Goal: Information Seeking & Learning: Learn about a topic

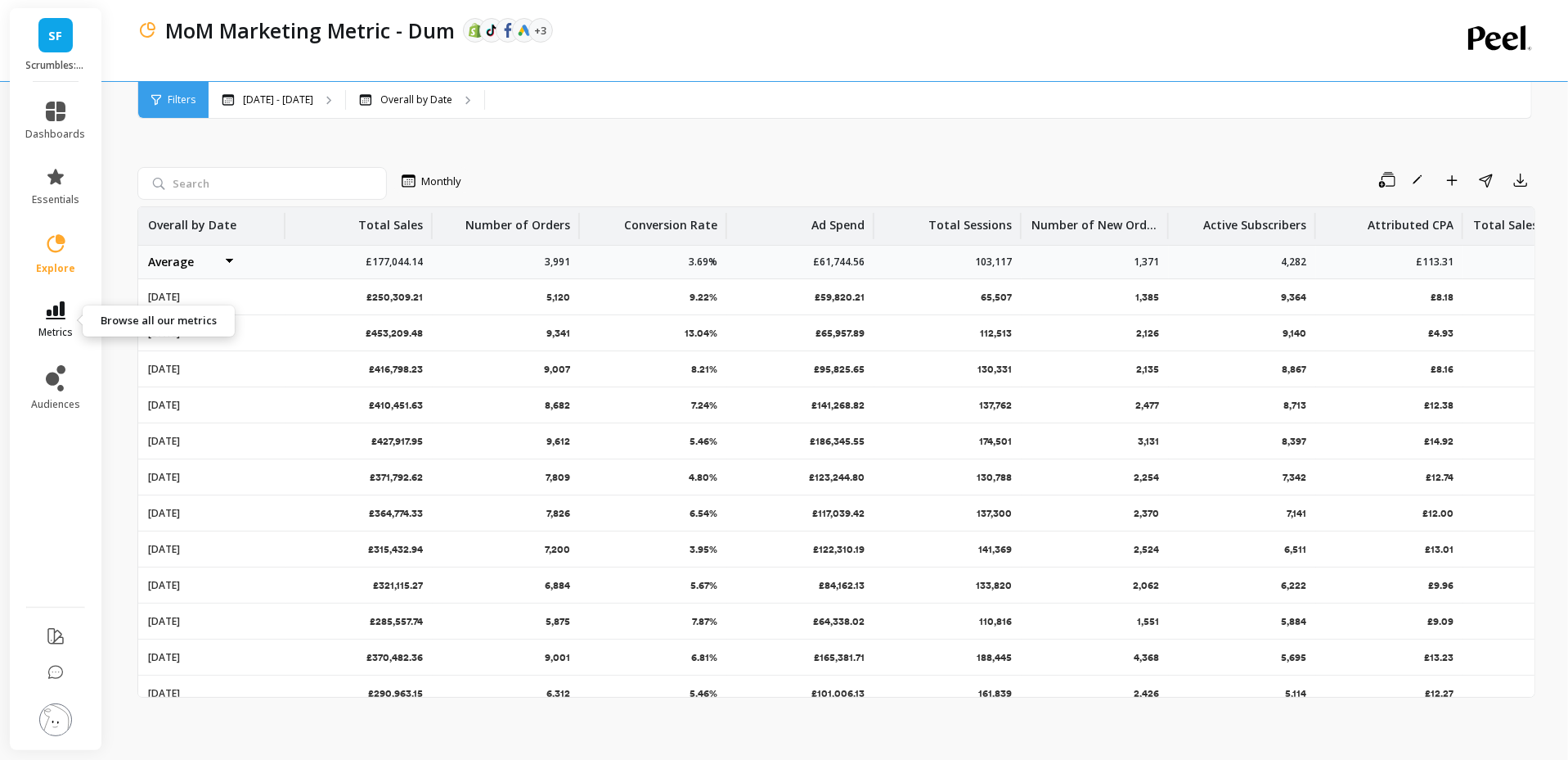
click at [53, 317] on icon at bounding box center [55, 311] width 19 height 18
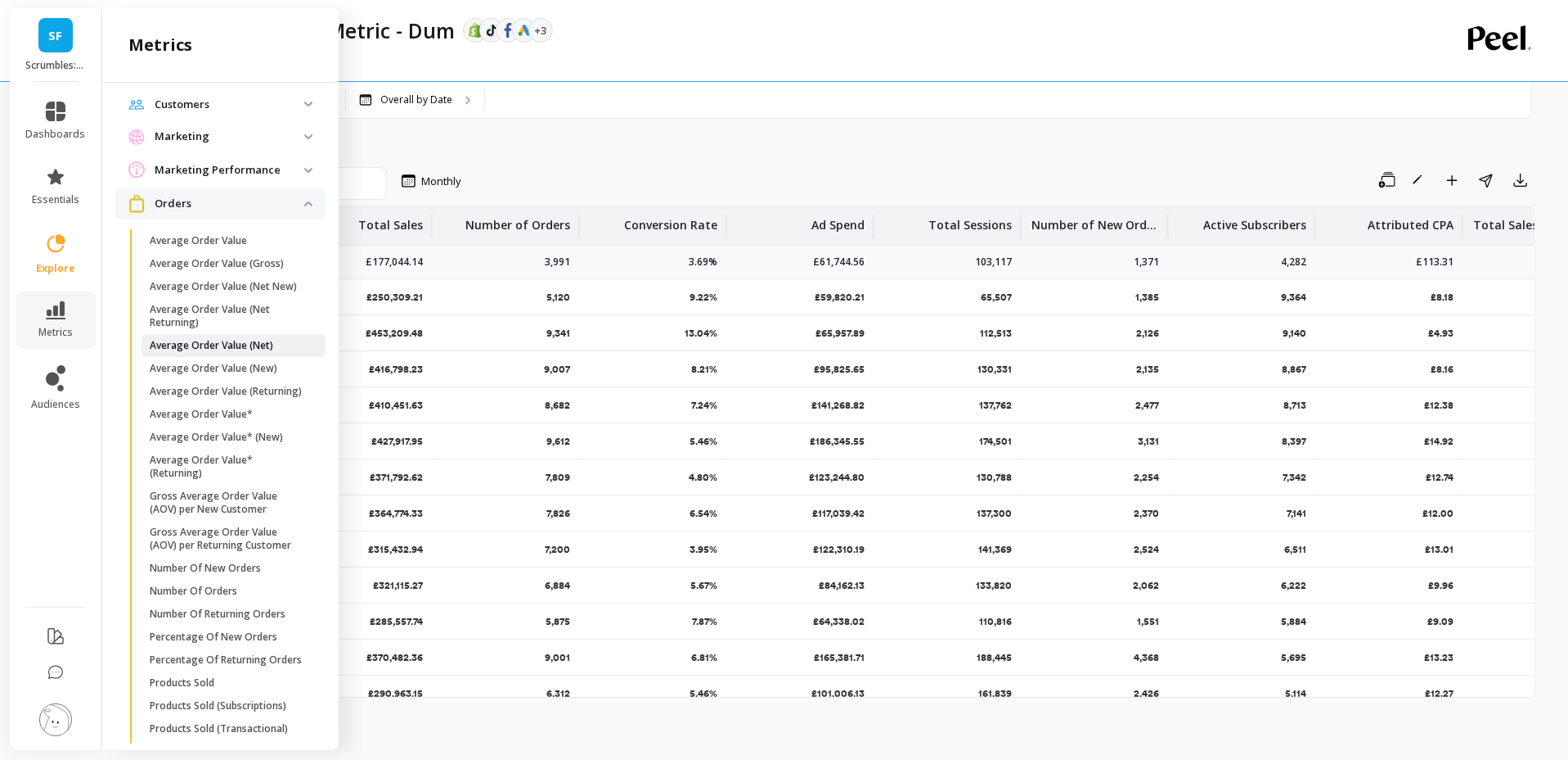
scroll to position [80, 0]
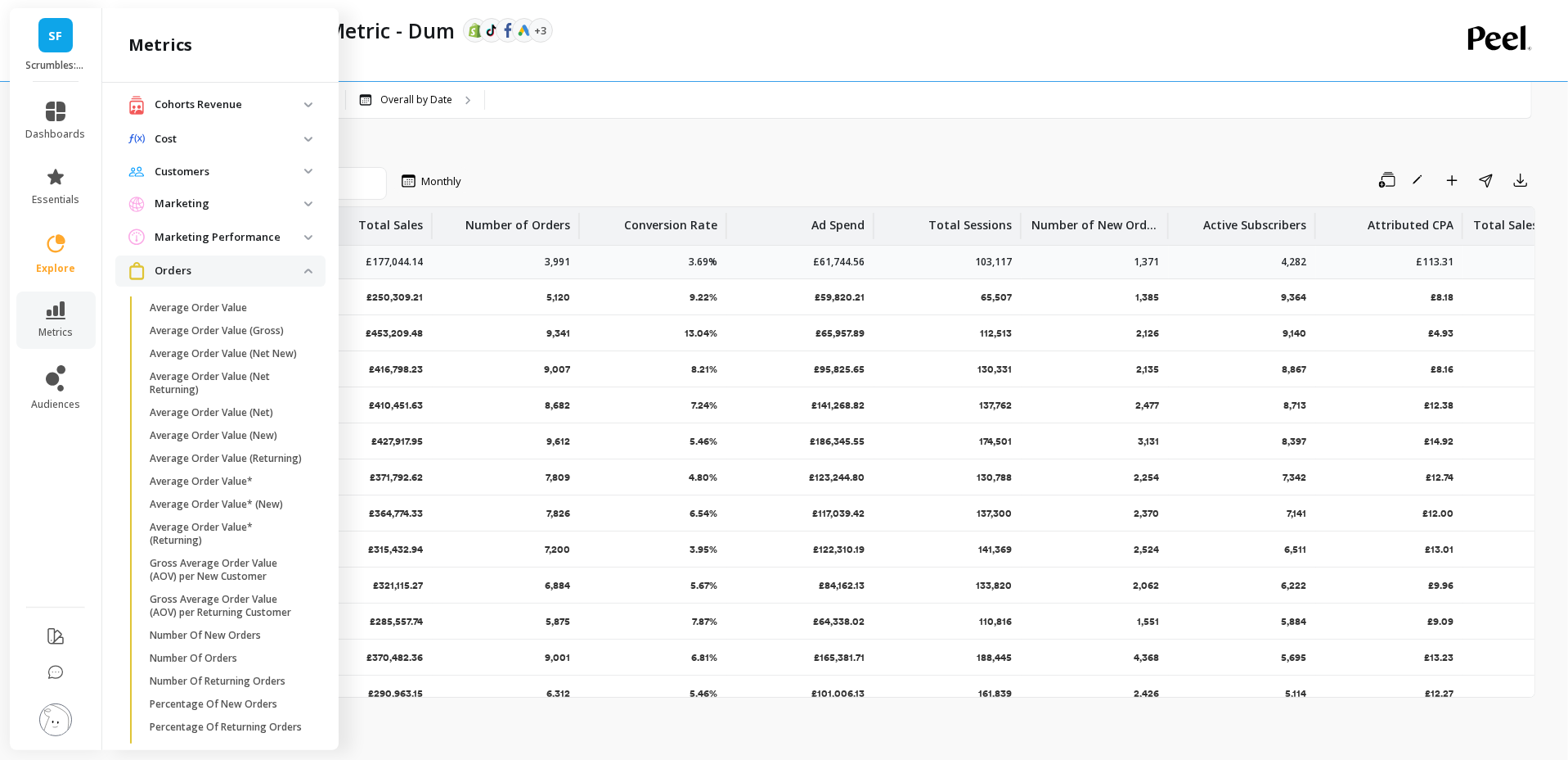
click at [265, 275] on p "Orders" at bounding box center [229, 271] width 150 height 17
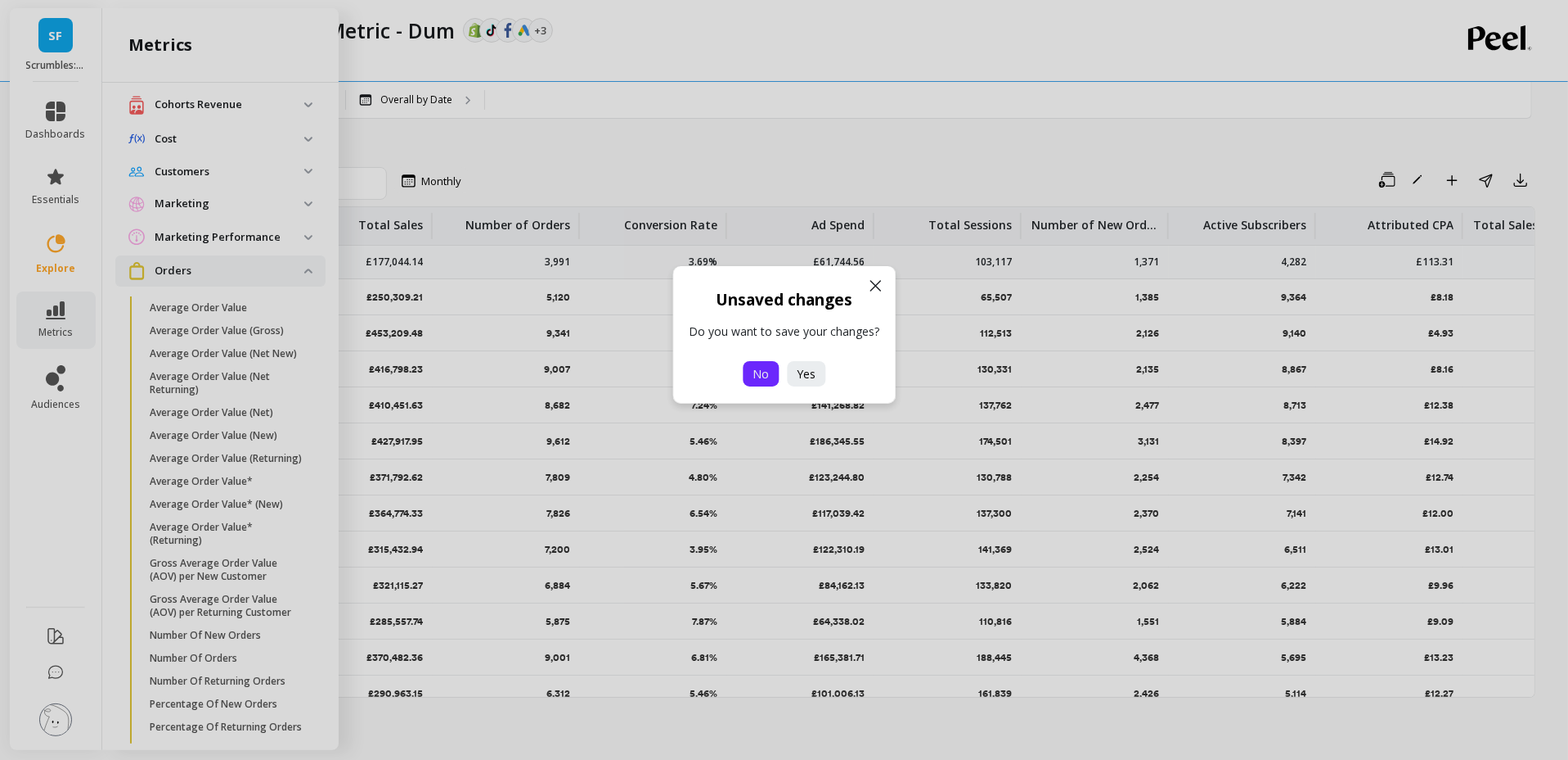
click at [767, 375] on span "No" at bounding box center [761, 373] width 17 height 16
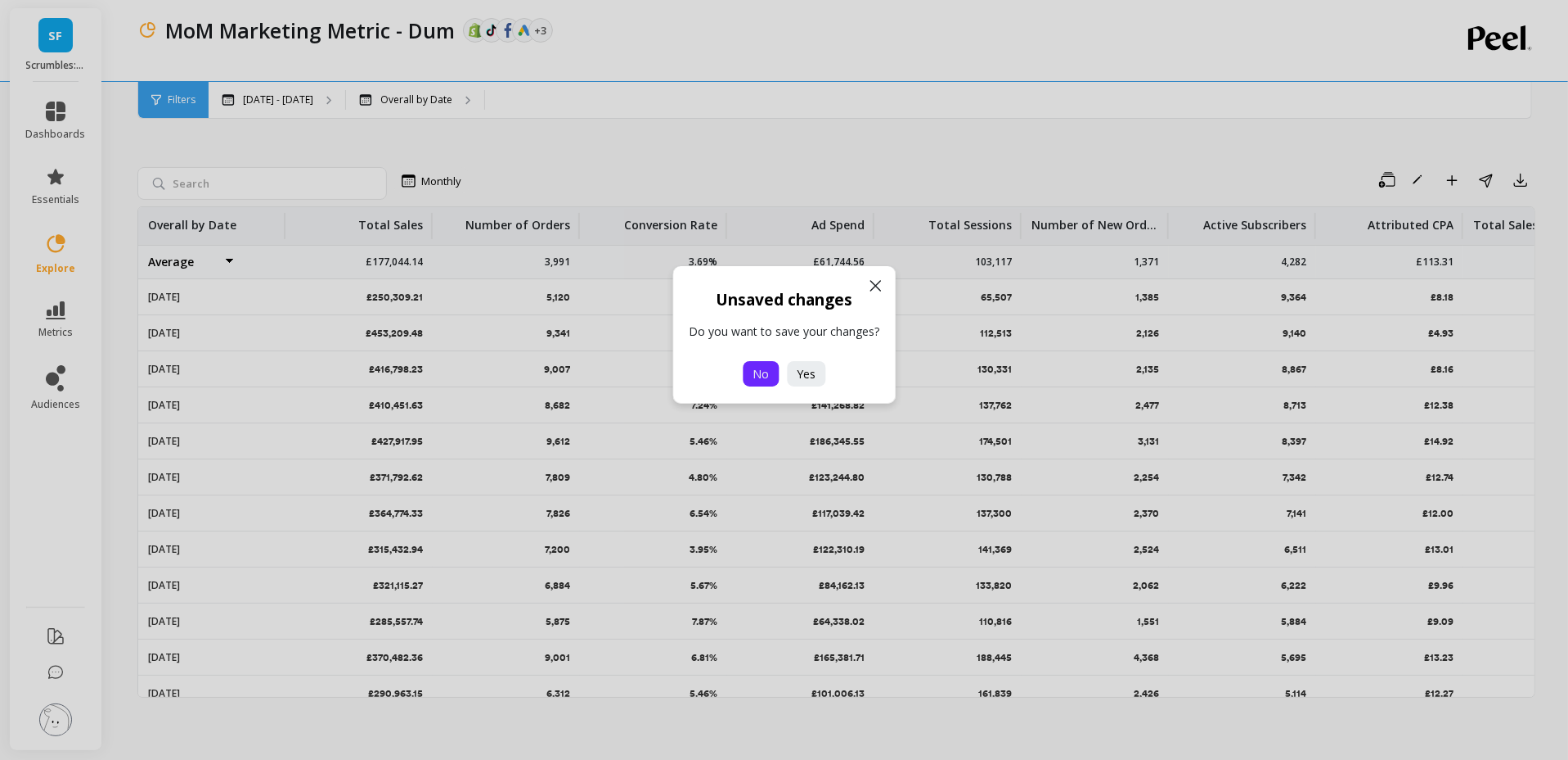
scroll to position [0, 0]
click at [760, 371] on span "No" at bounding box center [761, 373] width 17 height 16
click at [874, 282] on icon at bounding box center [874, 285] width 19 height 19
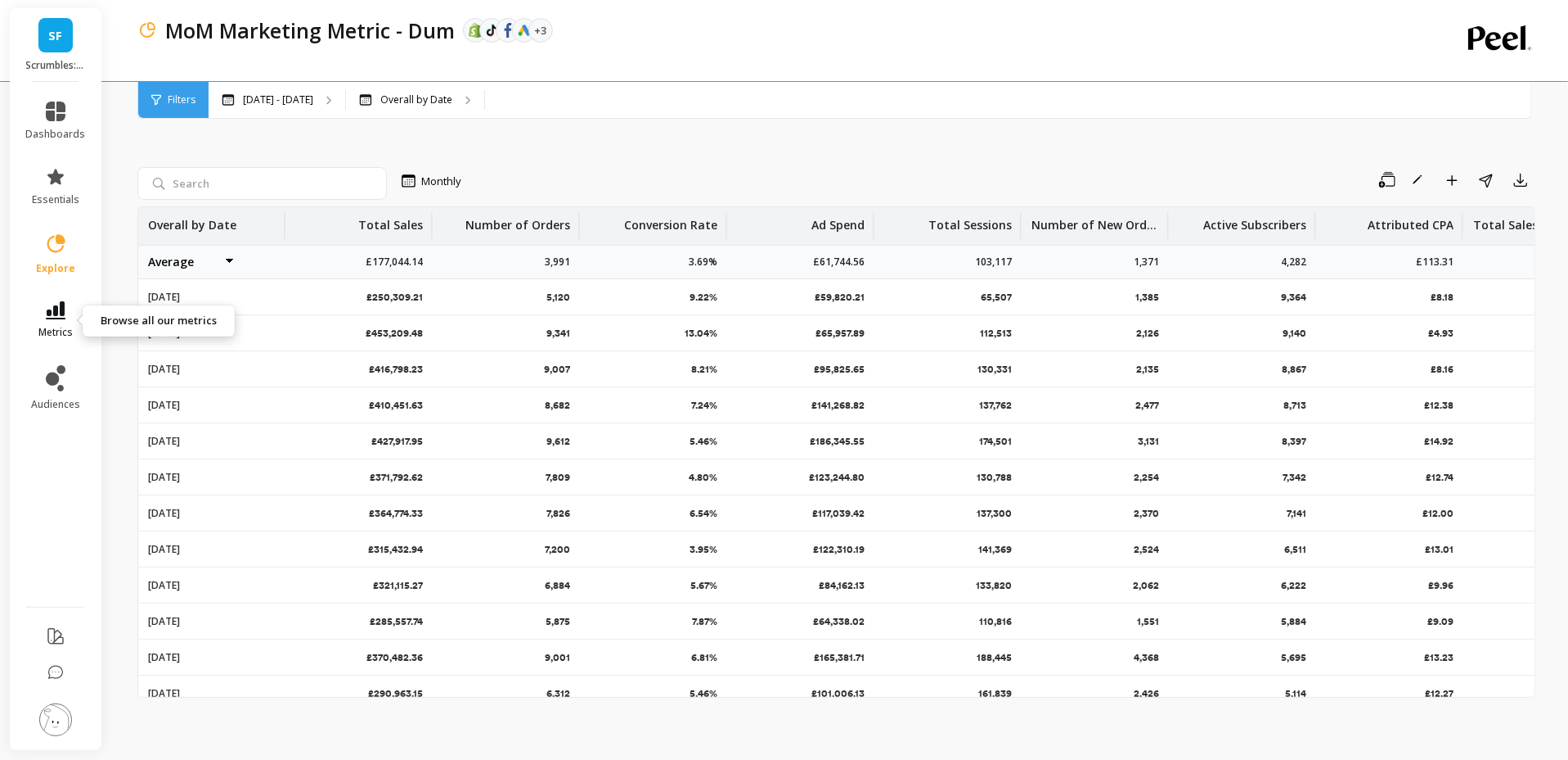
click at [46, 312] on icon at bounding box center [55, 311] width 19 height 18
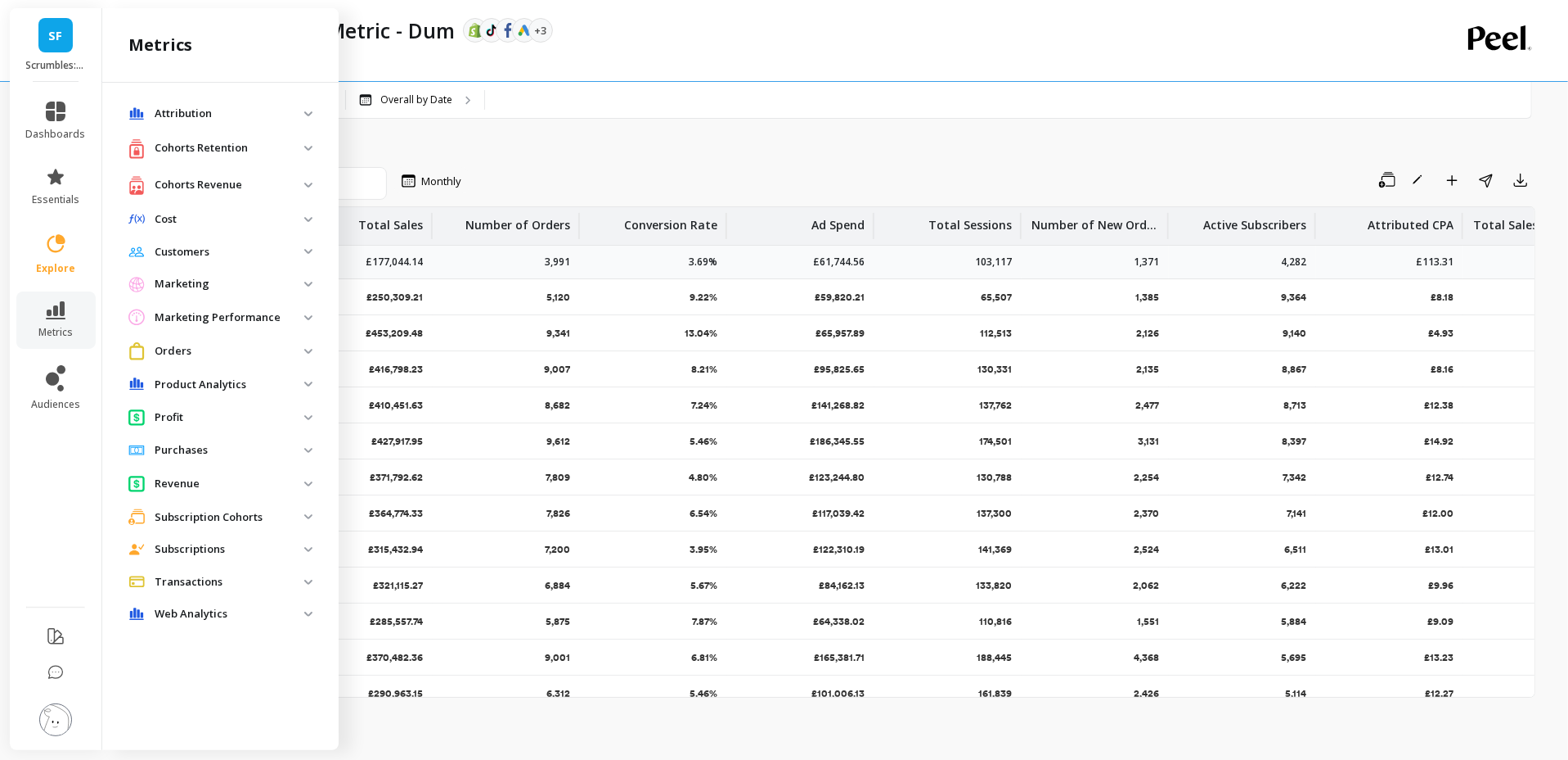
click at [189, 358] on div "Orders" at bounding box center [217, 350] width 176 height 17
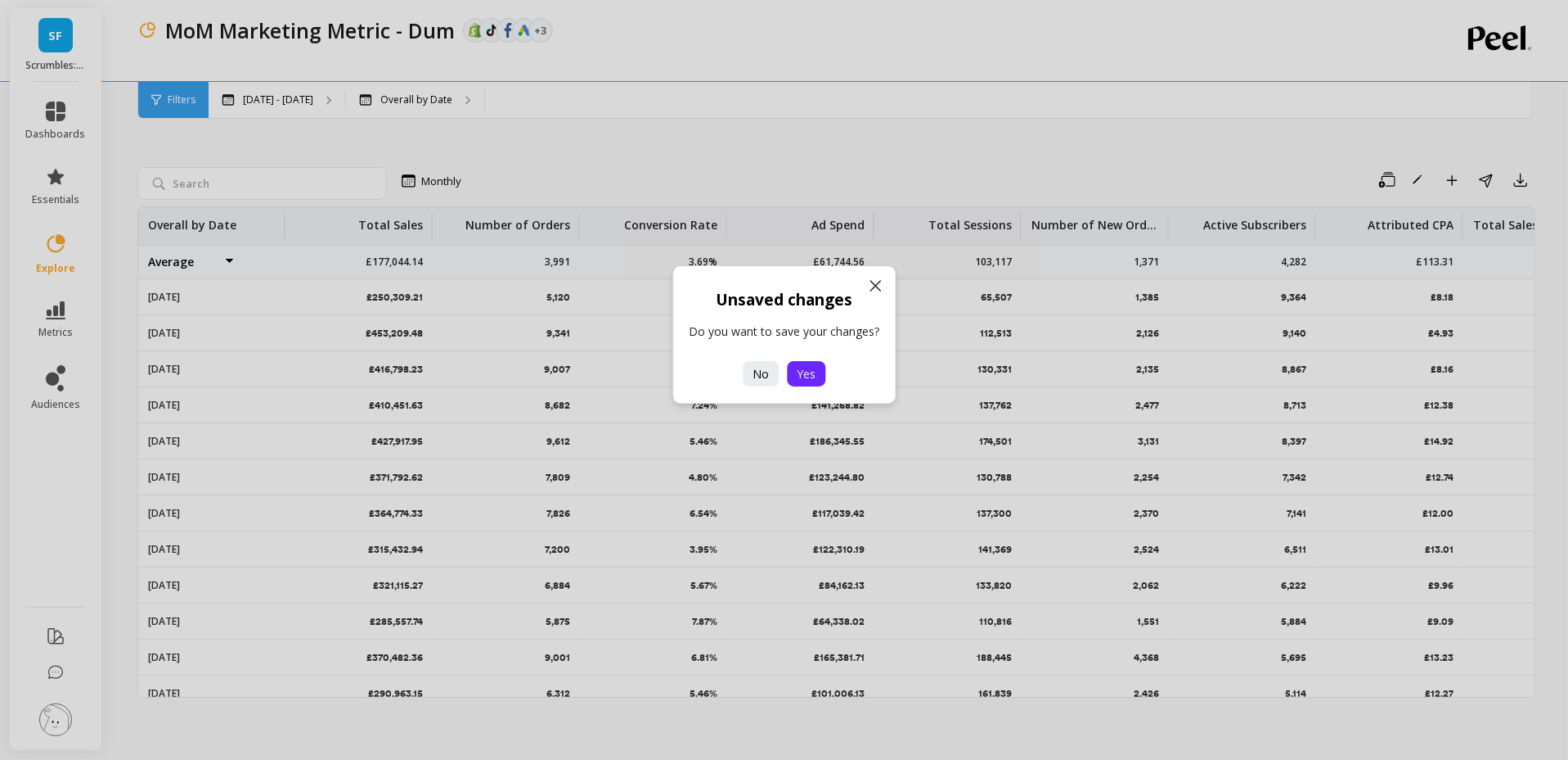
click at [808, 375] on span "Yes" at bounding box center [807, 373] width 18 height 16
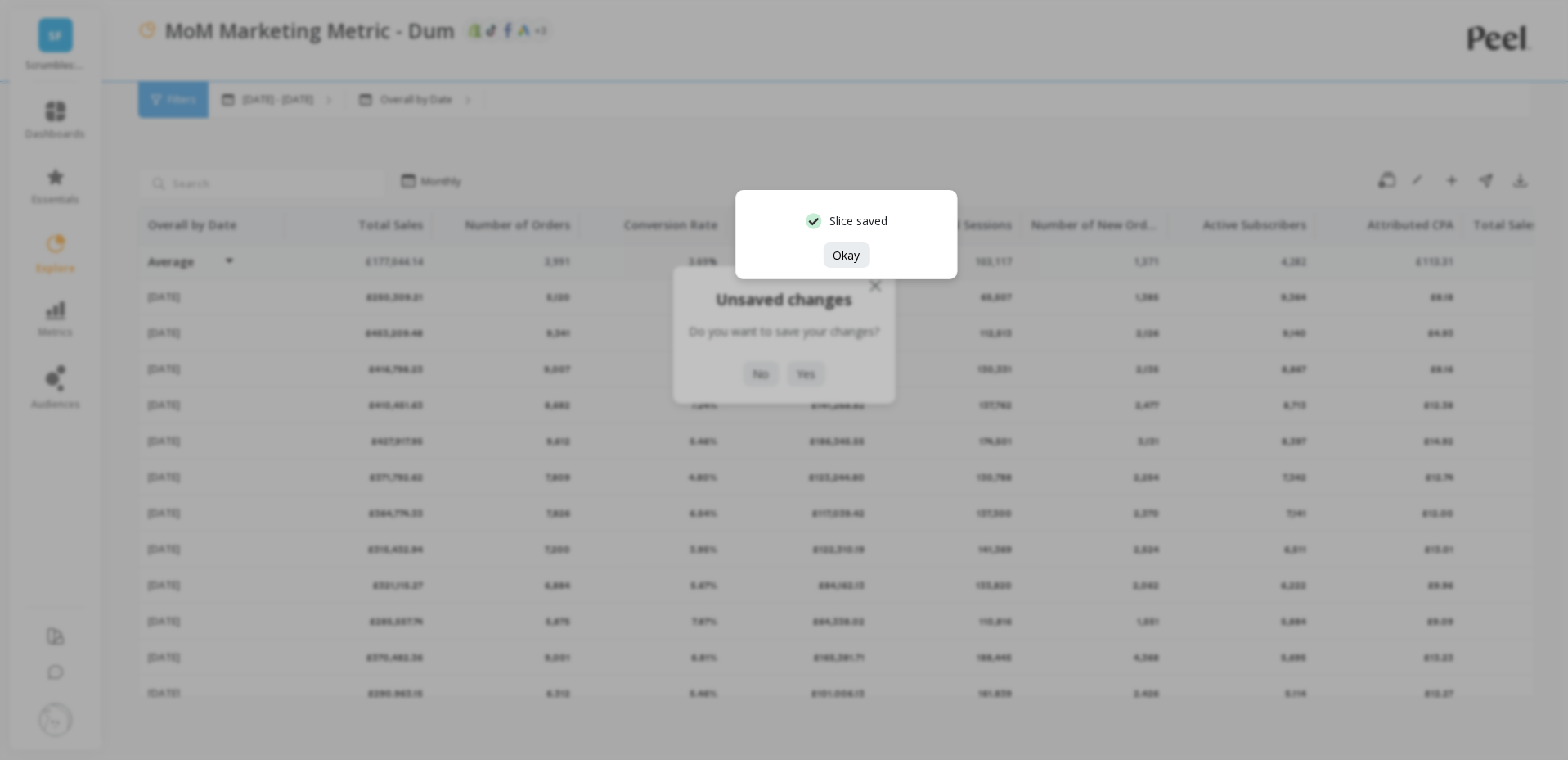
drag, startPoint x: 849, startPoint y: 251, endPoint x: 815, endPoint y: 258, distance: 34.7
click at [849, 251] on span "Okay" at bounding box center [847, 255] width 27 height 16
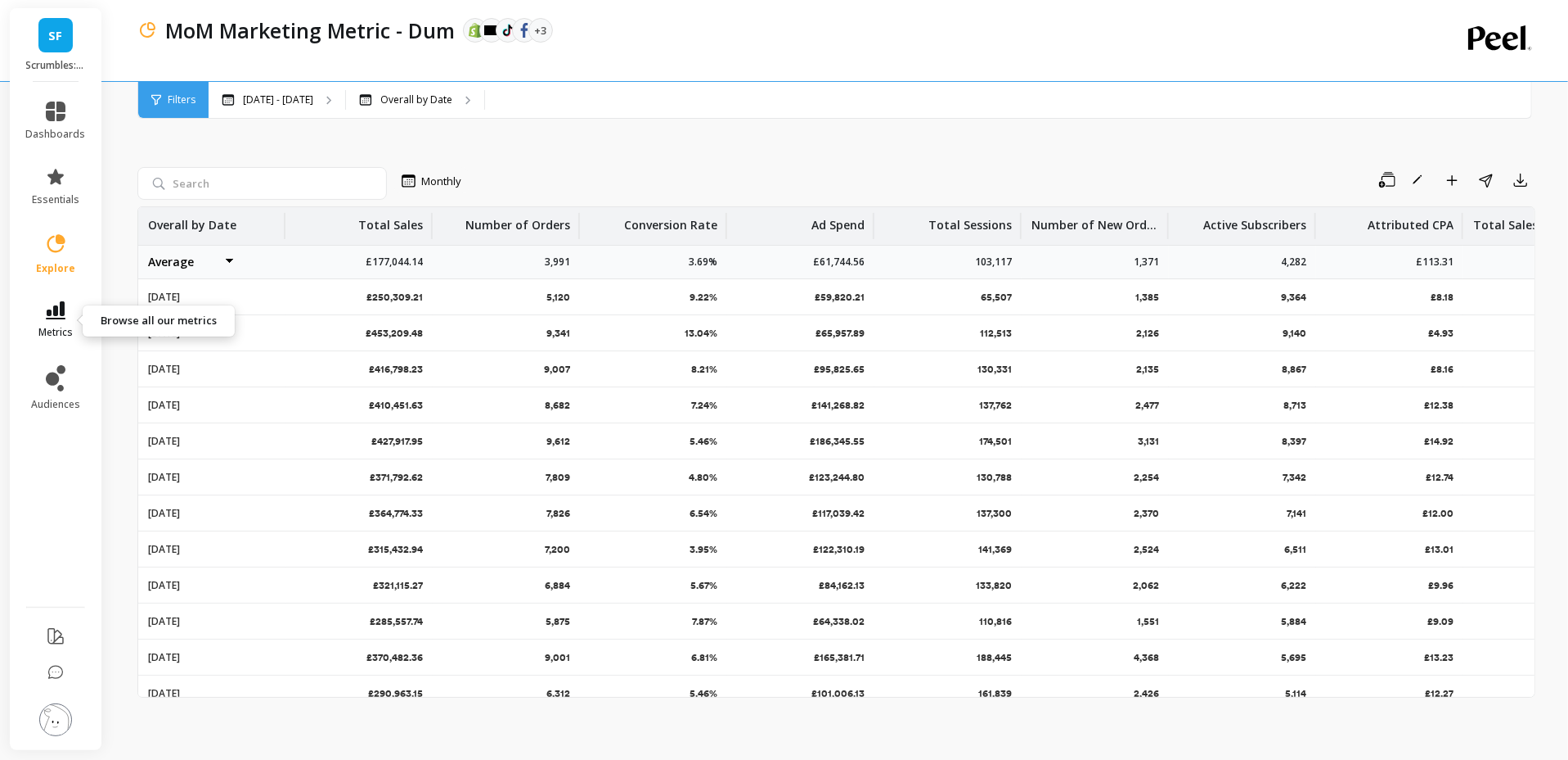
click at [55, 313] on icon at bounding box center [55, 311] width 19 height 18
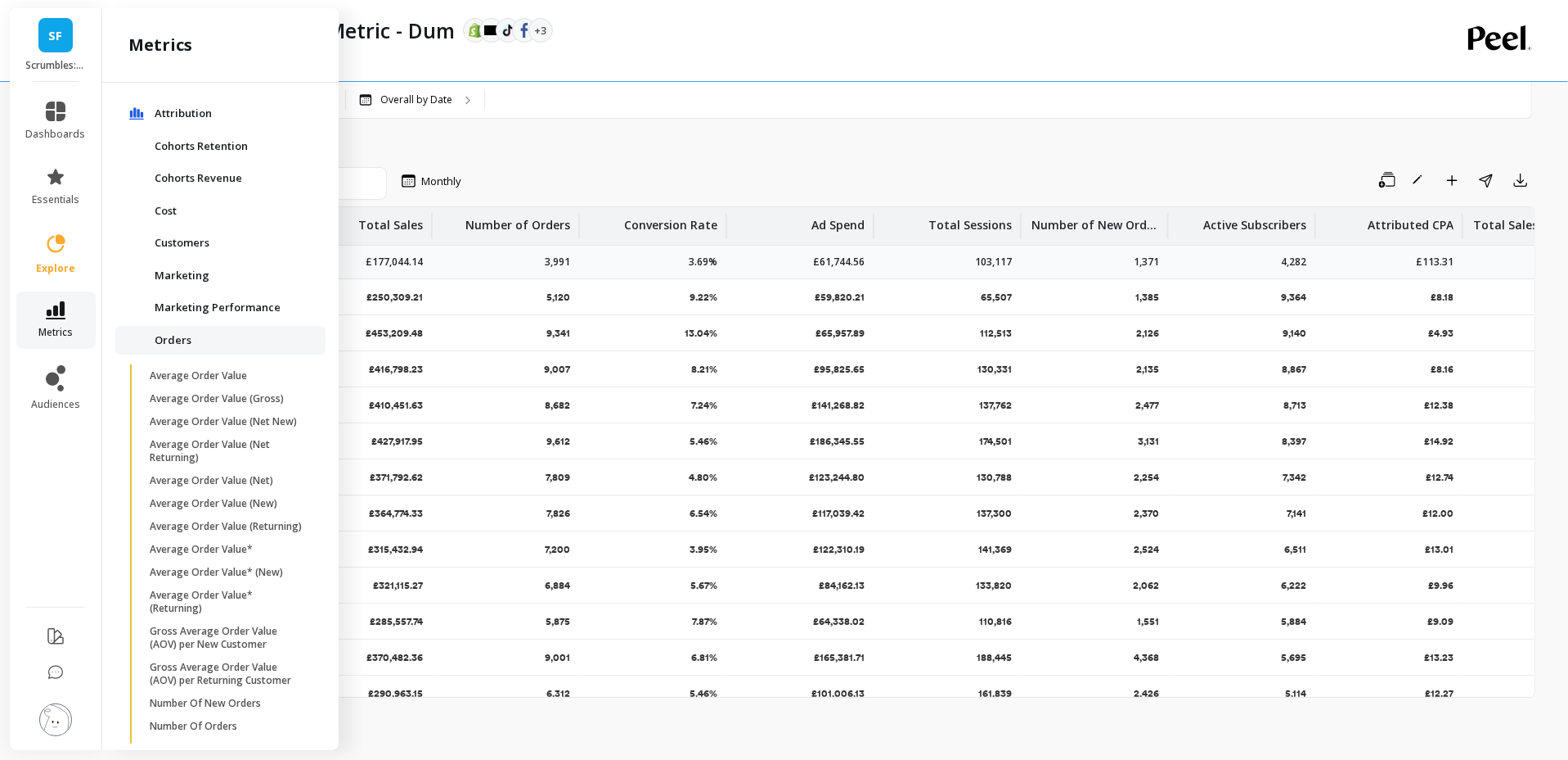
scroll to position [80, 0]
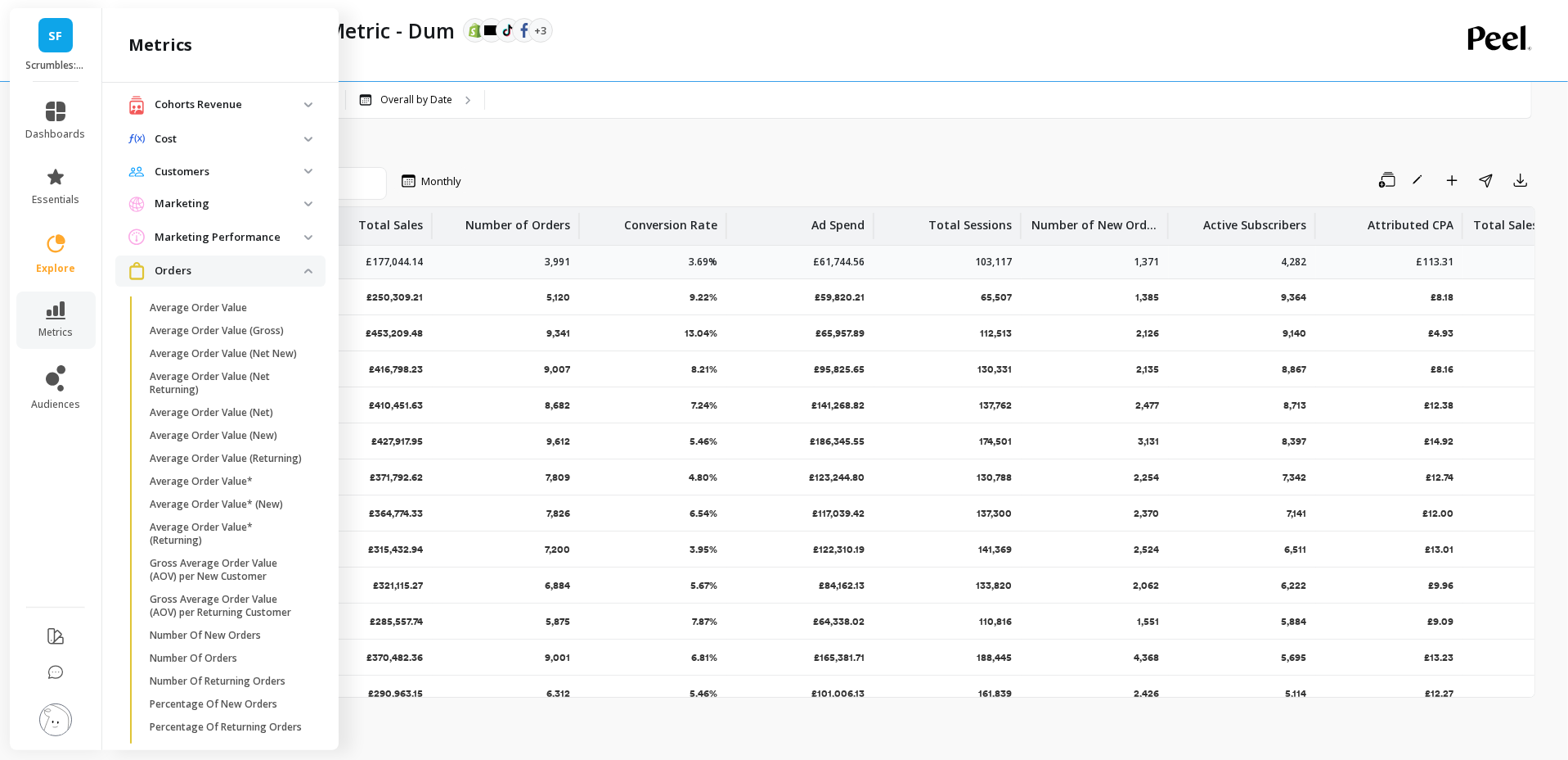
click at [226, 263] on p "Orders" at bounding box center [229, 271] width 150 height 17
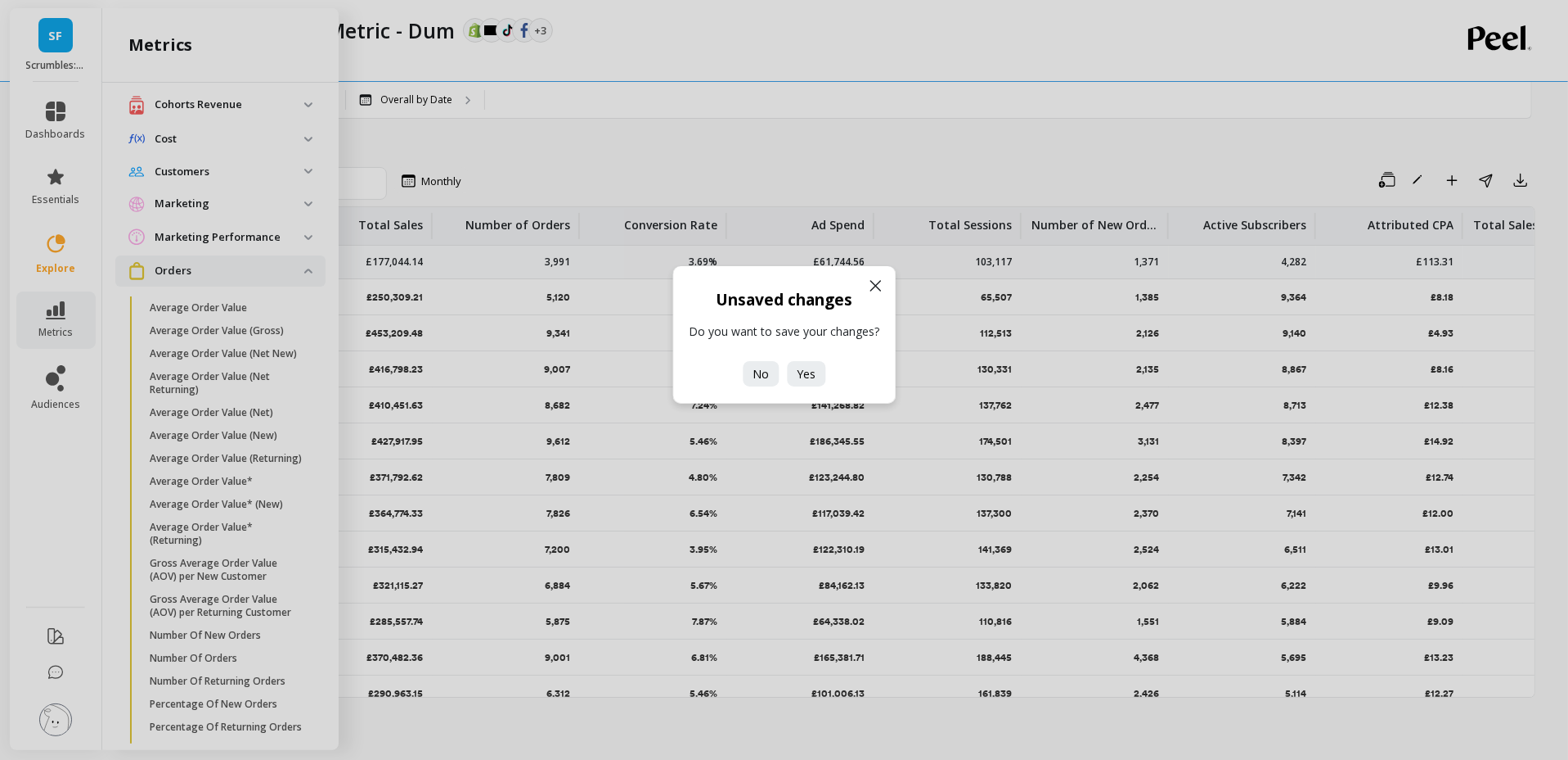
scroll to position [0, 0]
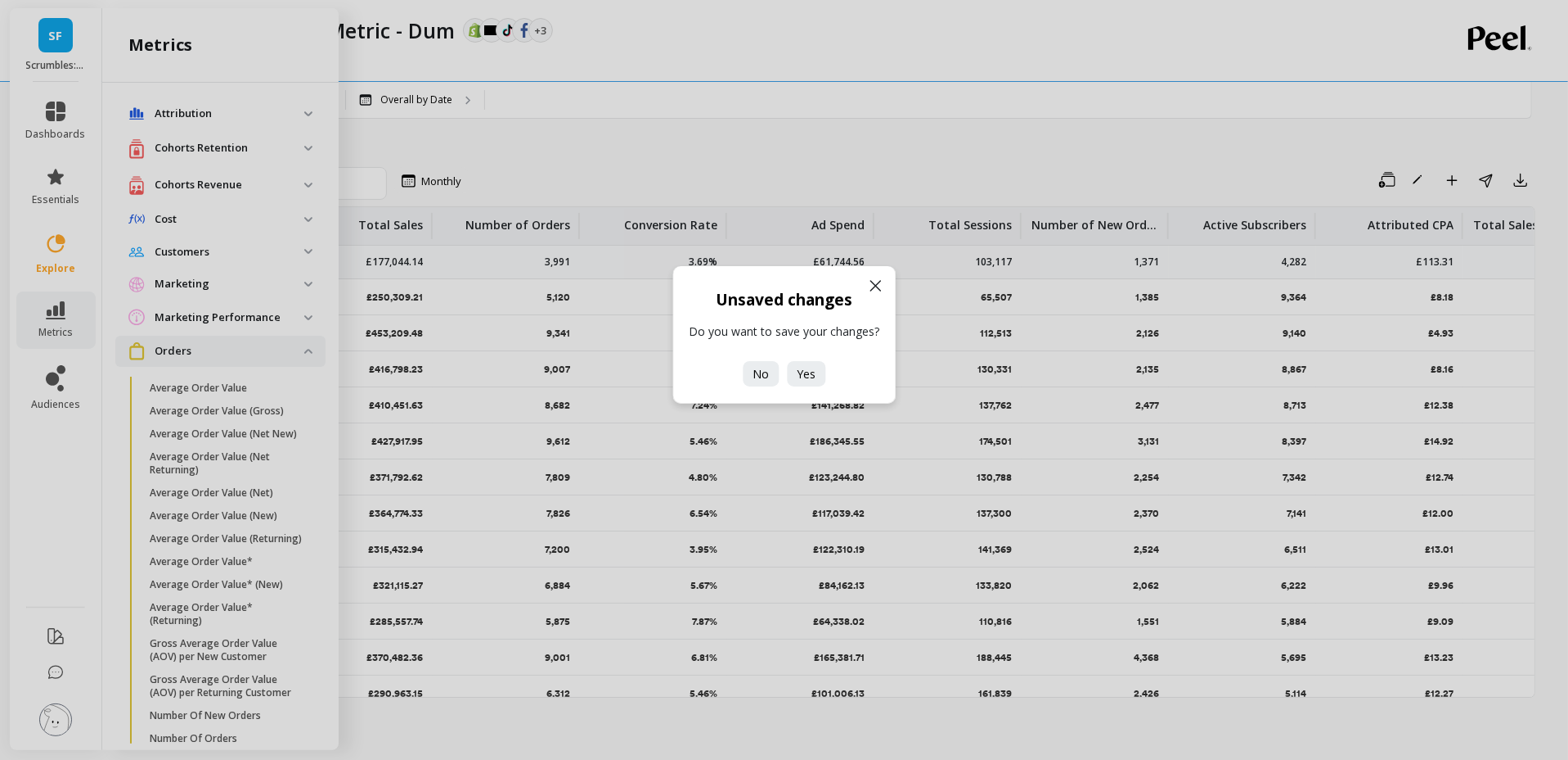
drag, startPoint x: 764, startPoint y: 374, endPoint x: 513, endPoint y: 269, distance: 272.1
click at [763, 373] on span "No" at bounding box center [761, 373] width 17 height 16
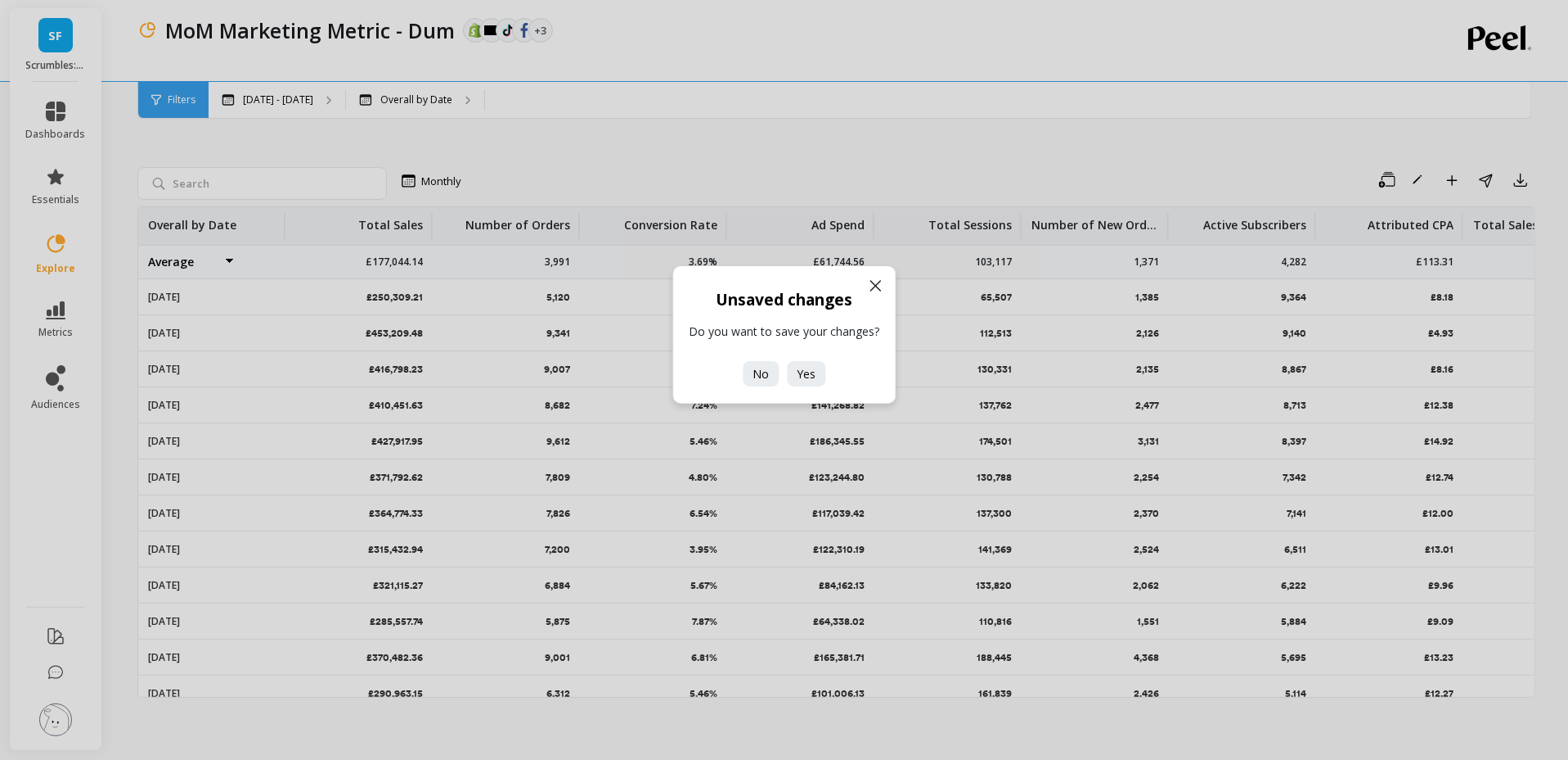
drag, startPoint x: 761, startPoint y: 369, endPoint x: 457, endPoint y: 336, distance: 305.8
click at [761, 369] on span "No" at bounding box center [761, 373] width 17 height 16
click at [41, 311] on div "Unsaved changes Do you want to save your changes? No Yes" at bounding box center [784, 380] width 1568 height 760
drag, startPoint x: 49, startPoint y: 317, endPoint x: 296, endPoint y: 176, distance: 284.4
click at [49, 316] on div "Unsaved changes Do you want to save your changes? No Yes" at bounding box center [784, 380] width 1568 height 760
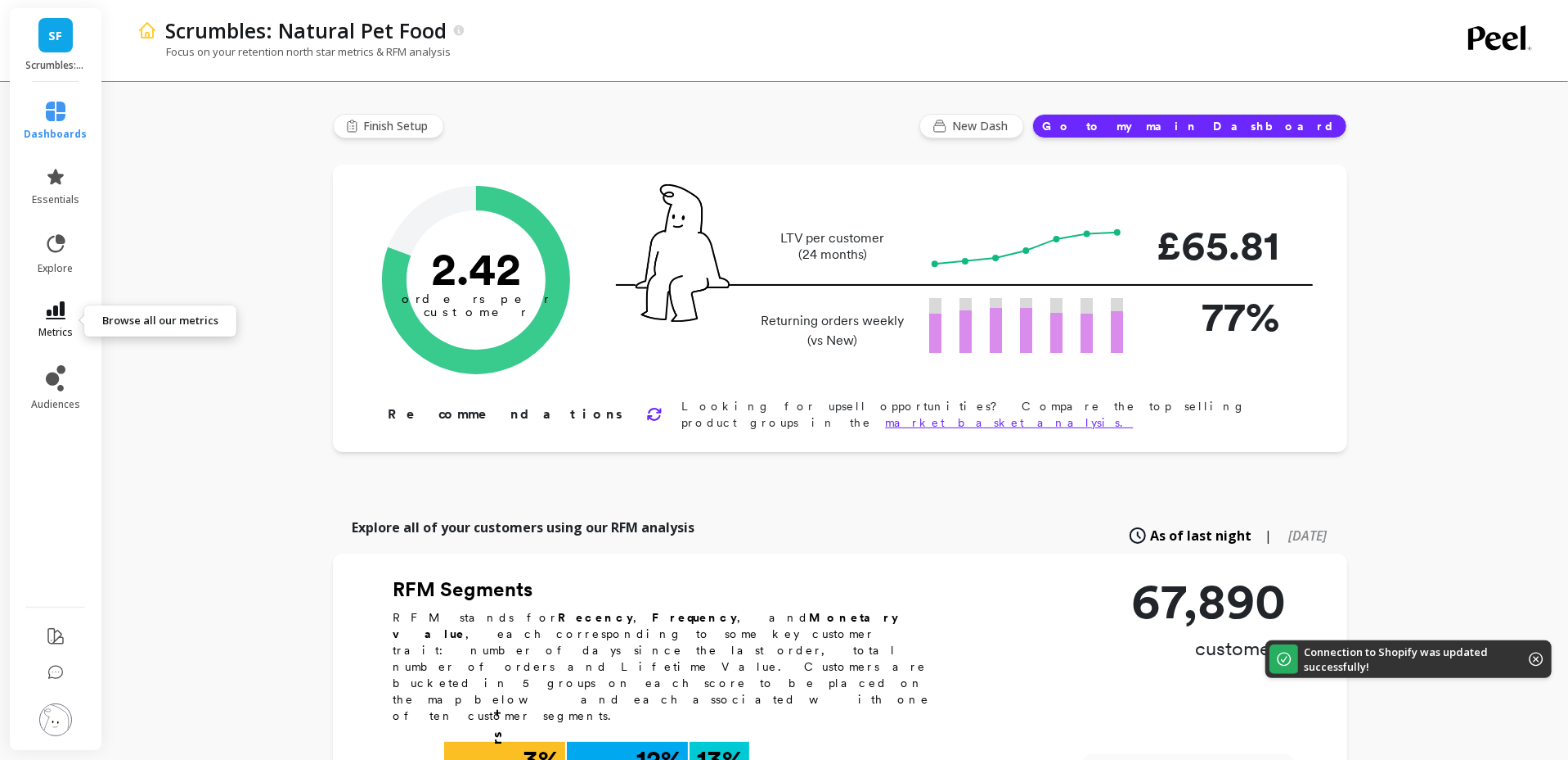
click at [49, 320] on link "metrics" at bounding box center [56, 320] width 63 height 38
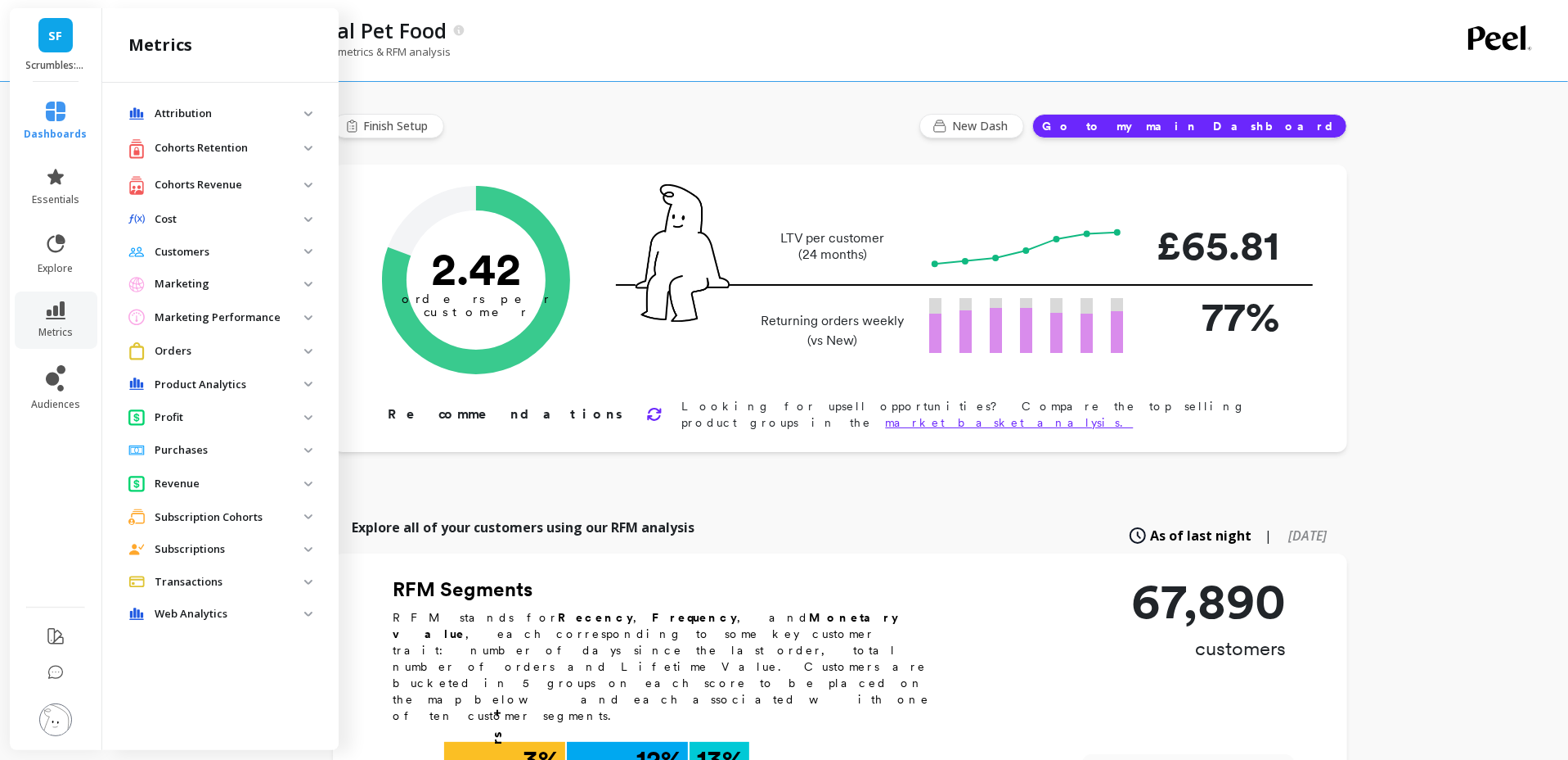
click at [243, 176] on p "Cohorts Revenue" at bounding box center [229, 185] width 150 height 17
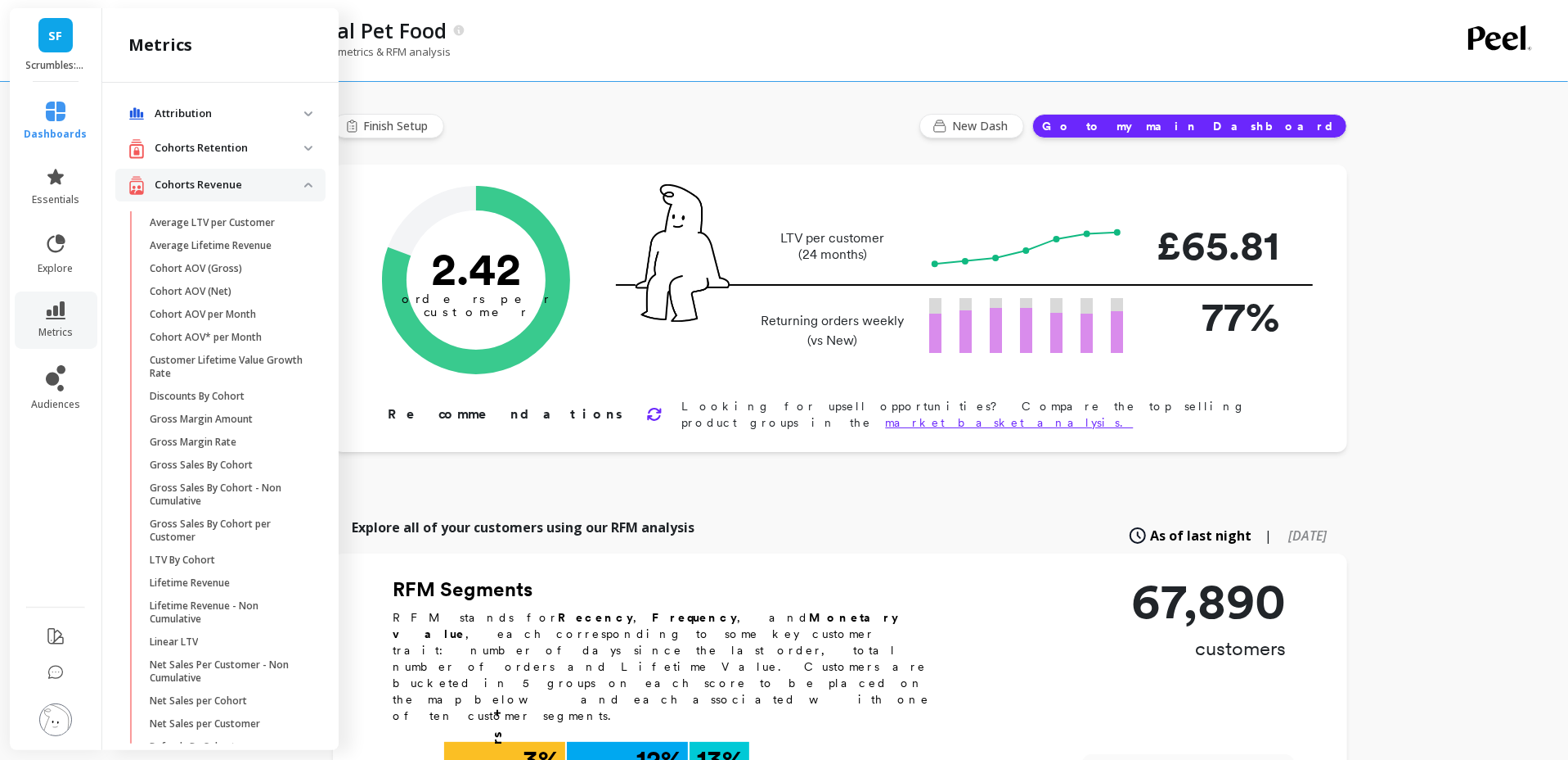
click at [245, 139] on div "Cohorts Retention" at bounding box center [217, 149] width 176 height 20
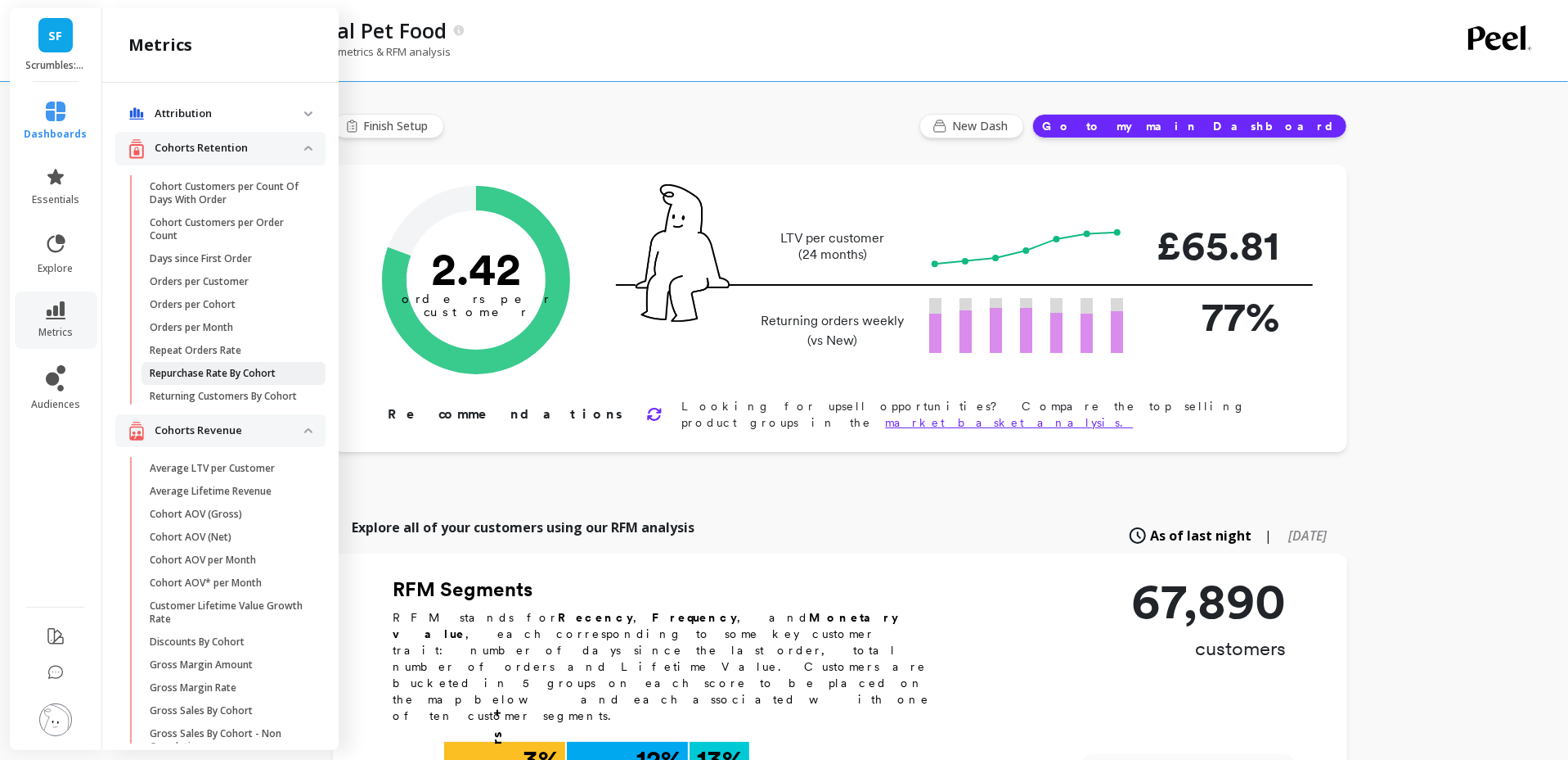
click at [205, 369] on p "Repurchase Rate By Cohort" at bounding box center [212, 373] width 126 height 13
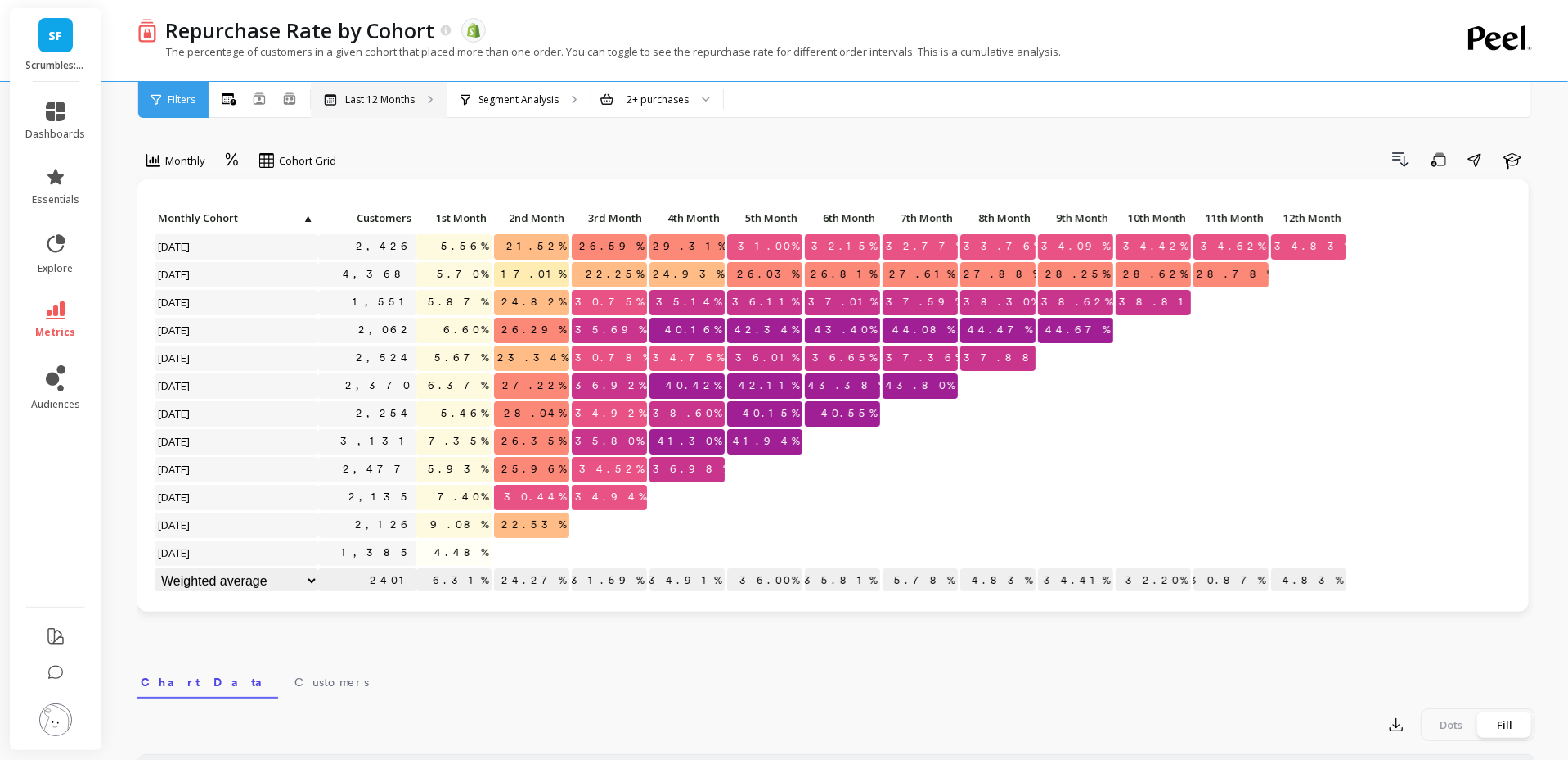
click at [389, 95] on p "Last 12 Months" at bounding box center [380, 100] width 70 height 13
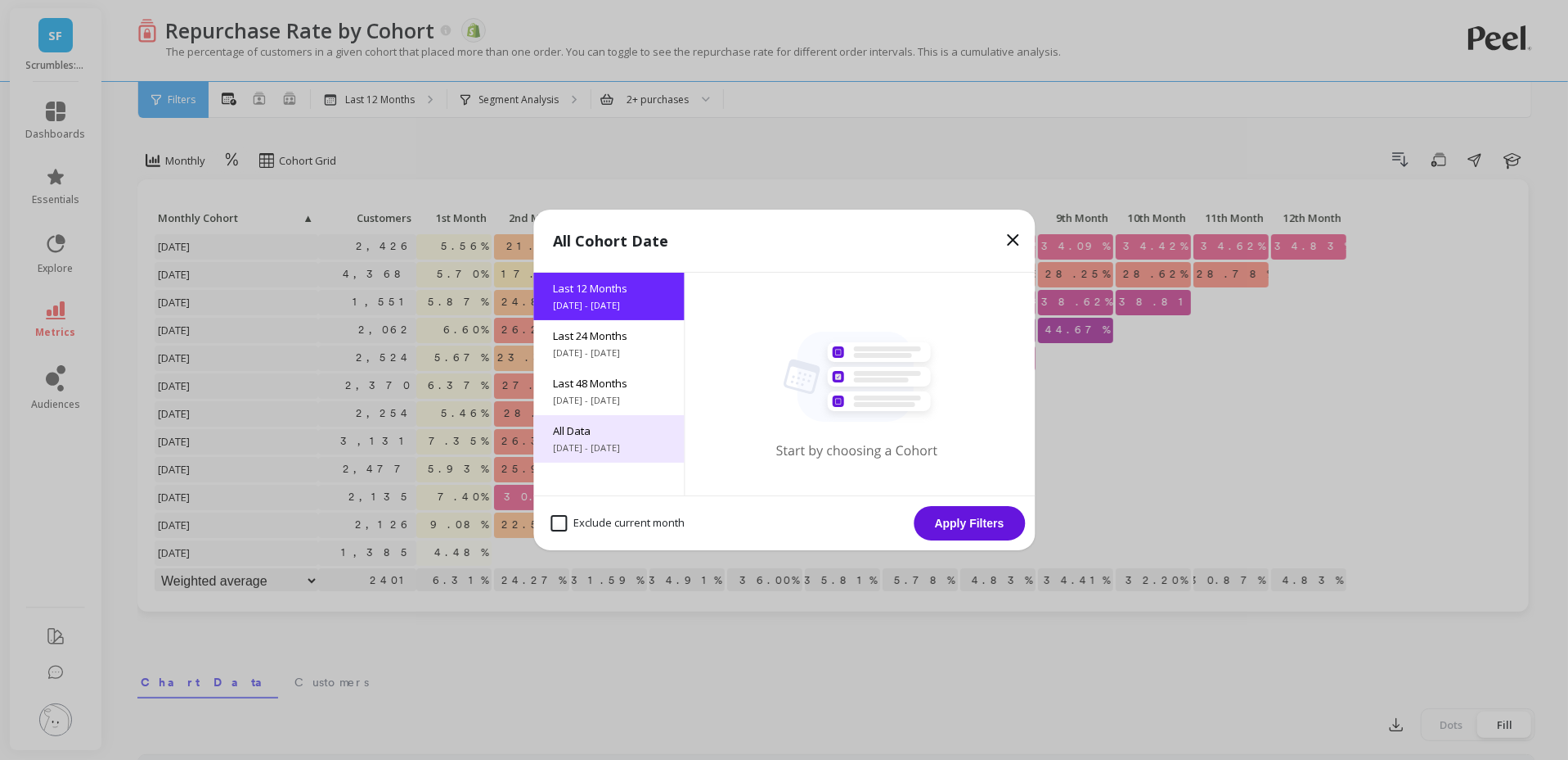
click at [617, 434] on span "All Data" at bounding box center [608, 430] width 111 height 15
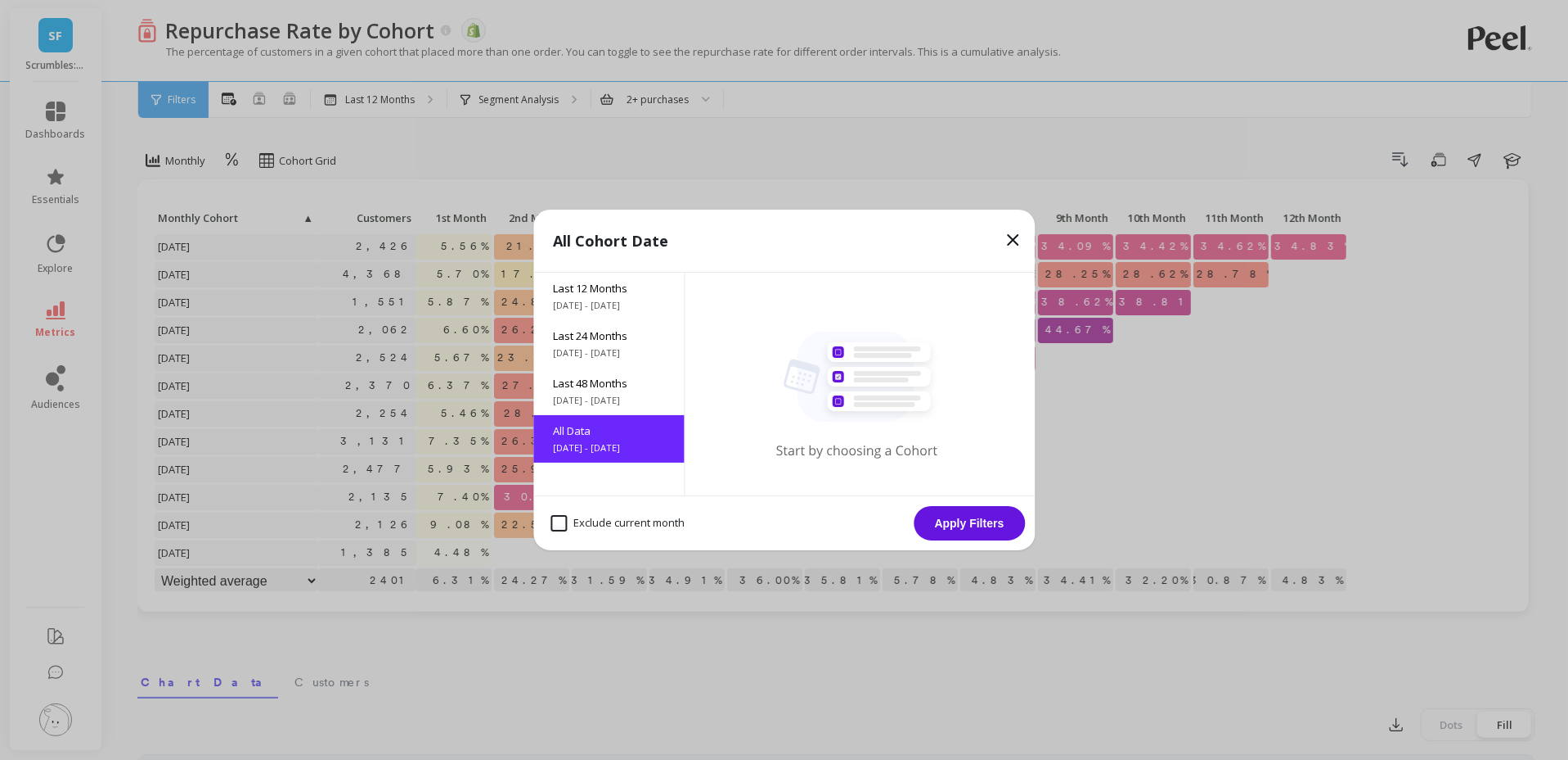
click at [560, 521] on month "Exclude current month" at bounding box center [617, 523] width 134 height 17
checkbox month "true"
click at [611, 393] on span "9/16/2021 - 9/16/2025" at bounding box center [608, 400] width 111 height 13
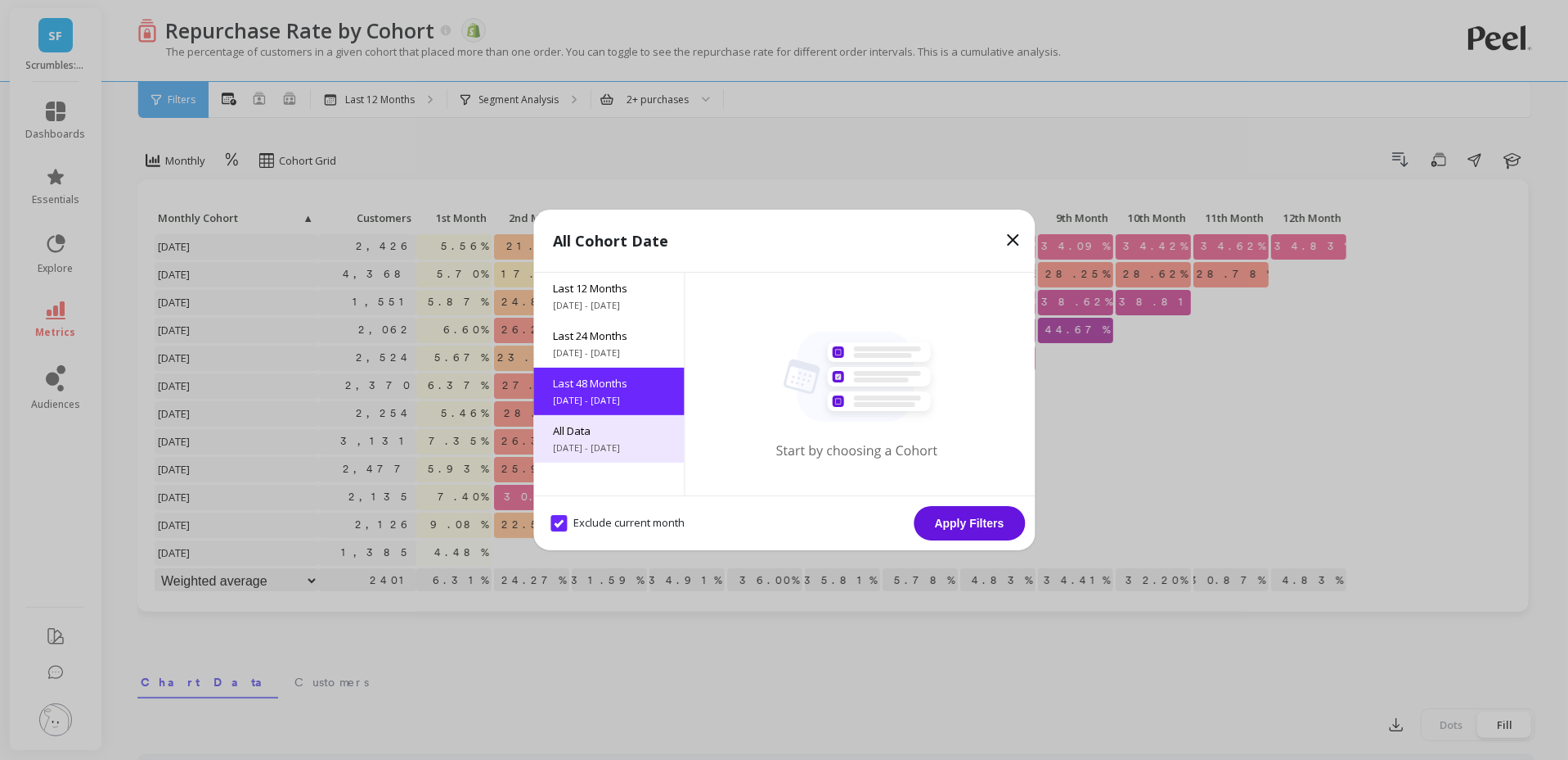
click at [609, 447] on span "5/16/2017 - 9/16/2025" at bounding box center [608, 448] width 111 height 13
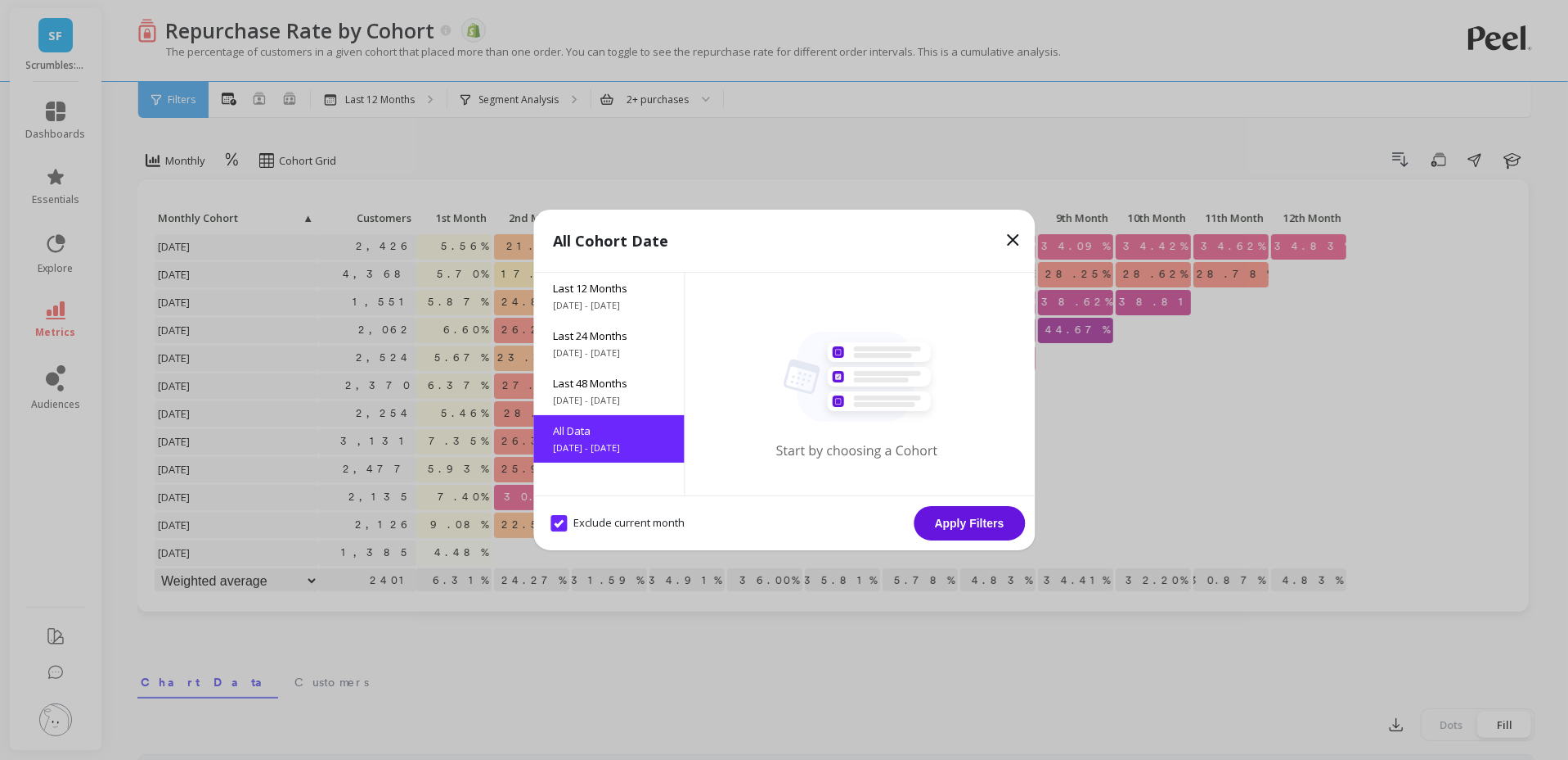
click at [947, 521] on button "Apply Filters" at bounding box center [969, 522] width 111 height 34
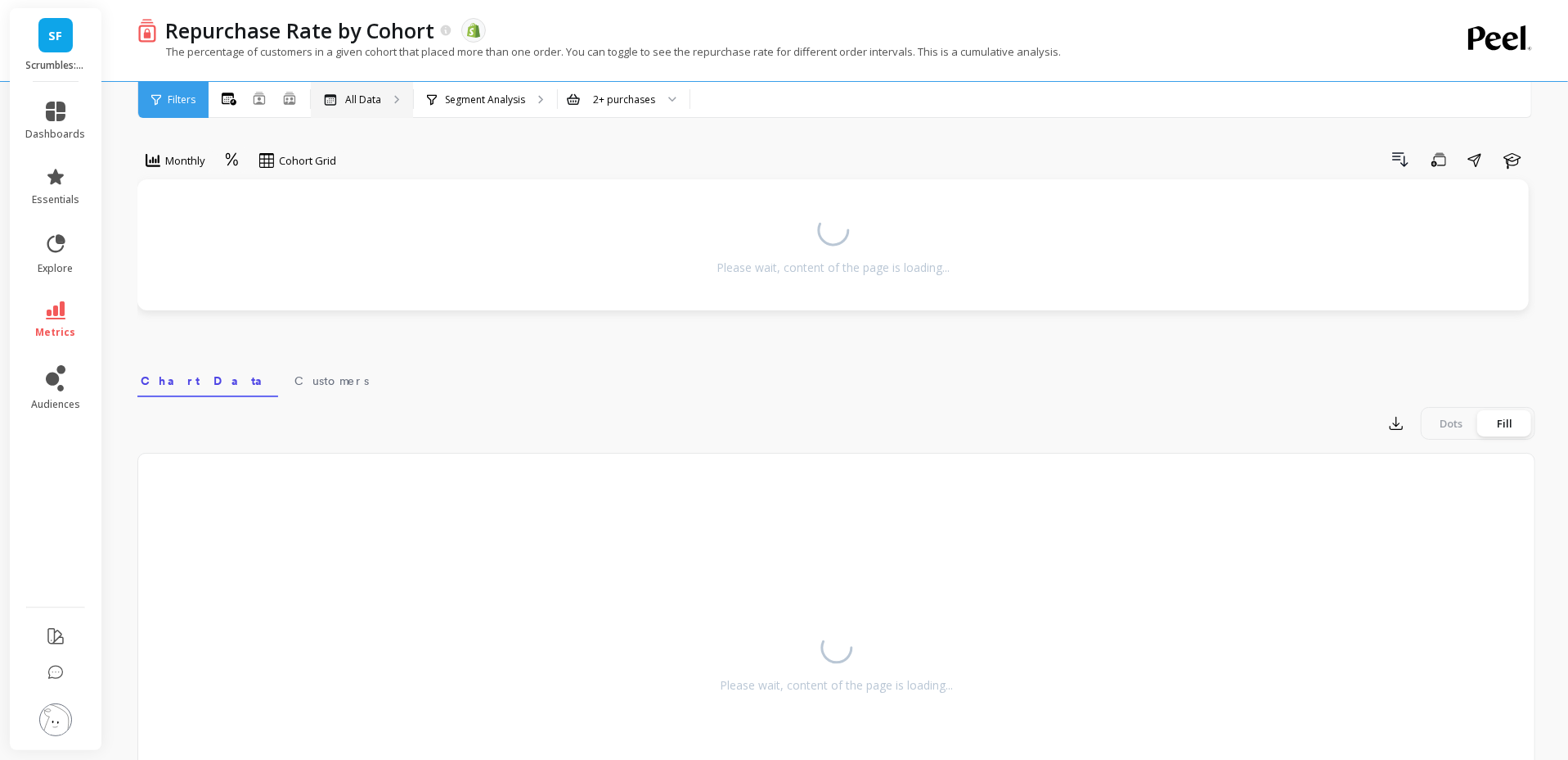
click at [381, 94] on div "All Data" at bounding box center [361, 99] width 102 height 36
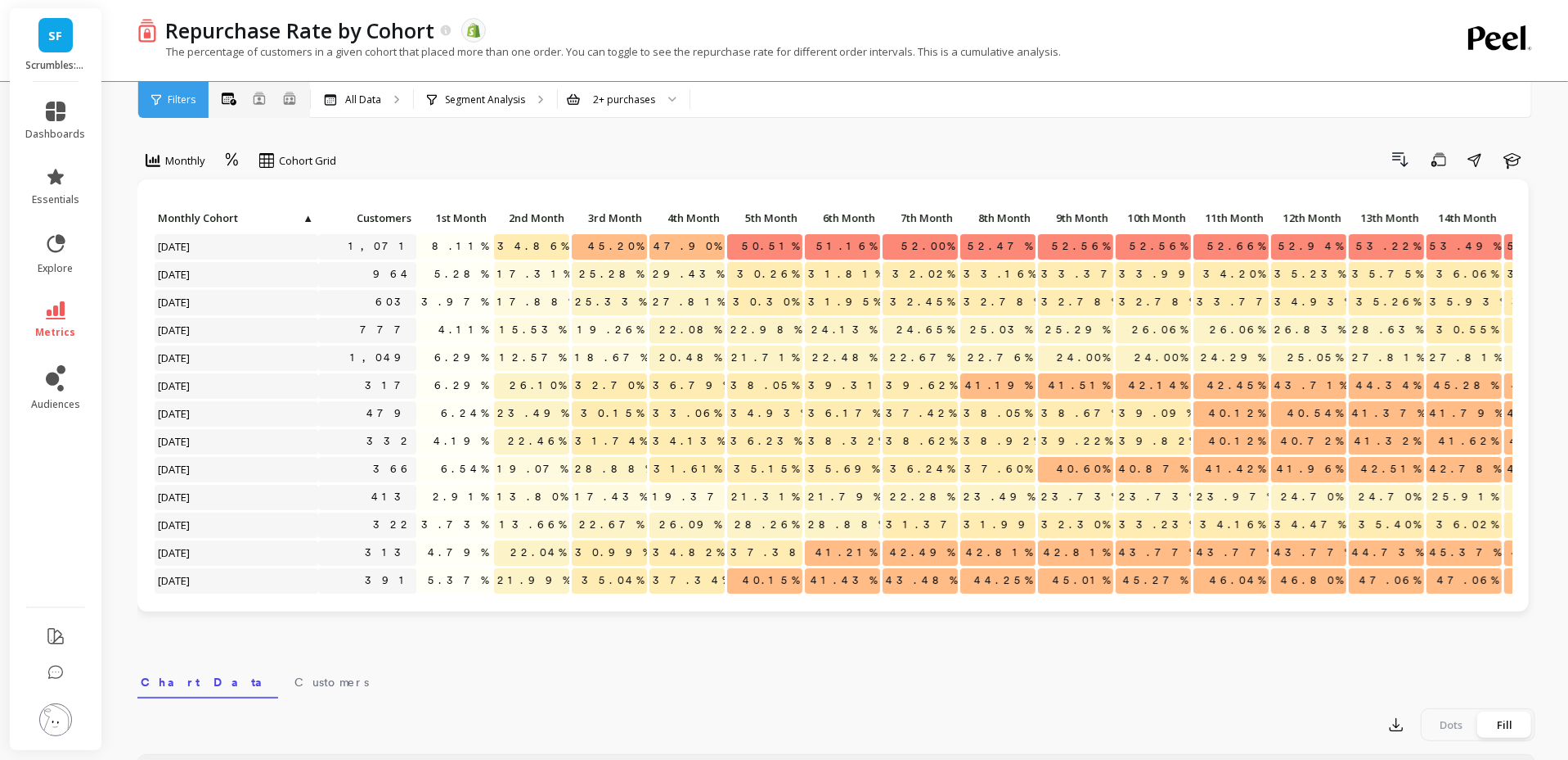
click at [229, 96] on icon at bounding box center [229, 98] width 15 height 12
click at [232, 94] on icon at bounding box center [229, 98] width 15 height 12
click at [287, 96] on icon at bounding box center [289, 97] width 15 height 14
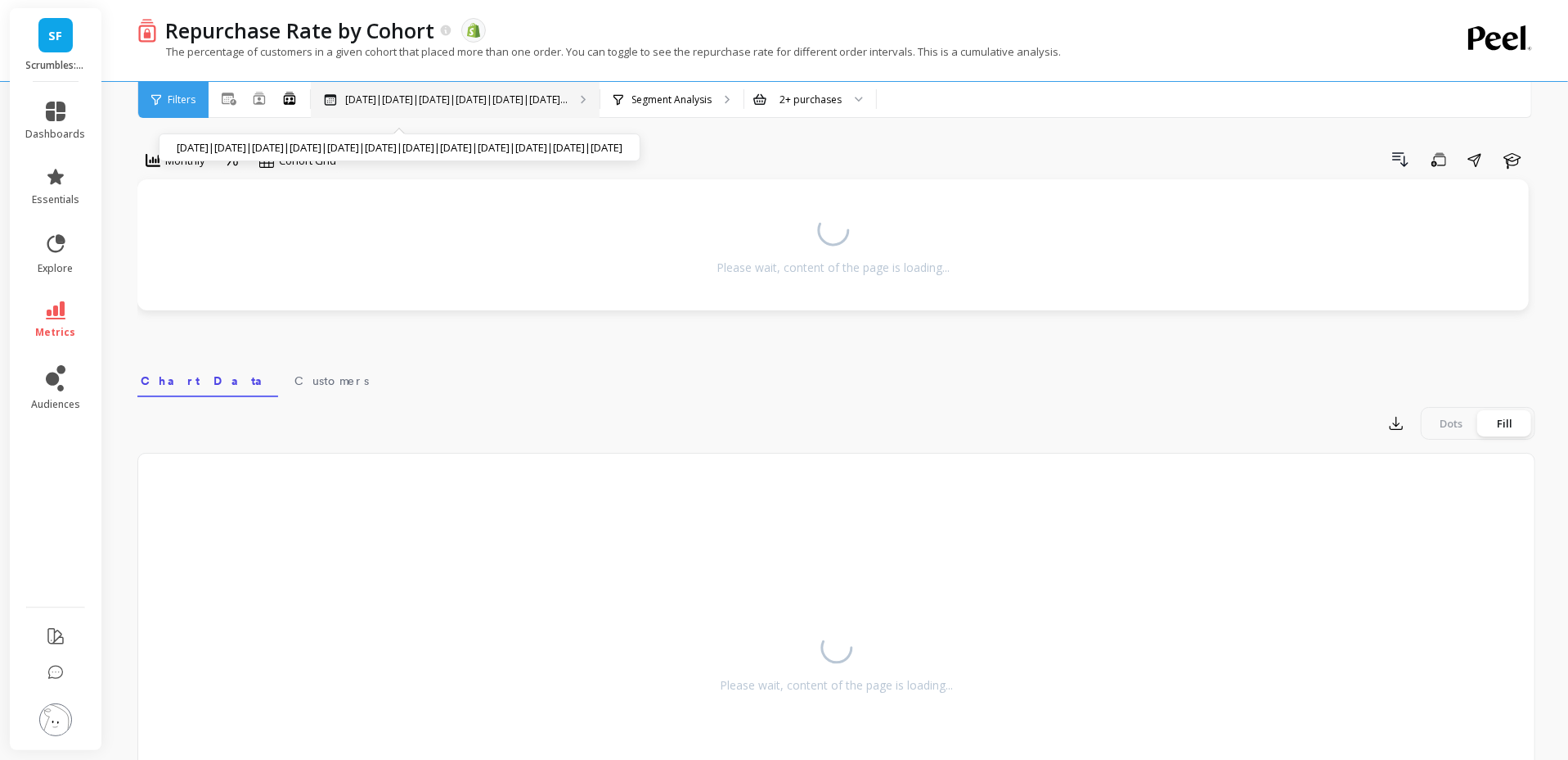
click at [407, 98] on p "Oct 2024|Nov 2024|Dec 2024|Jan 2025|Feb 2025|Mar 2..." at bounding box center [457, 100] width 222 height 13
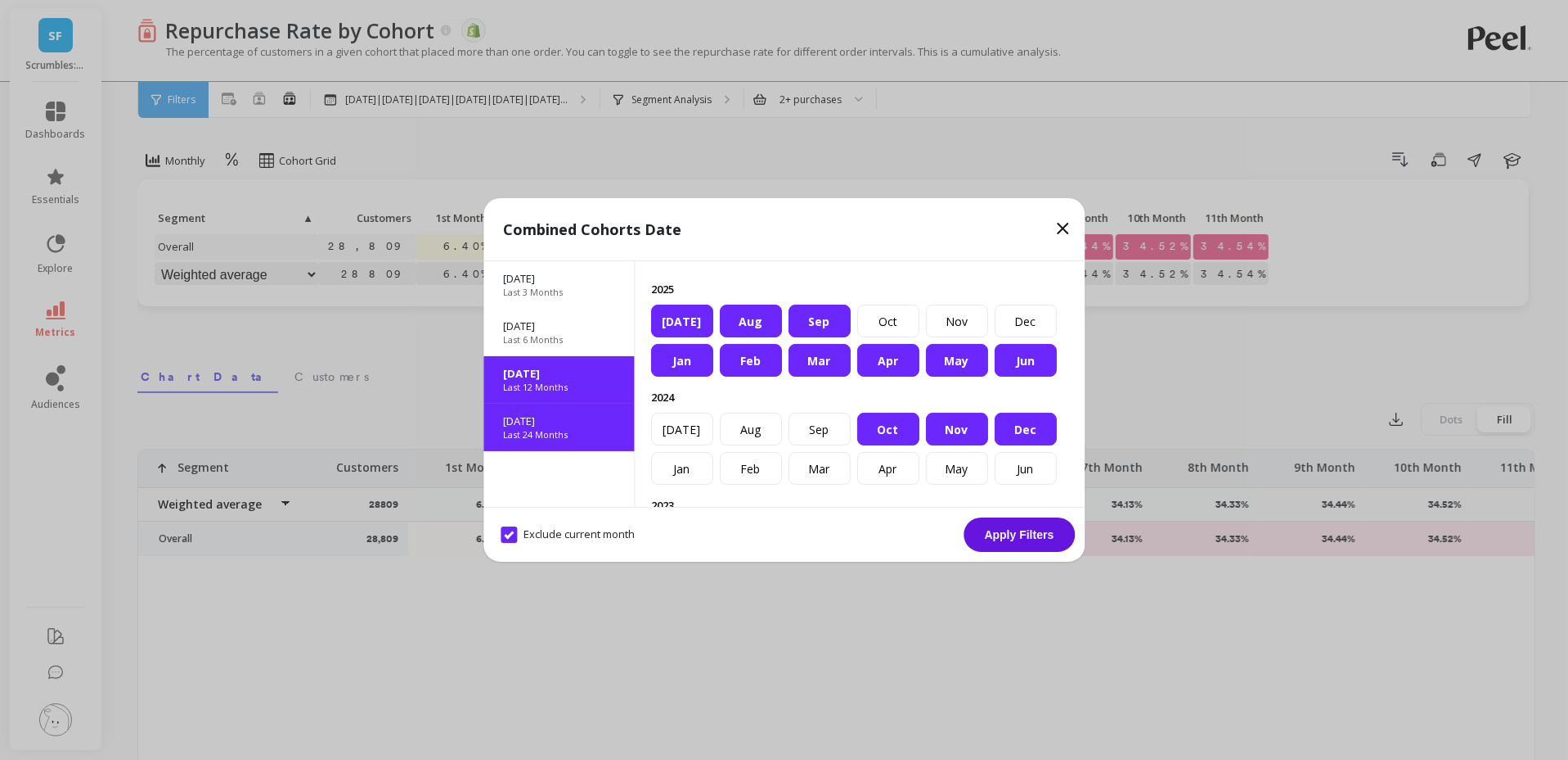
click at [600, 438] on div "Last 24 Months" at bounding box center [558, 435] width 111 height 13
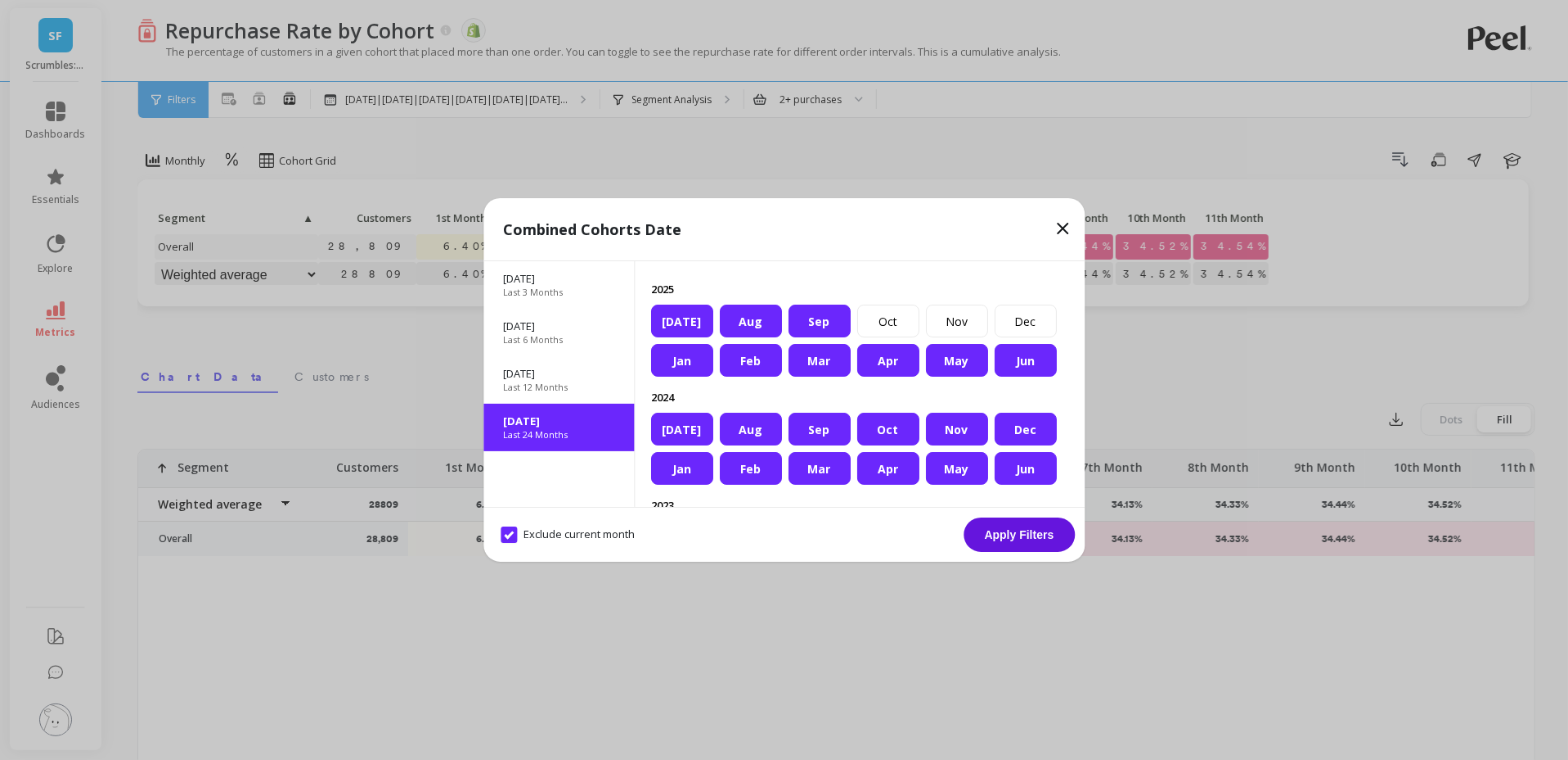
click at [705, 316] on div "Jul" at bounding box center [682, 321] width 62 height 33
drag, startPoint x: 746, startPoint y: 311, endPoint x: 762, endPoint y: 315, distance: 16.5
click at [752, 312] on div "Aug" at bounding box center [751, 321] width 62 height 33
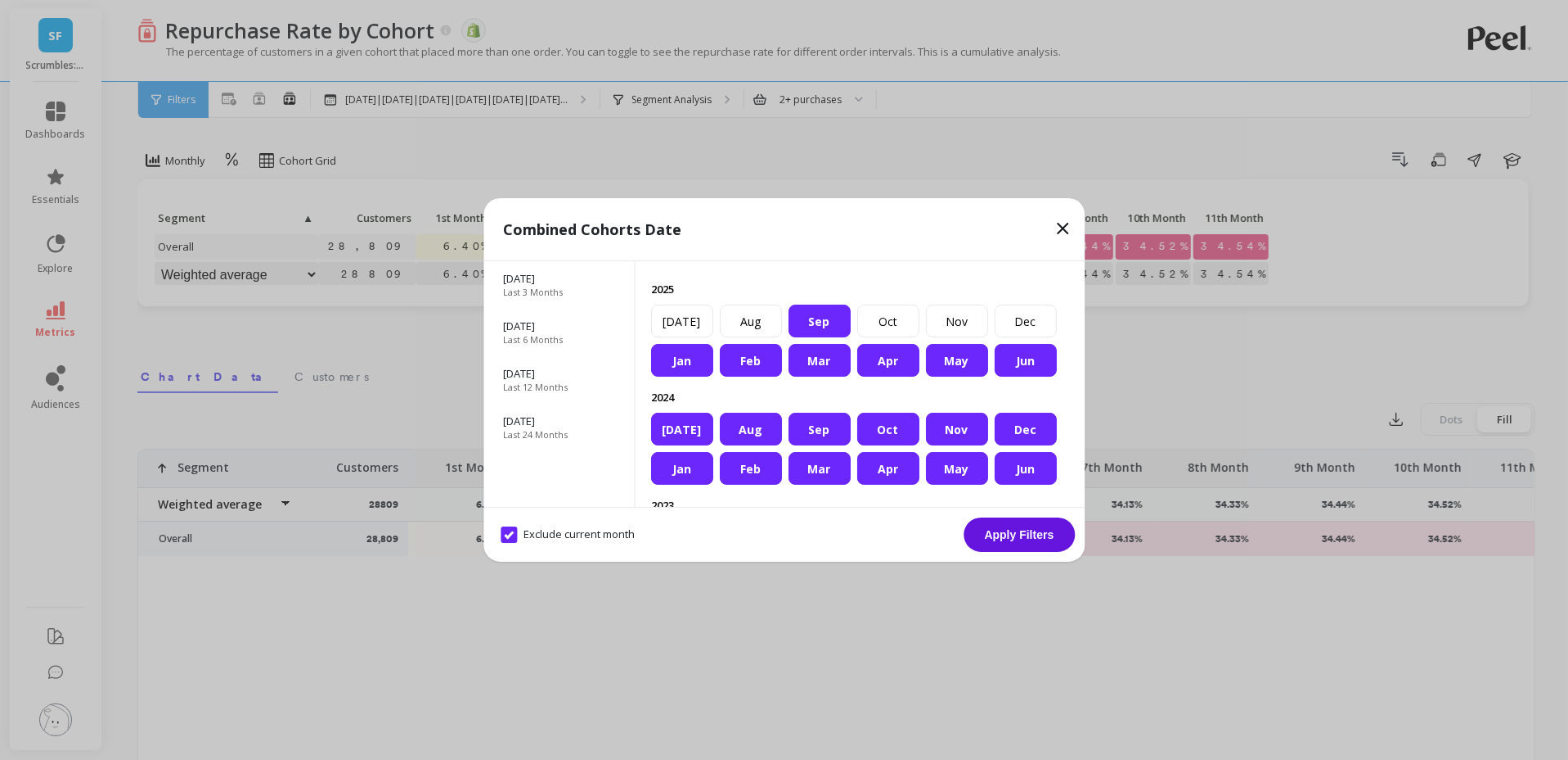
drag, startPoint x: 826, startPoint y: 324, endPoint x: 700, endPoint y: 363, distance: 131.9
click at [823, 326] on div "Sep" at bounding box center [820, 321] width 62 height 33
drag, startPoint x: 694, startPoint y: 363, endPoint x: 711, endPoint y: 362, distance: 17.0
click at [700, 363] on div "Jan" at bounding box center [682, 360] width 62 height 33
drag, startPoint x: 745, startPoint y: 359, endPoint x: 825, endPoint y: 357, distance: 80.0
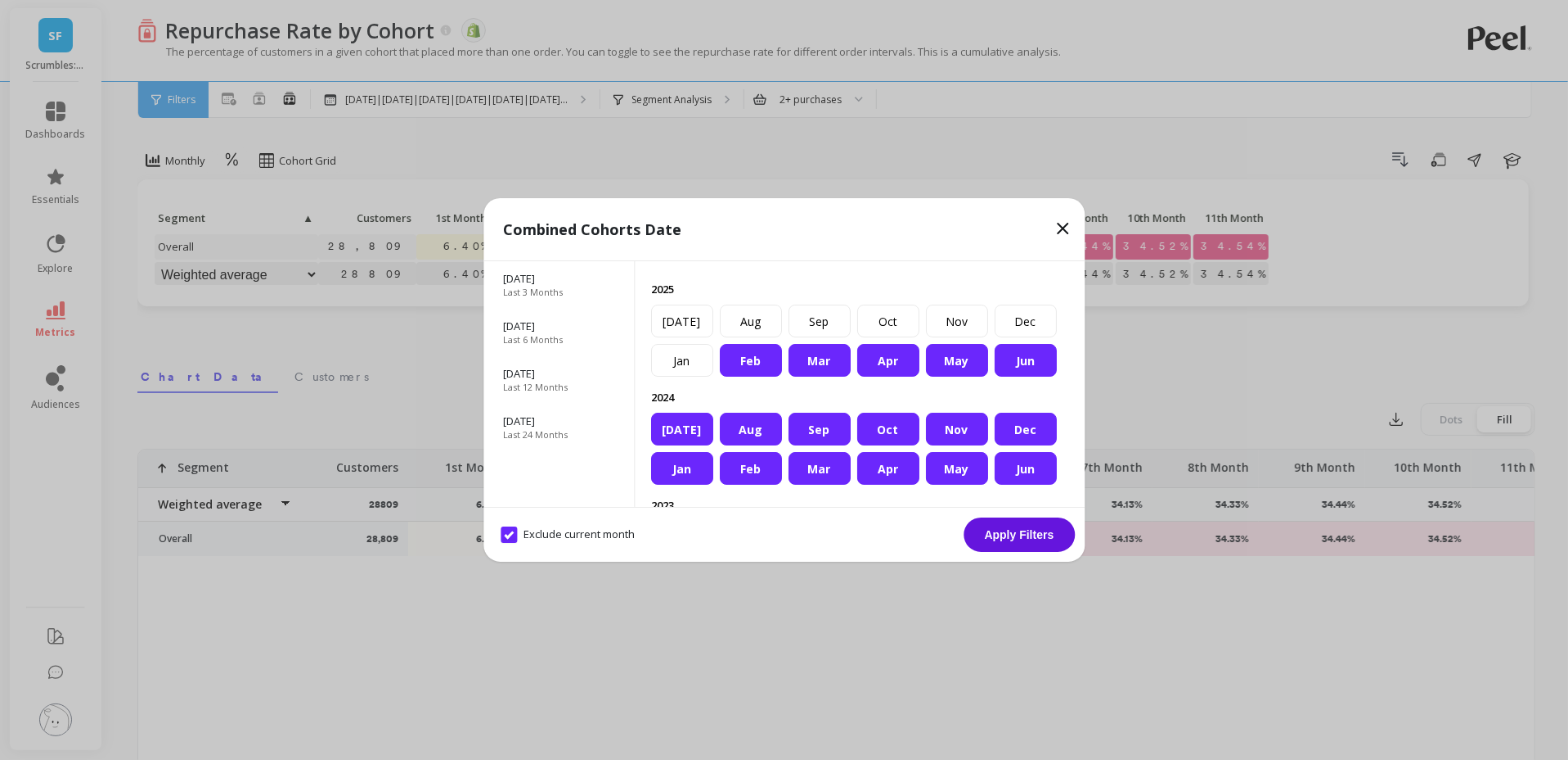
click at [752, 359] on div "Feb" at bounding box center [751, 360] width 62 height 33
drag, startPoint x: 825, startPoint y: 357, endPoint x: 838, endPoint y: 359, distance: 13.2
click at [832, 358] on div "Mar" at bounding box center [820, 360] width 62 height 33
drag, startPoint x: 899, startPoint y: 356, endPoint x: 974, endPoint y: 361, distance: 75.2
click at [899, 356] on div "Apr" at bounding box center [888, 360] width 62 height 33
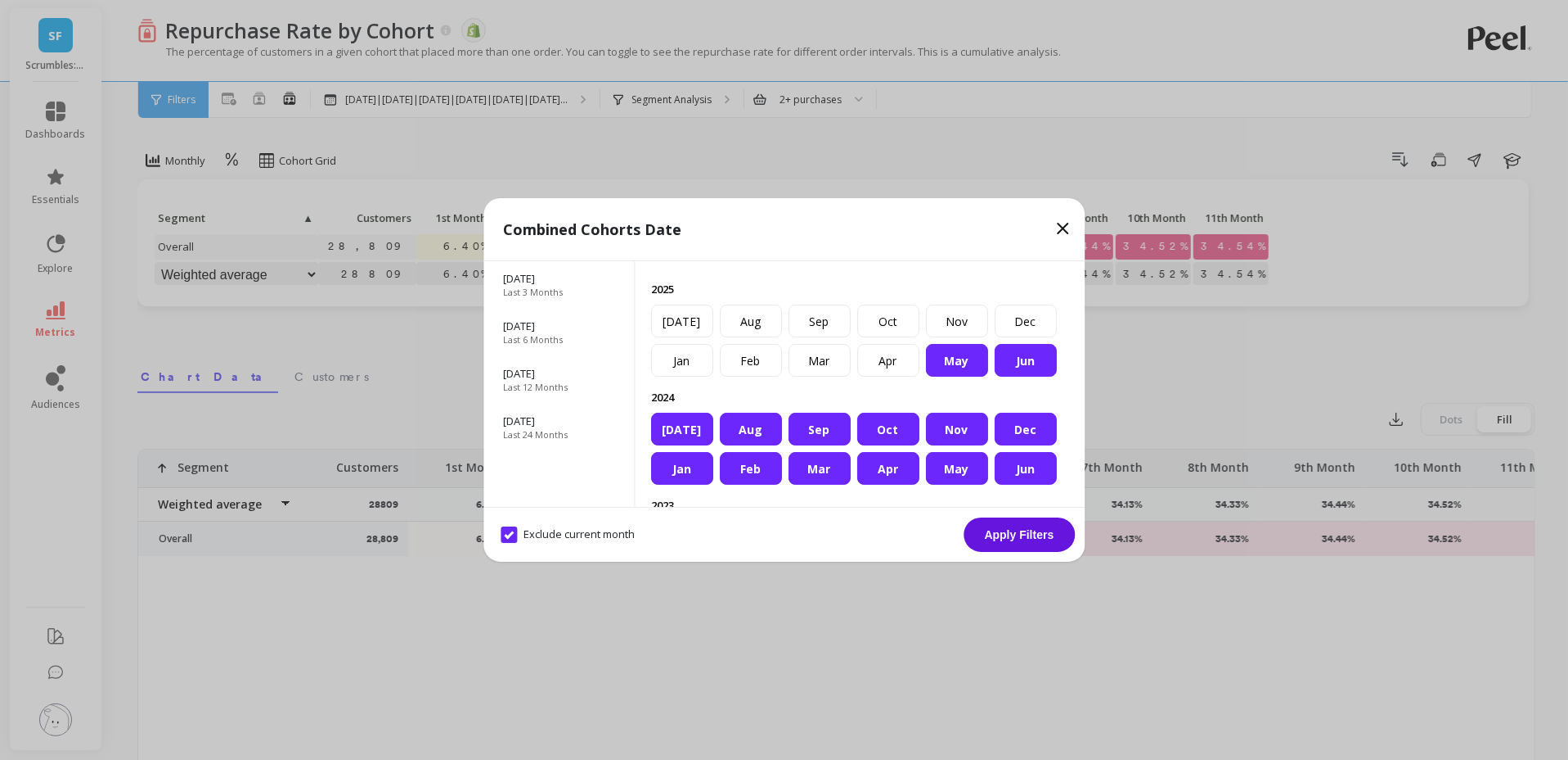
drag, startPoint x: 978, startPoint y: 362, endPoint x: 999, endPoint y: 363, distance: 21.0
click at [978, 362] on div "May" at bounding box center [957, 360] width 62 height 33
click at [1021, 363] on div "Jun" at bounding box center [1026, 360] width 62 height 33
drag, startPoint x: 1021, startPoint y: 464, endPoint x: 1010, endPoint y: 431, distance: 34.8
click at [1021, 463] on div "Jun" at bounding box center [1026, 469] width 62 height 33
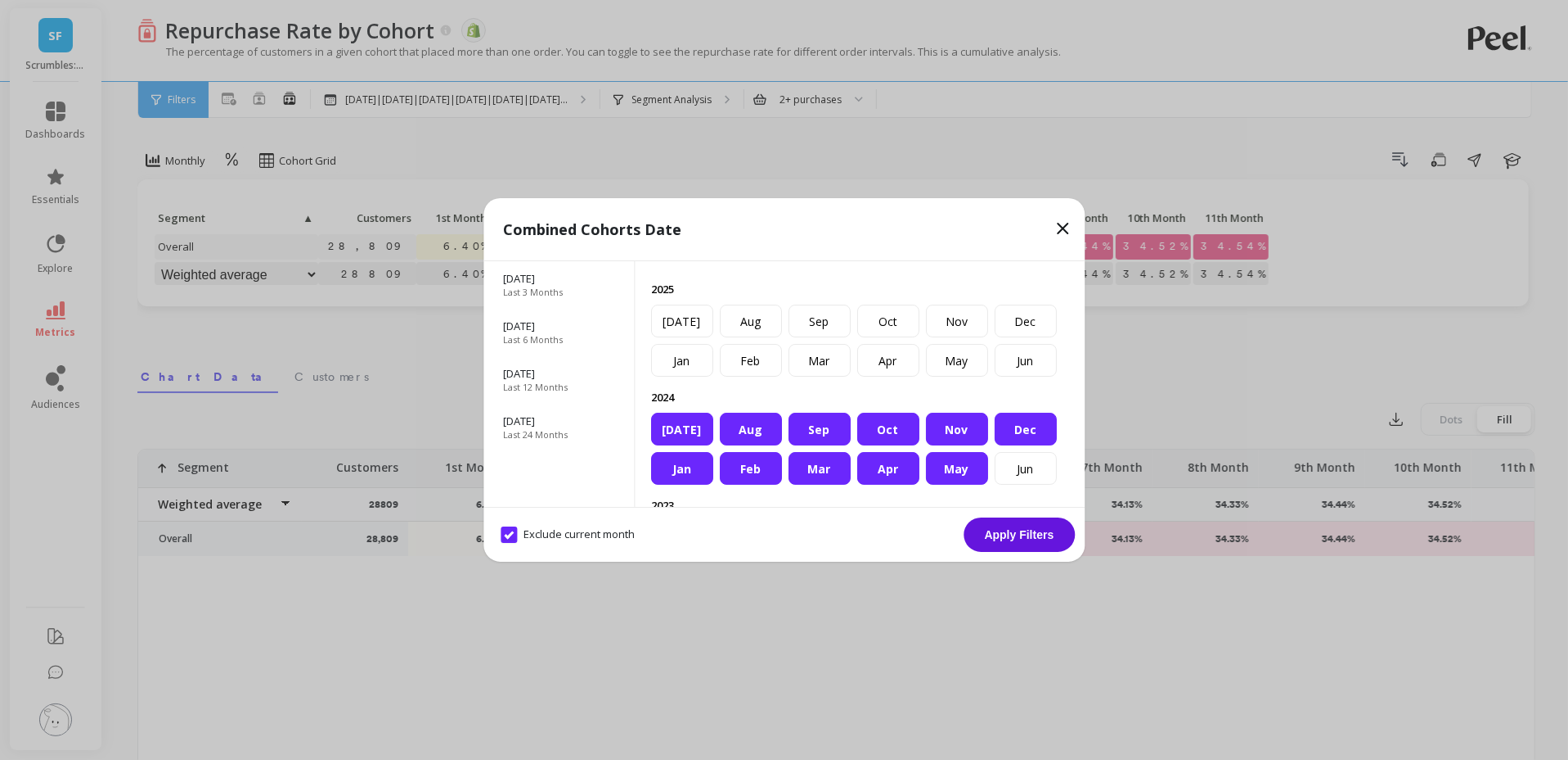
click at [1011, 431] on div "Dec" at bounding box center [1026, 429] width 62 height 33
drag, startPoint x: 972, startPoint y: 471, endPoint x: 909, endPoint y: 468, distance: 63.1
click at [968, 471] on div "May" at bounding box center [957, 469] width 62 height 33
drag, startPoint x: 894, startPoint y: 465, endPoint x: 882, endPoint y: 437, distance: 30.5
click at [889, 452] on div "Apr" at bounding box center [888, 469] width 62 height 33
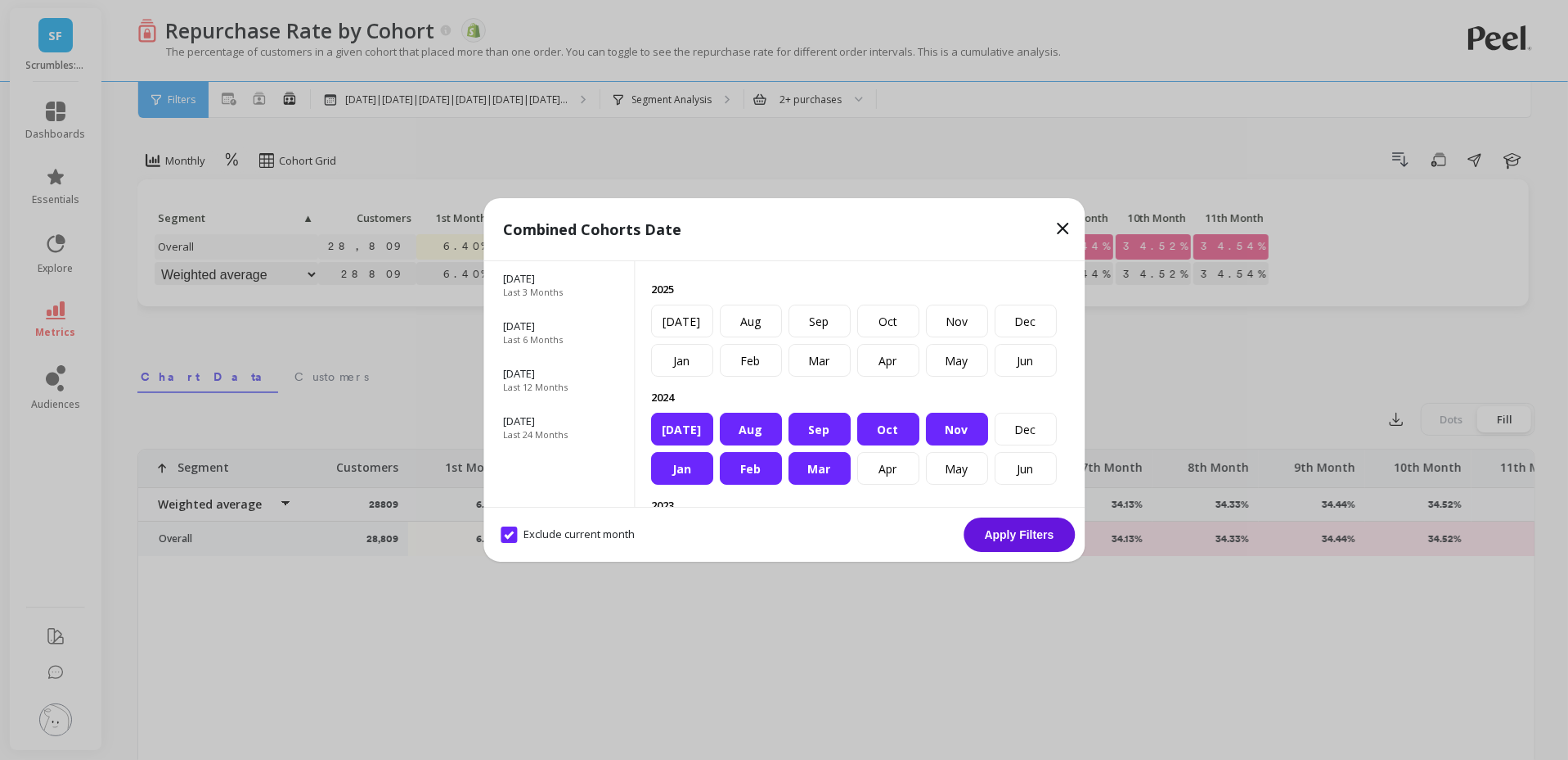
drag, startPoint x: 882, startPoint y: 437, endPoint x: 811, endPoint y: 434, distance: 71.1
click at [876, 437] on div "Oct" at bounding box center [888, 429] width 62 height 33
drag, startPoint x: 808, startPoint y: 434, endPoint x: 807, endPoint y: 448, distance: 14.0
click at [808, 436] on div "Sep" at bounding box center [820, 429] width 62 height 33
click at [807, 467] on div "Mar" at bounding box center [820, 469] width 62 height 33
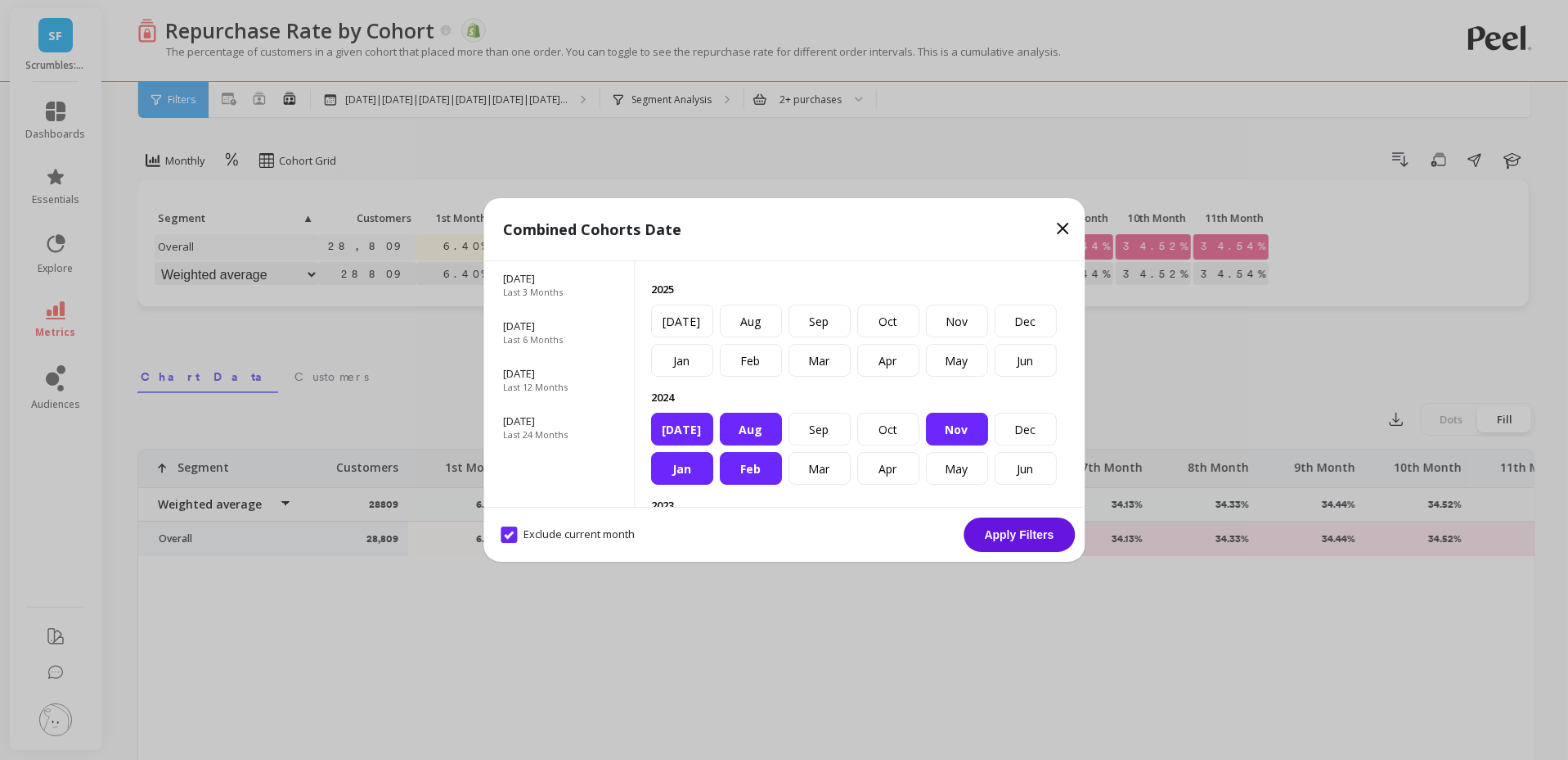
drag, startPoint x: 743, startPoint y: 460, endPoint x: 729, endPoint y: 432, distance: 31.3
click at [736, 446] on div "Jan Feb Mar Apr May Jun Jul Aug Sep Oct Nov Dec" at bounding box center [860, 448] width 417 height 72
click at [729, 432] on div "Aug" at bounding box center [751, 429] width 62 height 33
click at [682, 433] on div "Jul" at bounding box center [682, 429] width 62 height 33
click at [685, 459] on div "Jan" at bounding box center [682, 469] width 62 height 33
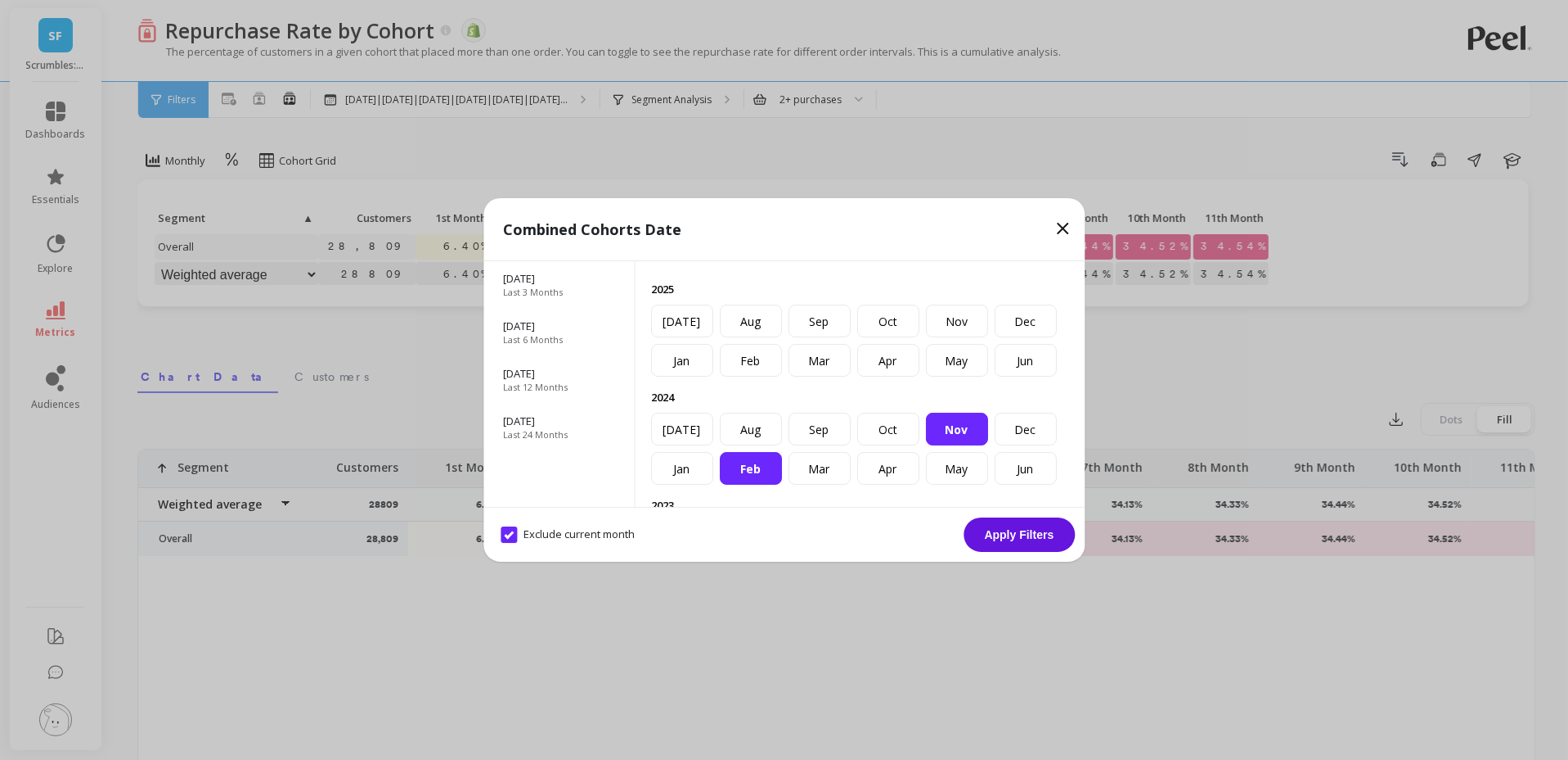
click at [771, 466] on div "Feb" at bounding box center [751, 469] width 62 height 33
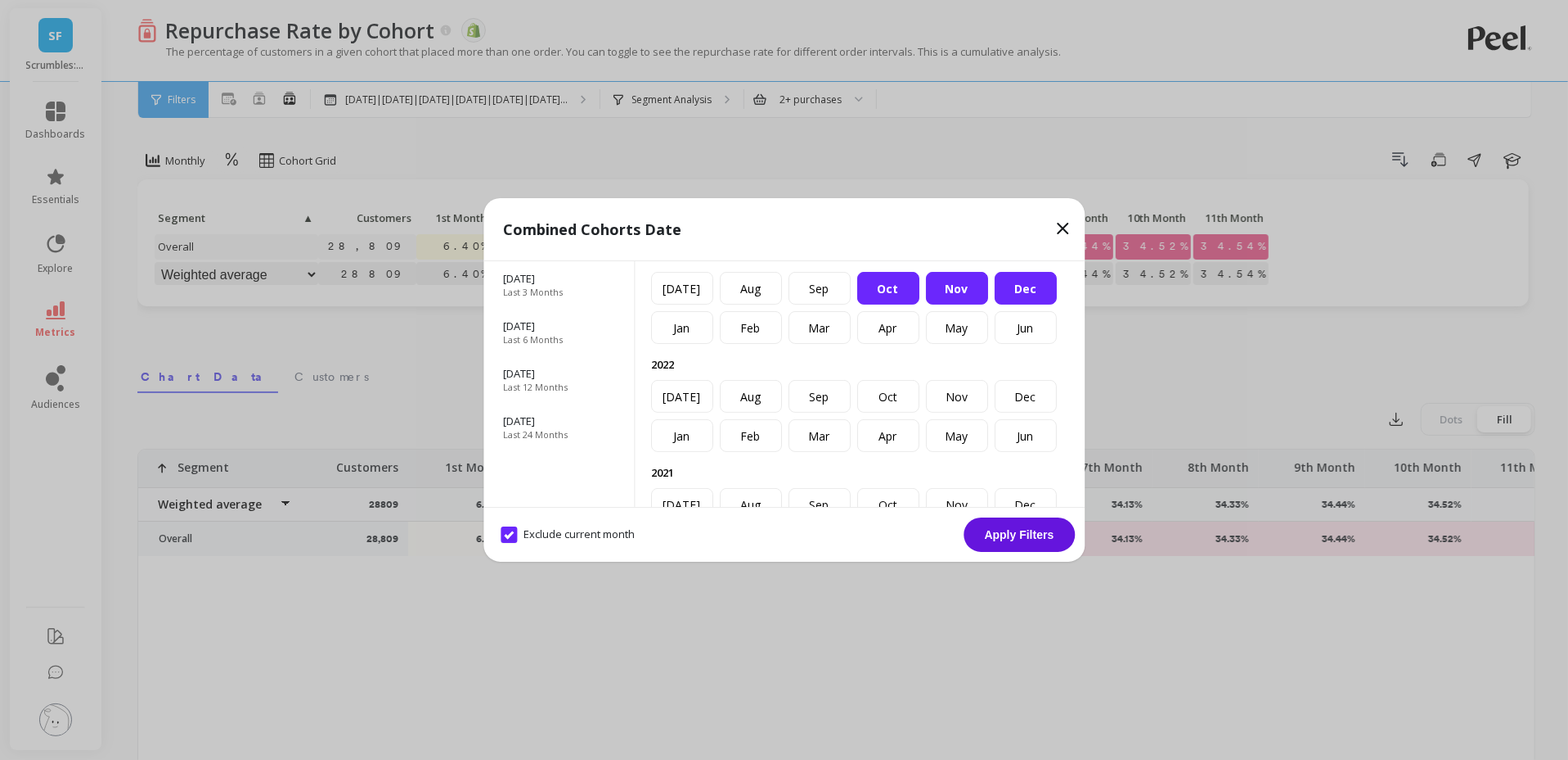
click at [888, 292] on div "Oct" at bounding box center [888, 289] width 62 height 33
drag, startPoint x: 1034, startPoint y: 284, endPoint x: 1019, endPoint y: 324, distance: 42.7
click at [1034, 284] on div "Dec" at bounding box center [1026, 289] width 62 height 33
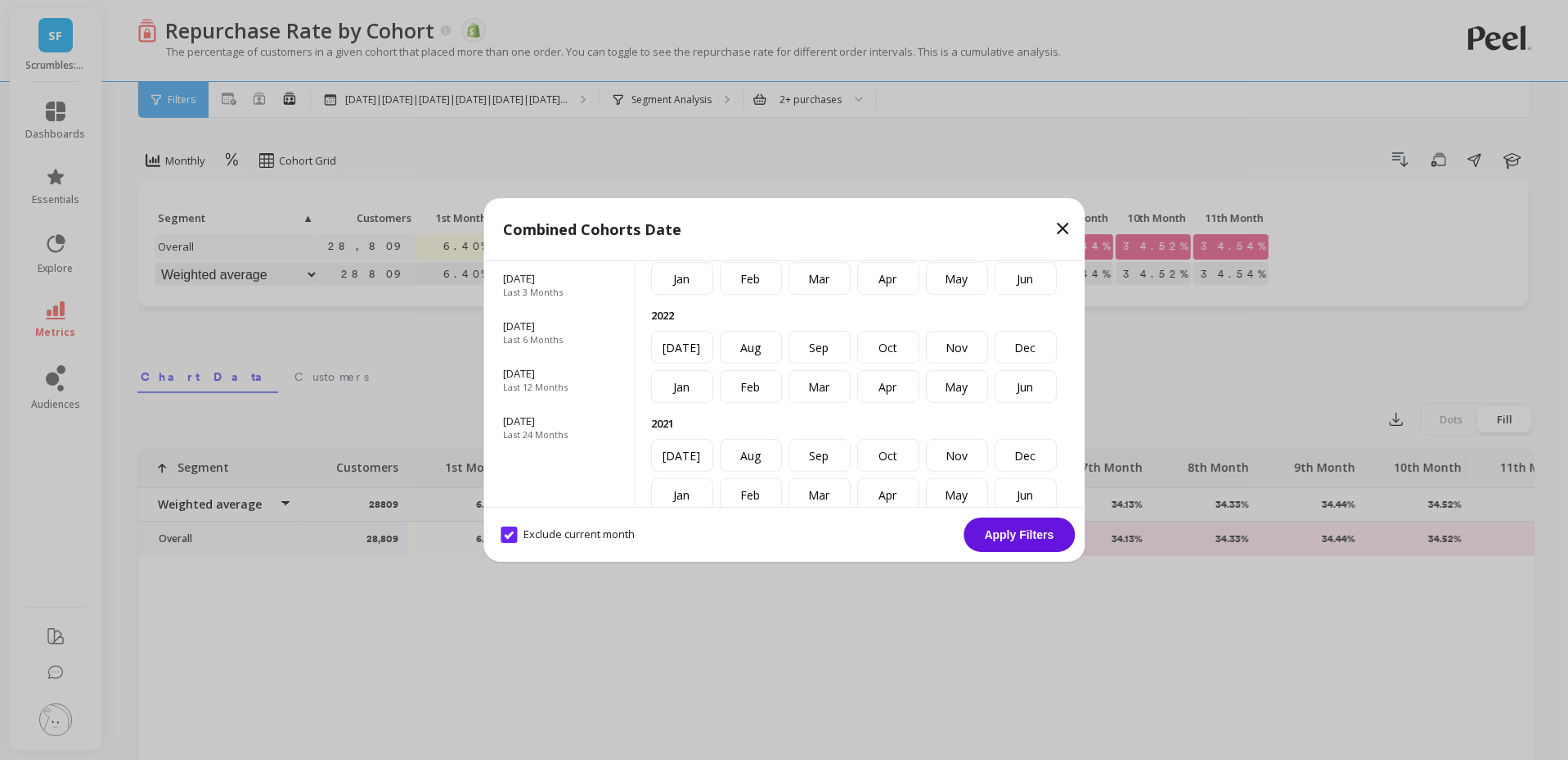
scroll to position [318, 0]
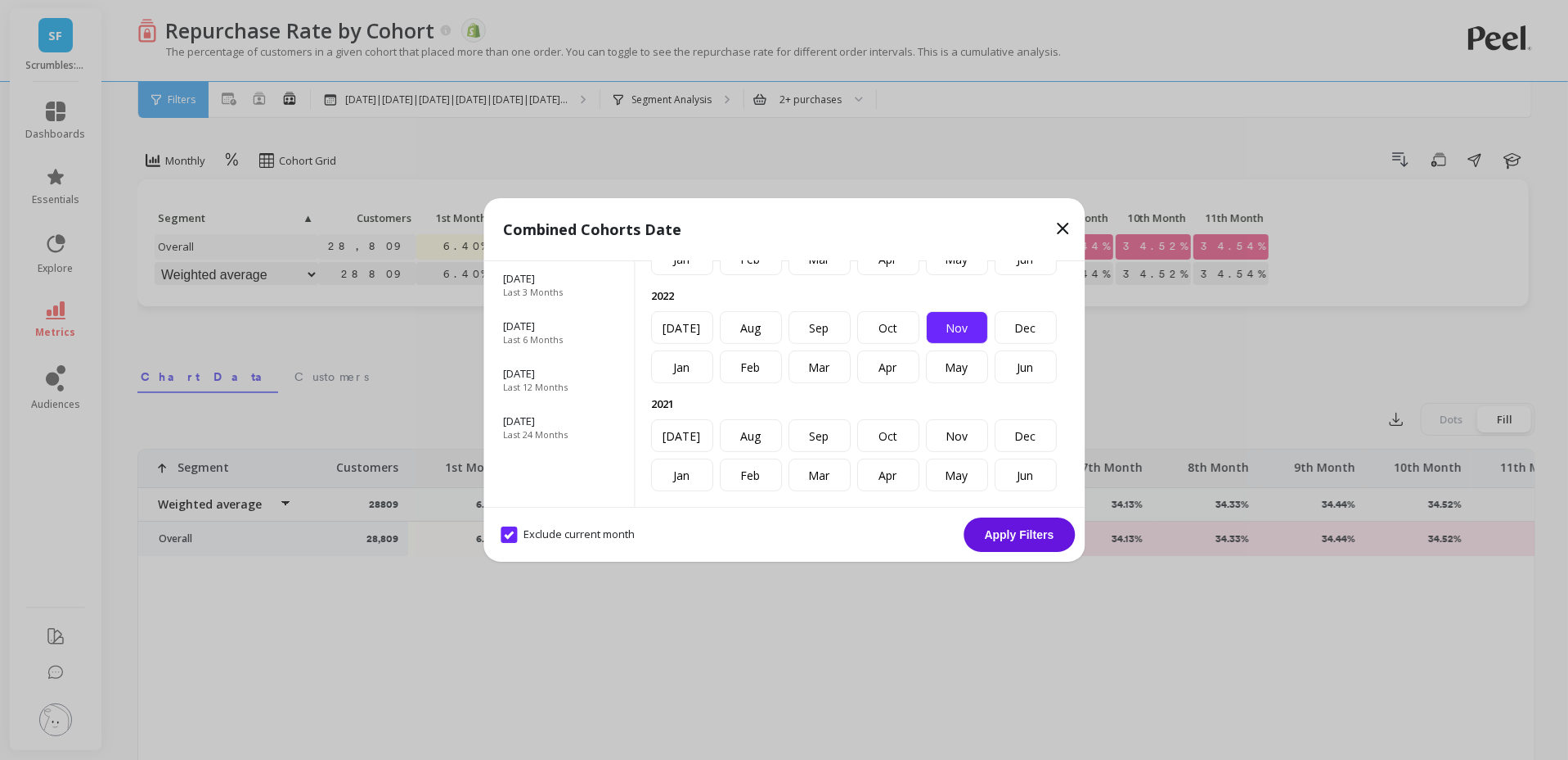
click at [966, 329] on div "Nov" at bounding box center [957, 327] width 62 height 33
click at [962, 432] on div "Nov" at bounding box center [957, 436] width 62 height 33
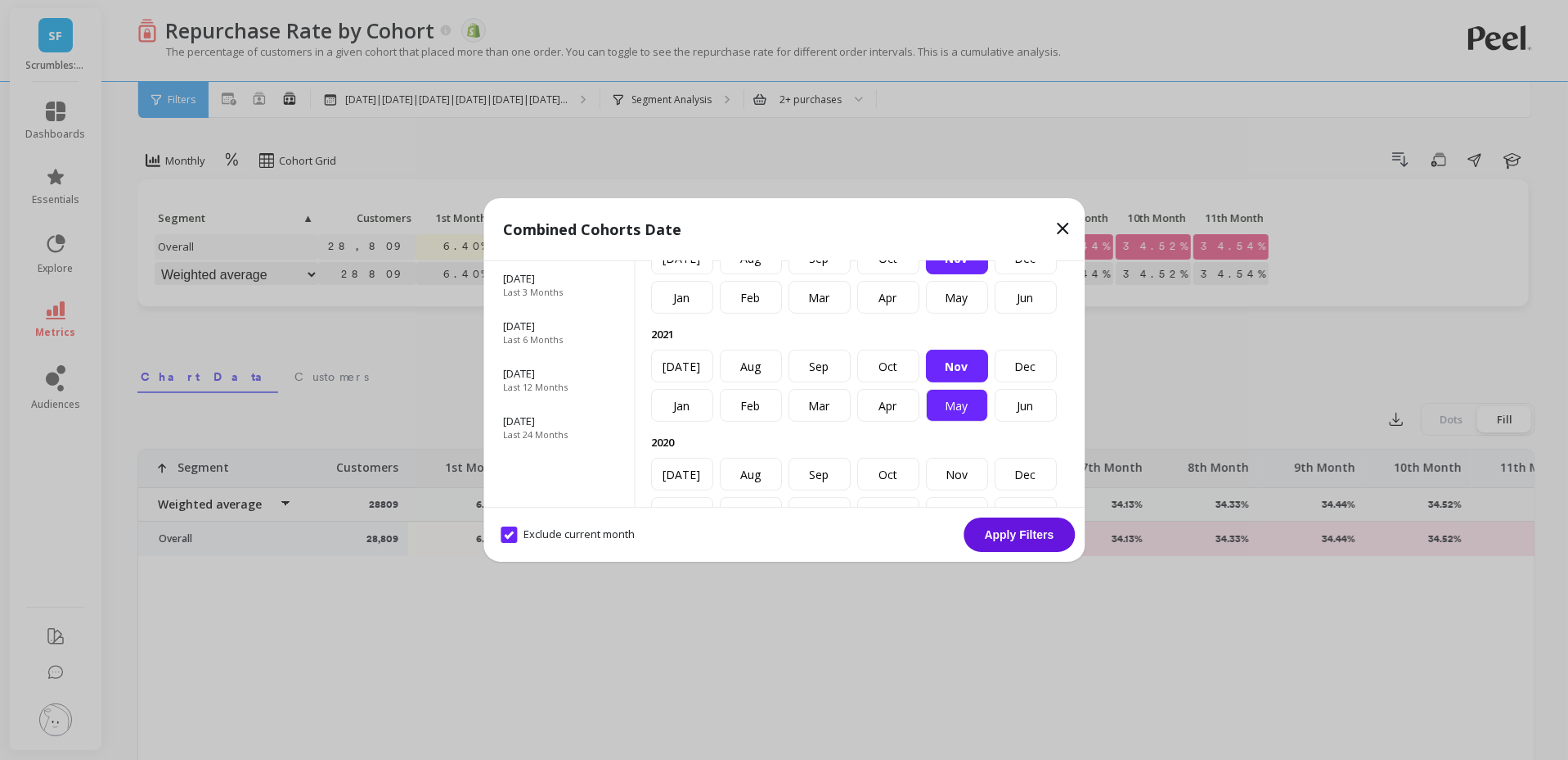
scroll to position [410, 0]
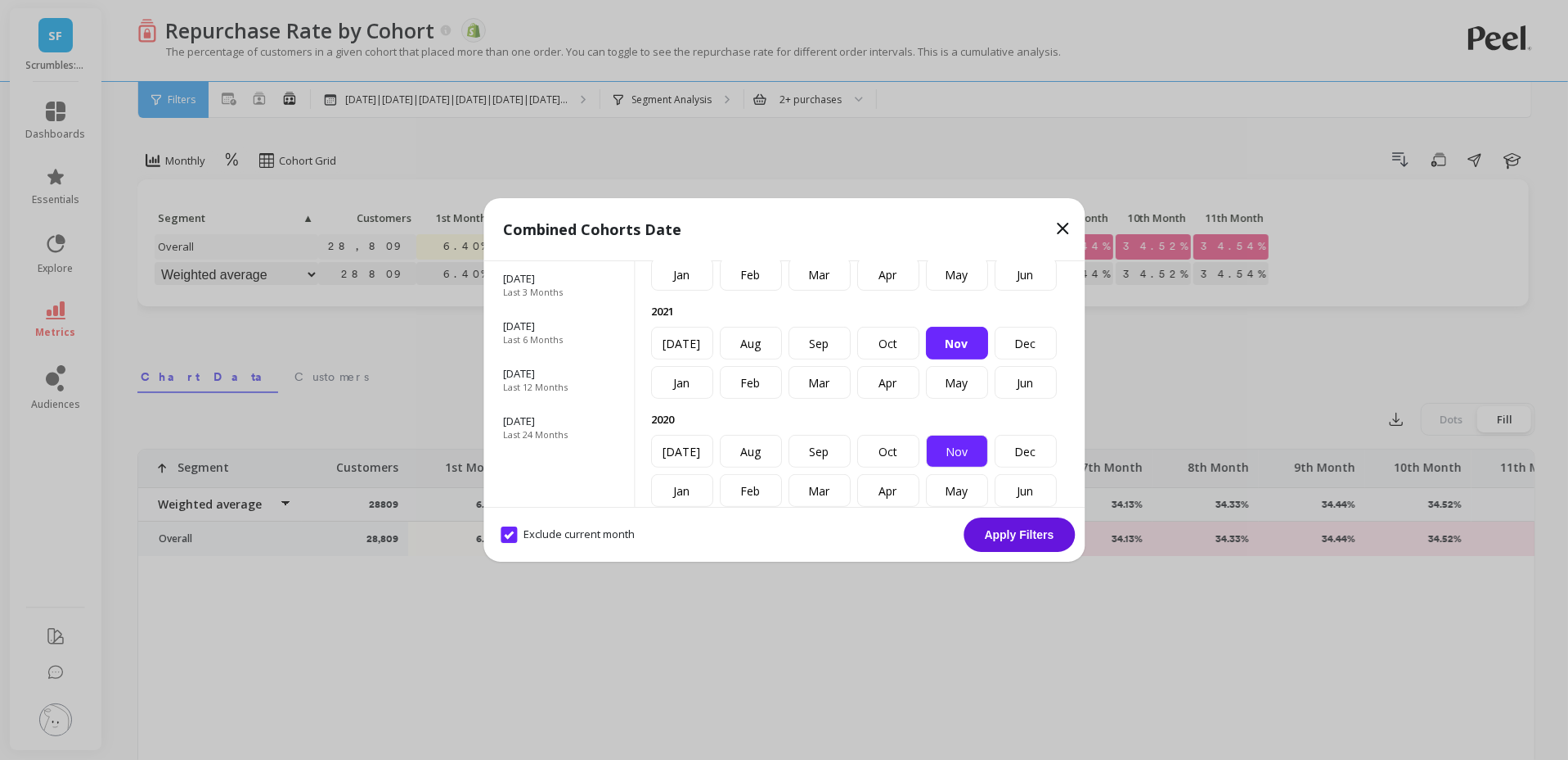
click at [958, 454] on div "Nov" at bounding box center [957, 451] width 62 height 33
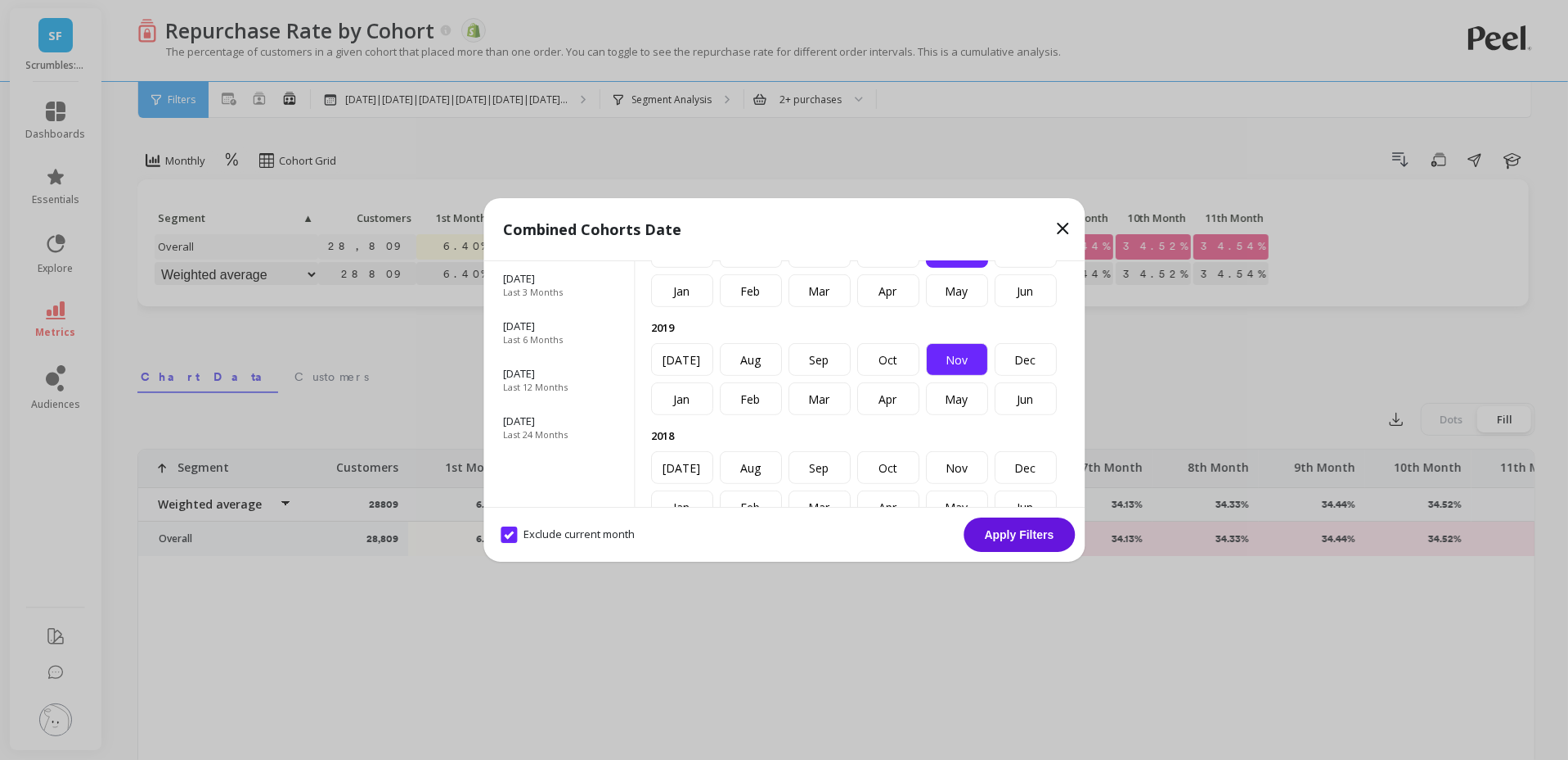
click at [956, 363] on div "Nov" at bounding box center [957, 359] width 62 height 33
click at [1028, 531] on button "Apply Filters" at bounding box center [1019, 534] width 111 height 34
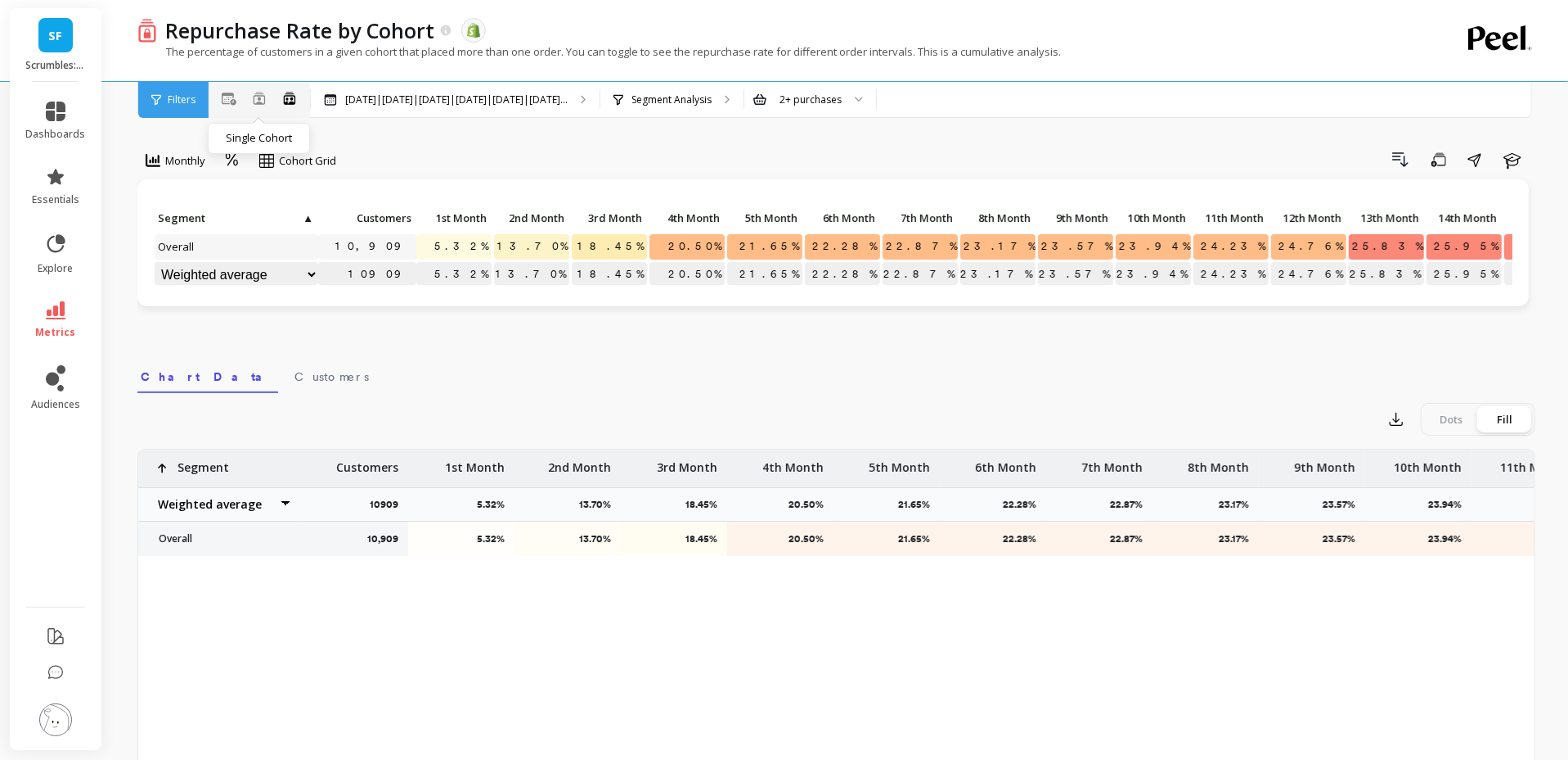
click at [254, 98] on icon at bounding box center [259, 98] width 13 height 13
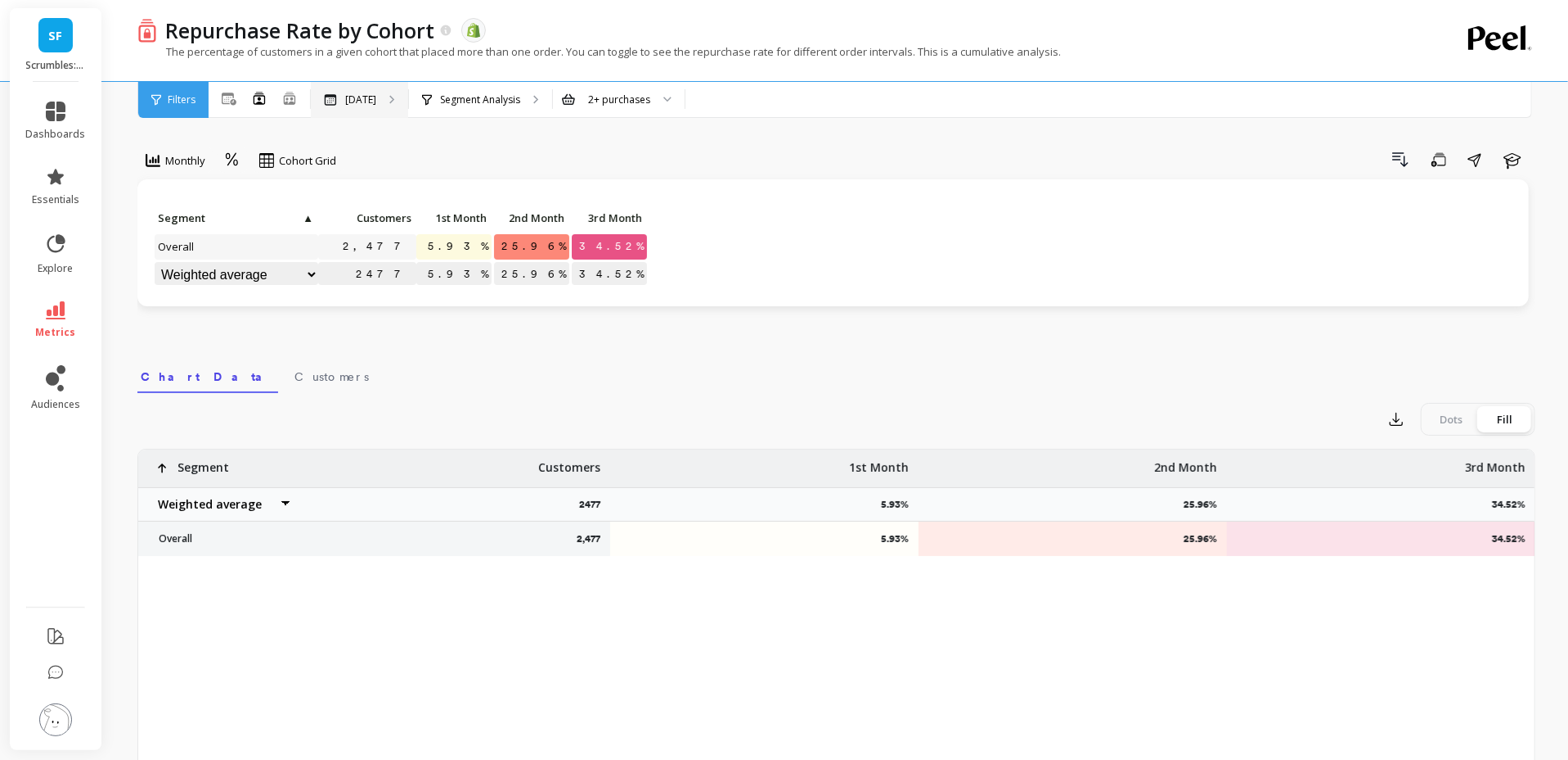
click at [367, 101] on p "Jun 2025" at bounding box center [361, 100] width 31 height 13
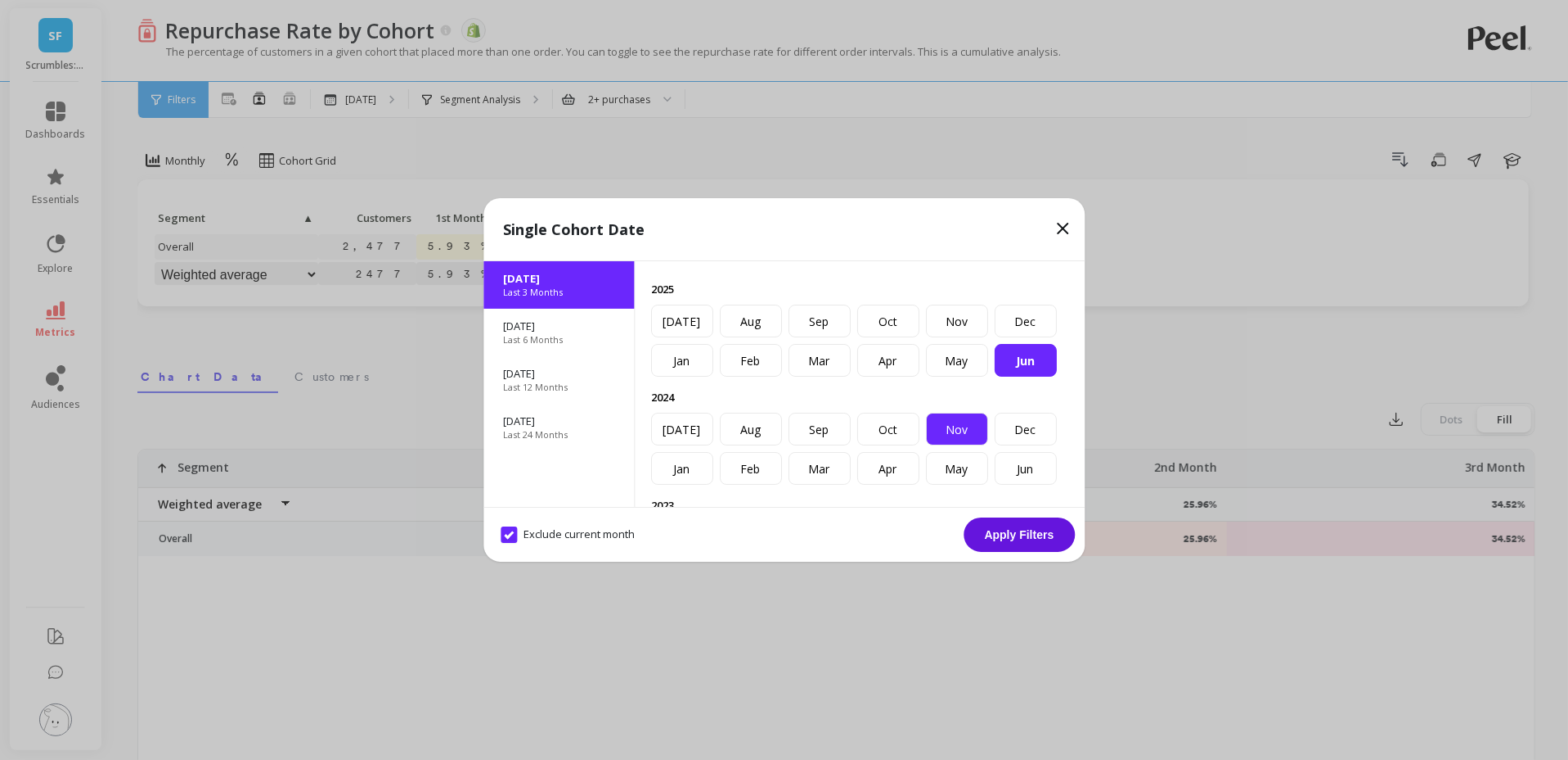
click at [949, 431] on div "Nov" at bounding box center [957, 429] width 62 height 33
click at [1058, 230] on icon at bounding box center [1062, 228] width 19 height 19
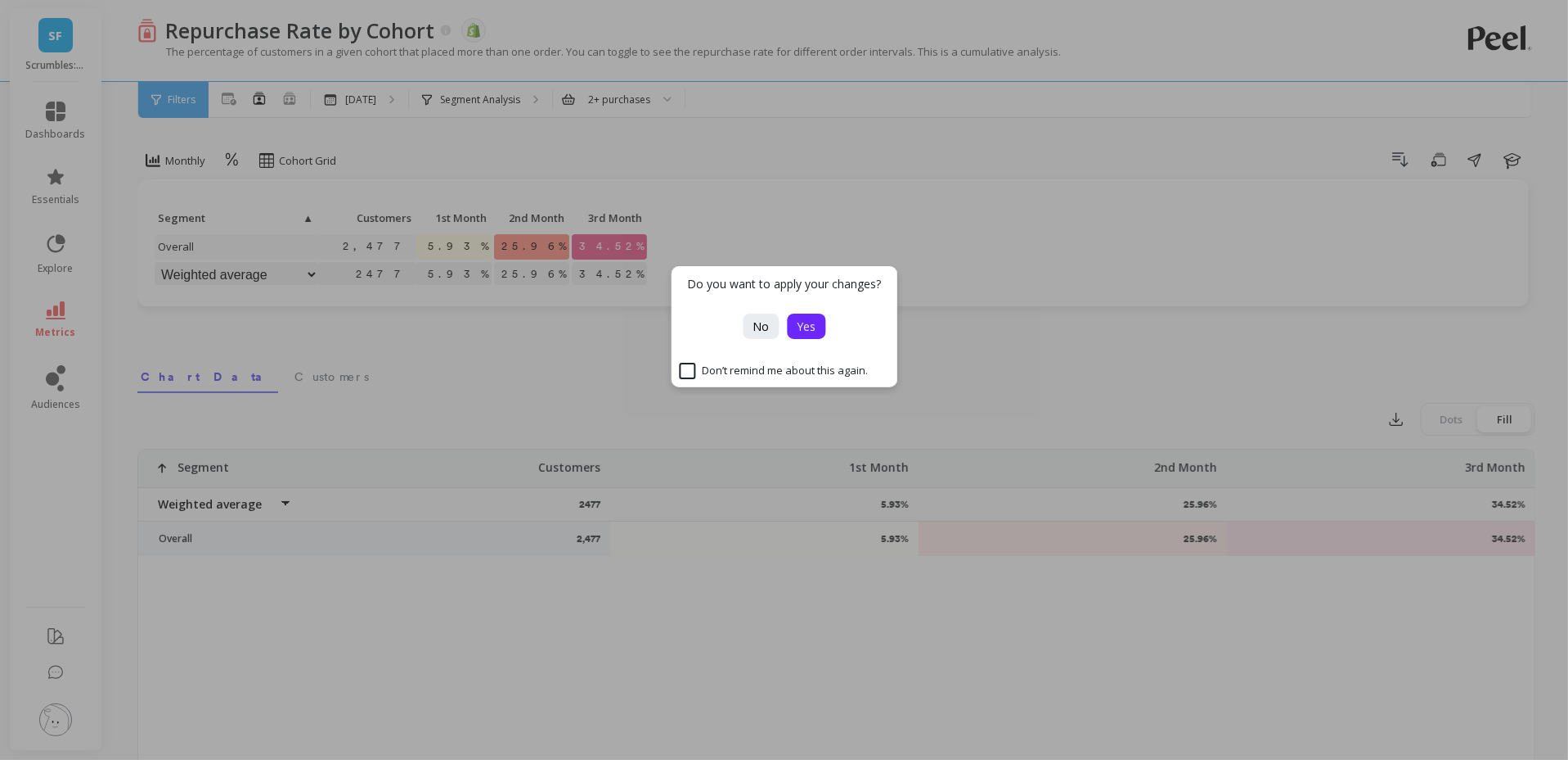
drag, startPoint x: 802, startPoint y: 326, endPoint x: 718, endPoint y: 289, distance: 91.8
click at [801, 326] on span "Yes" at bounding box center [807, 325] width 18 height 16
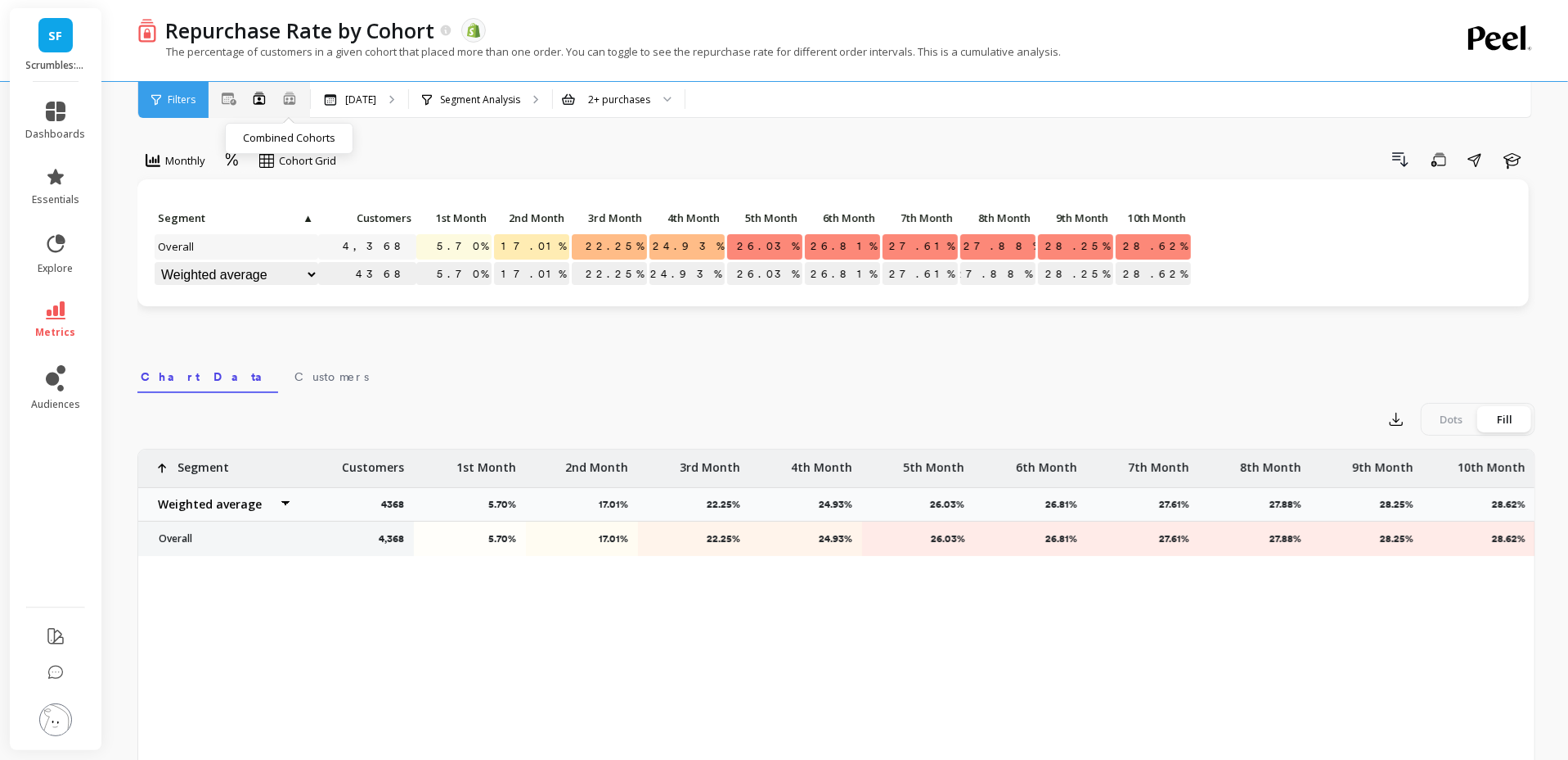
click at [292, 100] on icon at bounding box center [289, 97] width 15 height 14
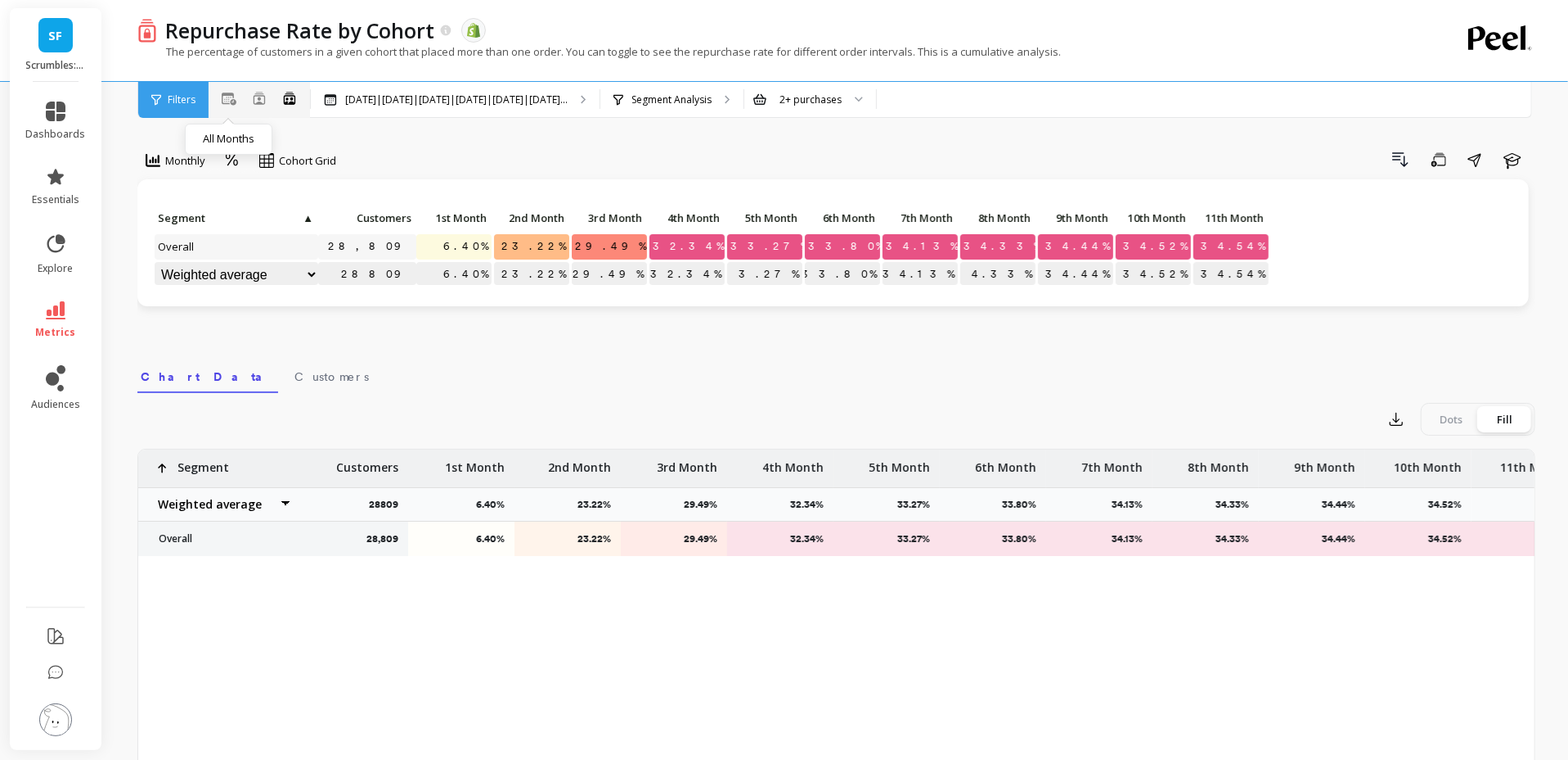
click at [225, 100] on icon at bounding box center [229, 99] width 15 height 13
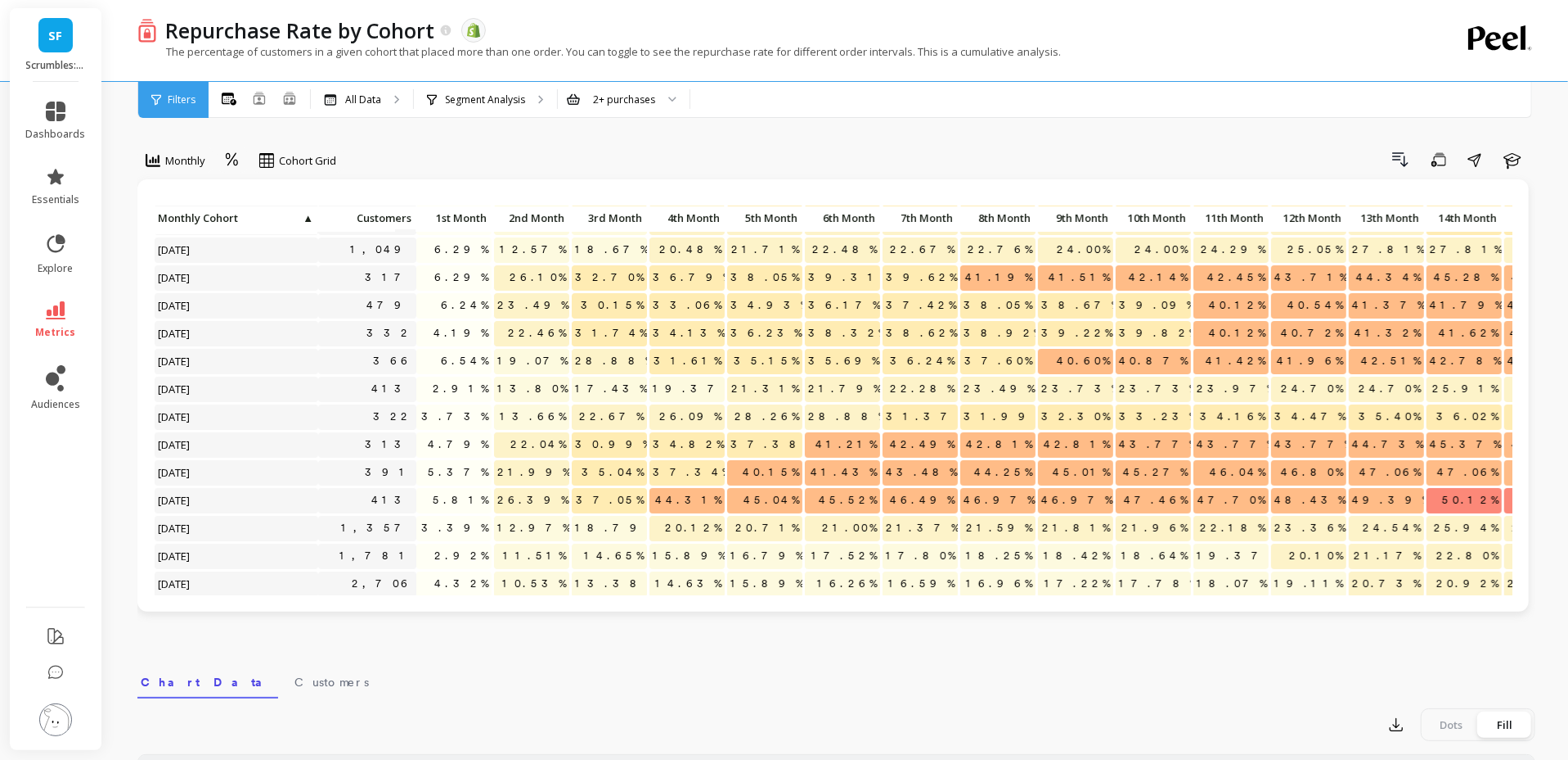
scroll to position [111, 0]
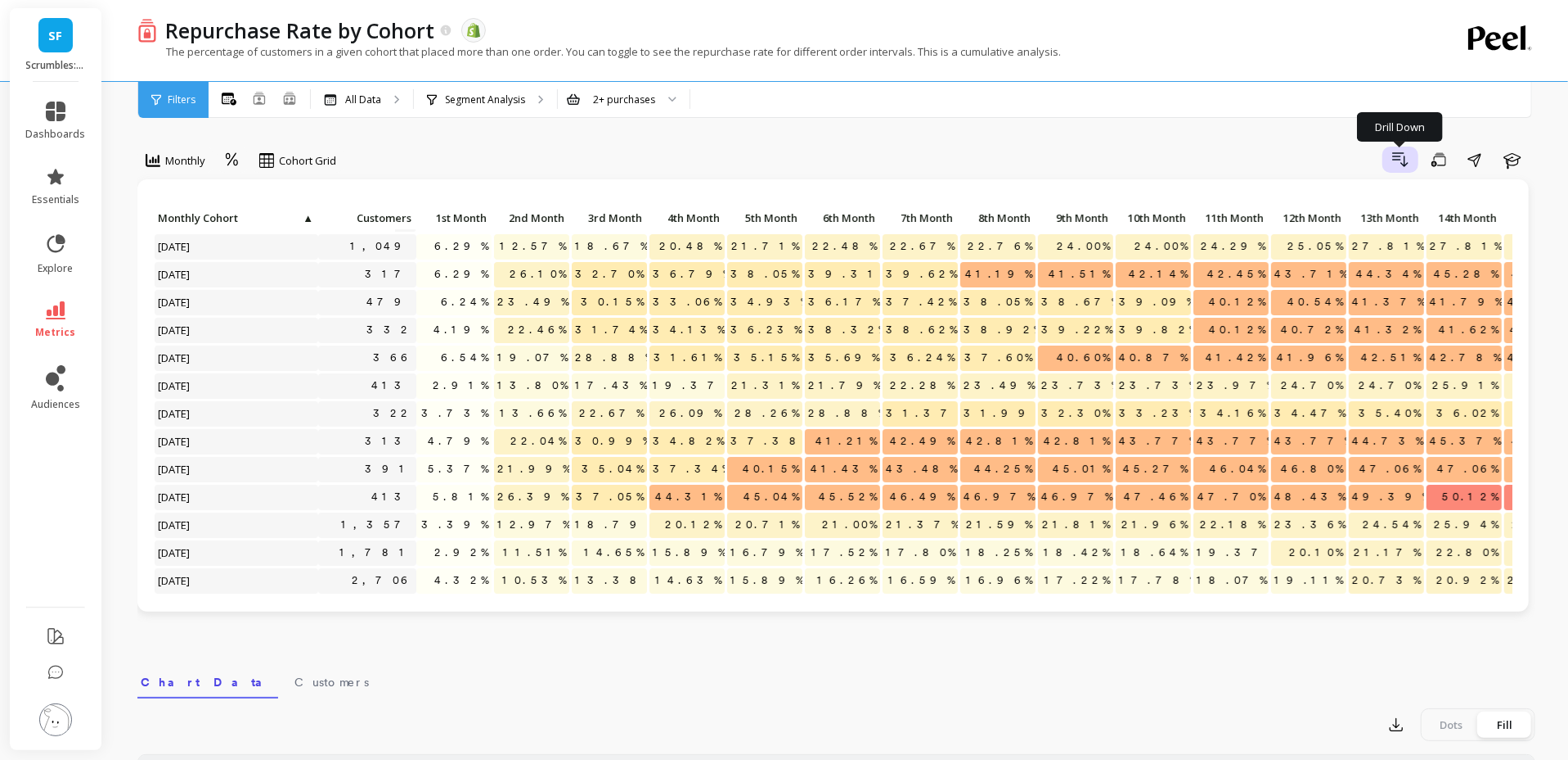
click at [1400, 156] on icon "button" at bounding box center [1401, 160] width 15 height 13
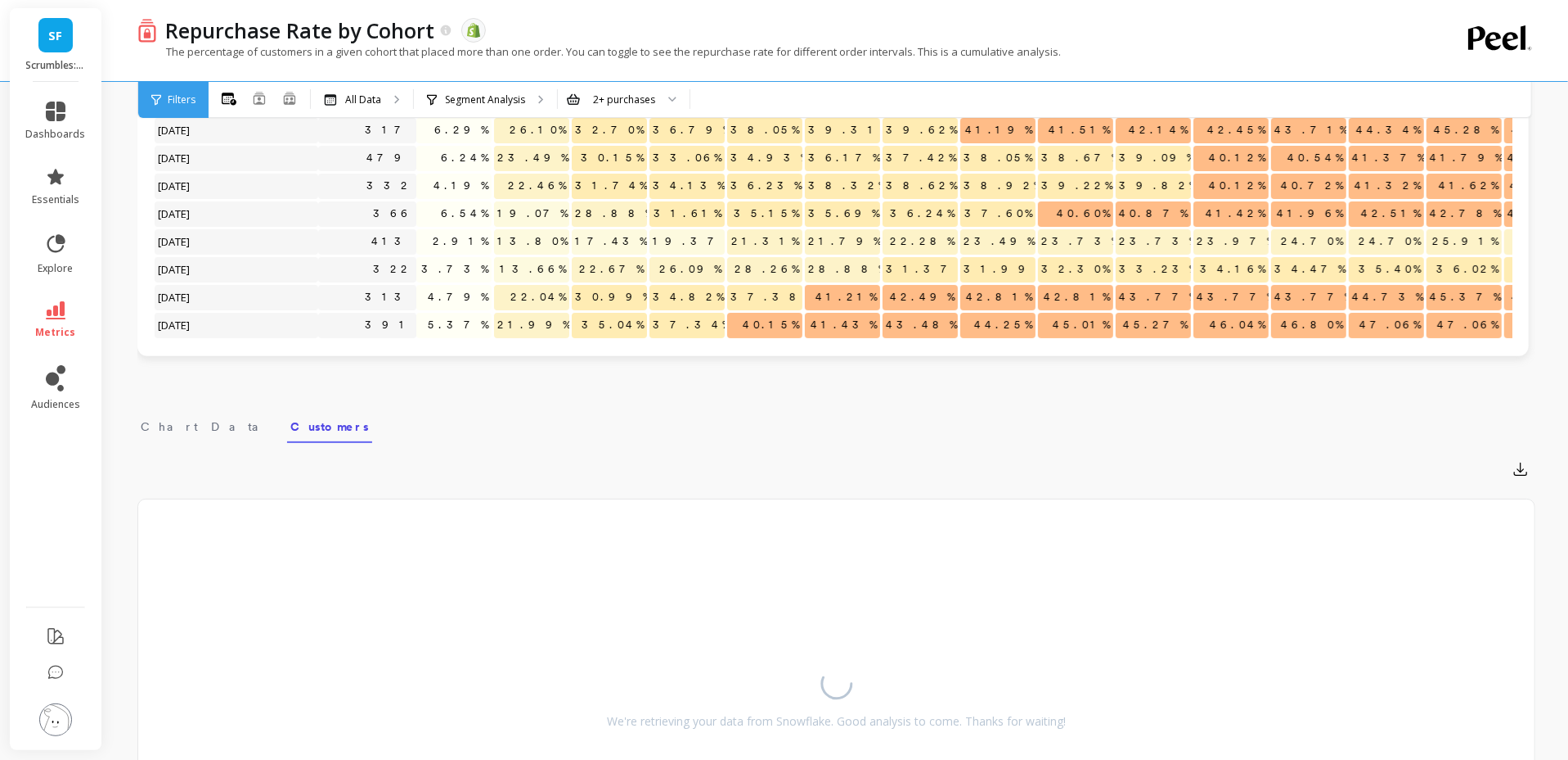
scroll to position [0, 0]
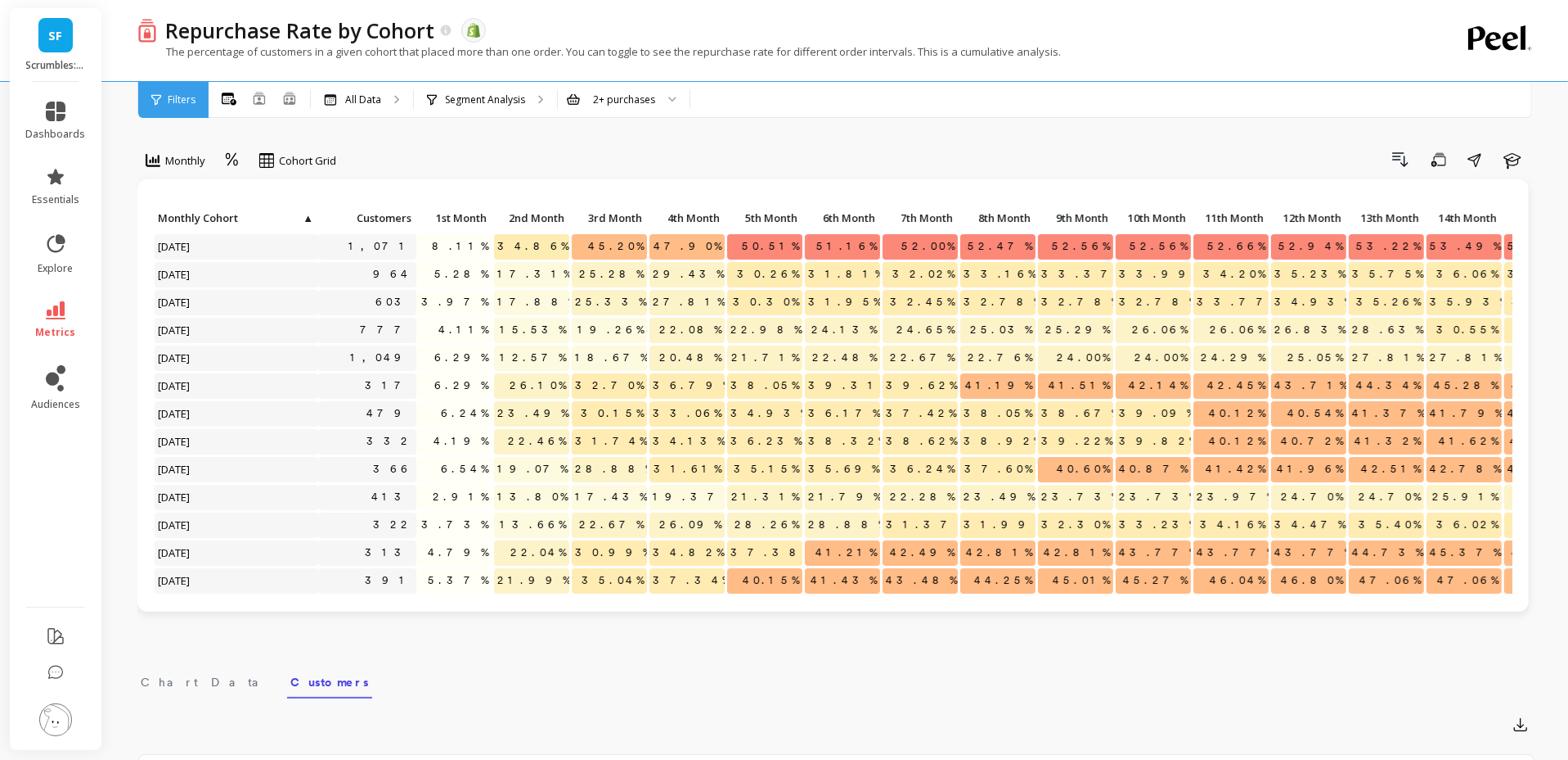
click at [679, 164] on div "Drill Down Save Share Learn" at bounding box center [942, 159] width 1188 height 27
click at [229, 221] on span "Monthly Cohort" at bounding box center [230, 218] width 143 height 13
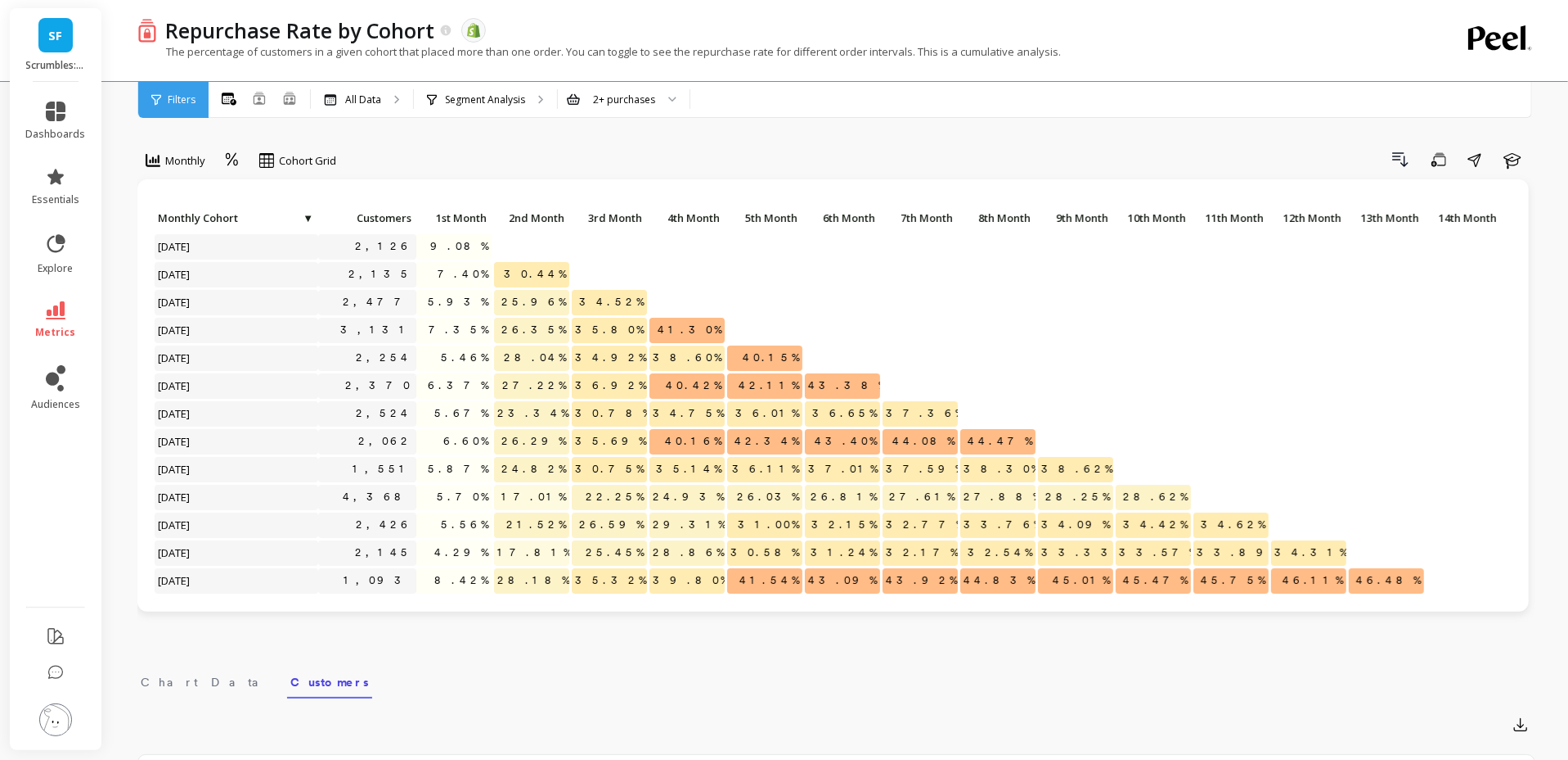
drag, startPoint x: 220, startPoint y: 218, endPoint x: 211, endPoint y: 199, distance: 21.0
click at [220, 218] on span "Monthly Cohort" at bounding box center [230, 218] width 143 height 13
click at [226, 212] on span "Monthly Cohort" at bounding box center [235, 218] width 155 height 13
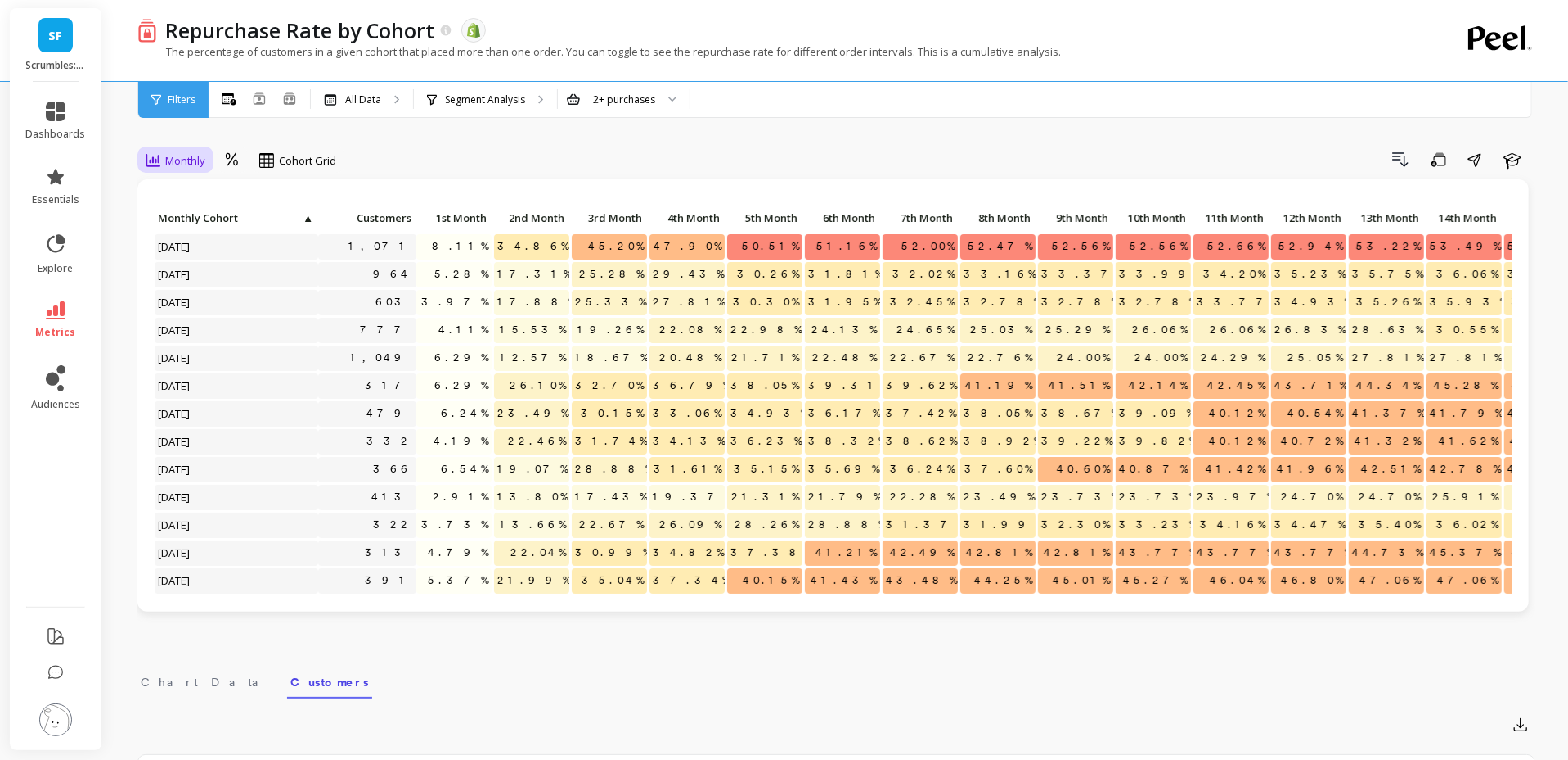
click at [197, 168] on div "Monthly" at bounding box center [175, 160] width 60 height 19
click at [488, 168] on div "Drill Down Save Share Learn" at bounding box center [942, 159] width 1188 height 27
click at [290, 164] on span "Cohort Grid" at bounding box center [308, 161] width 57 height 16
click at [309, 223] on div "Cohort Line" at bounding box center [312, 228] width 94 height 16
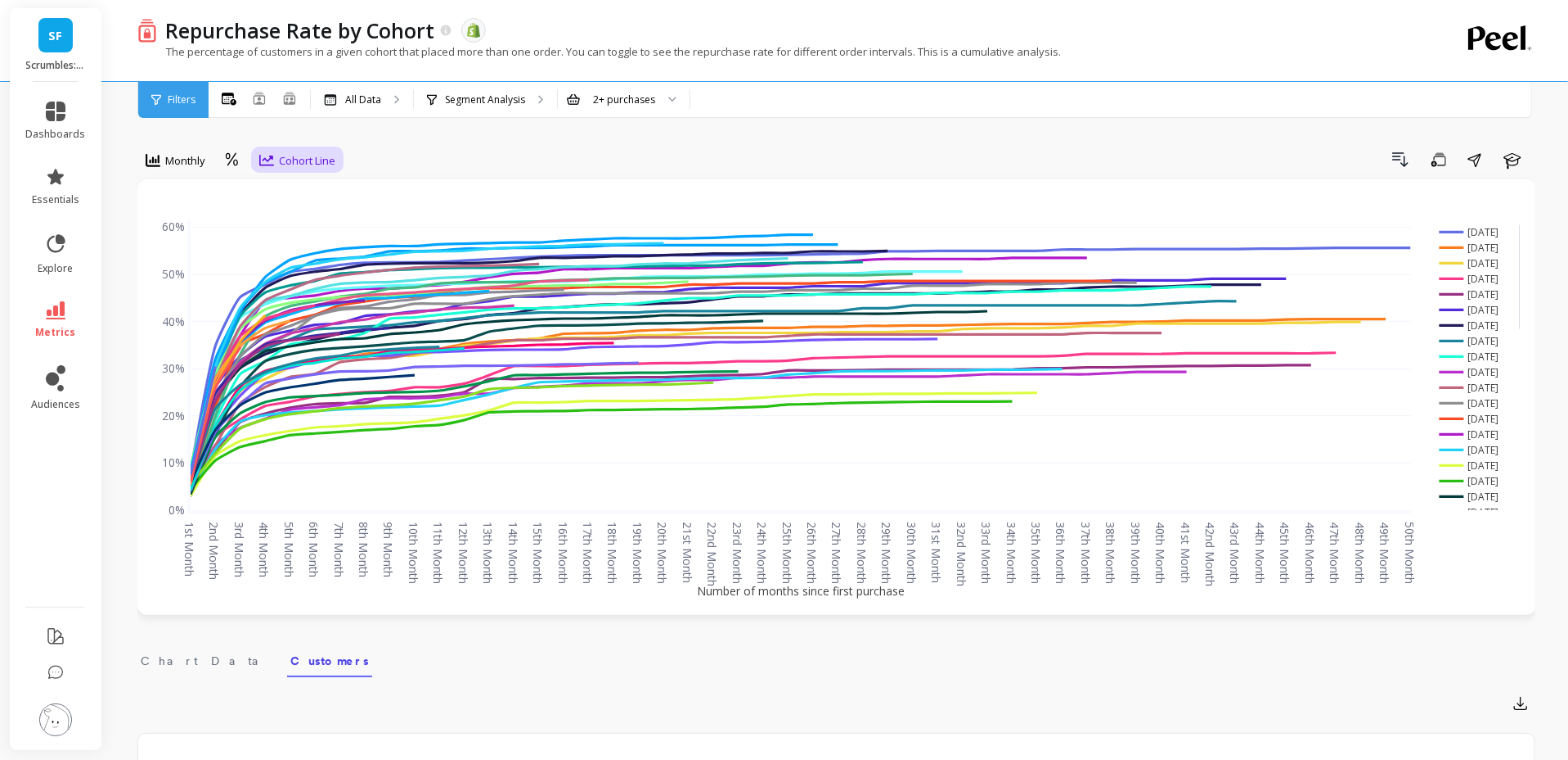
click at [286, 152] on div "Cohort Line" at bounding box center [297, 160] width 76 height 19
click at [315, 190] on div "Cohort Grid" at bounding box center [312, 198] width 94 height 16
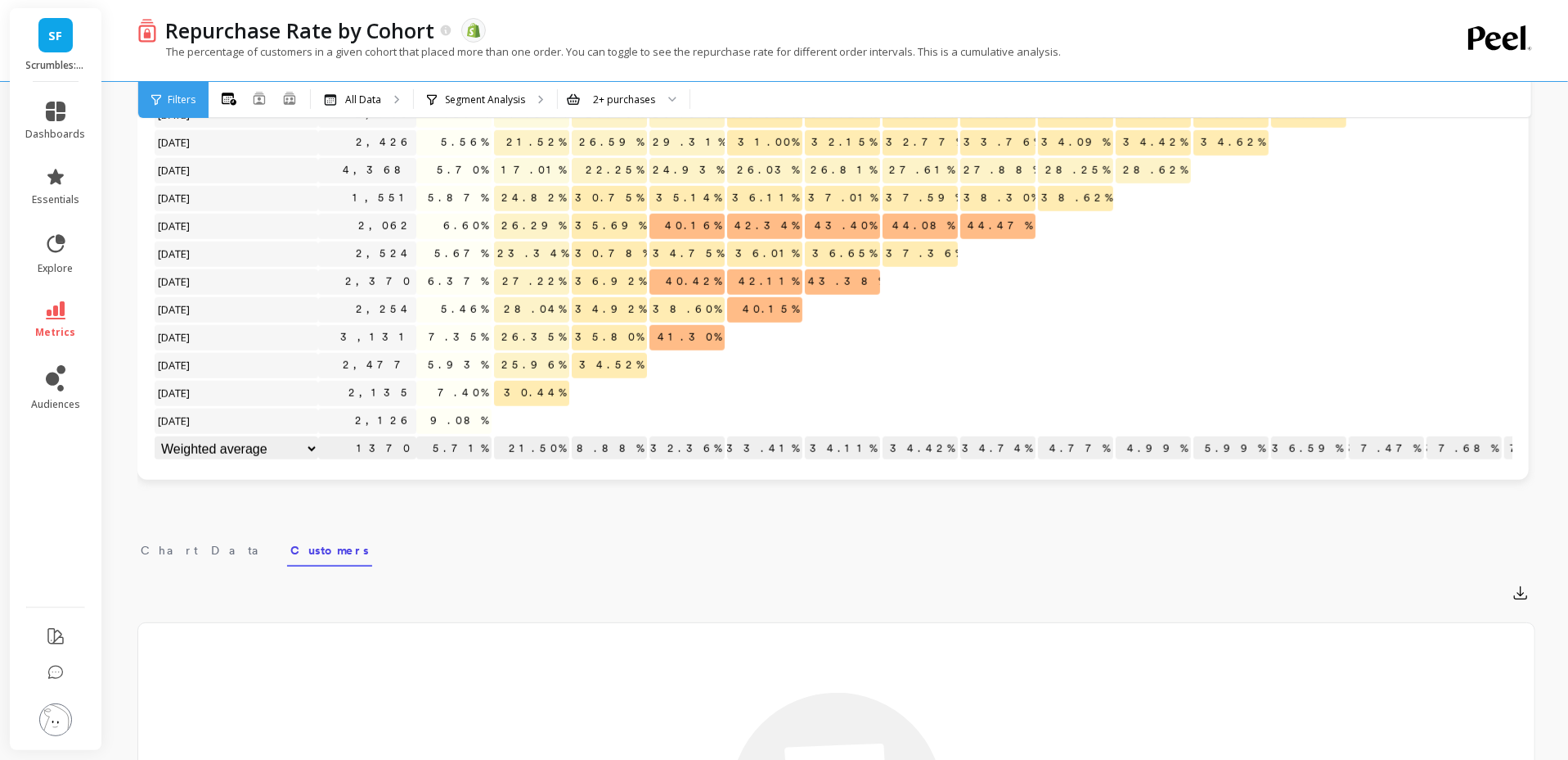
scroll to position [136, 0]
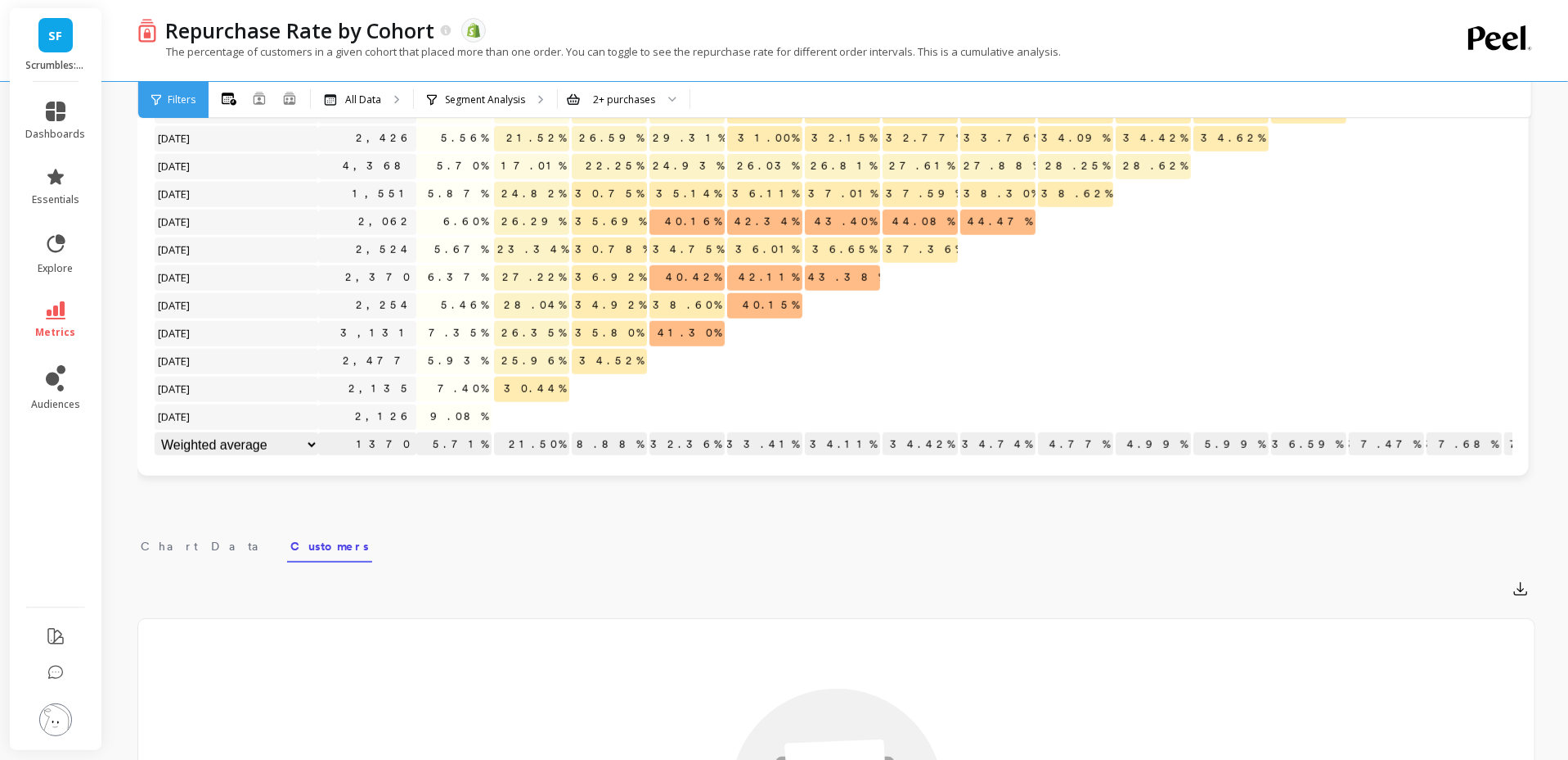
click at [745, 550] on nav "Chart Data Customers" at bounding box center [837, 543] width 1398 height 38
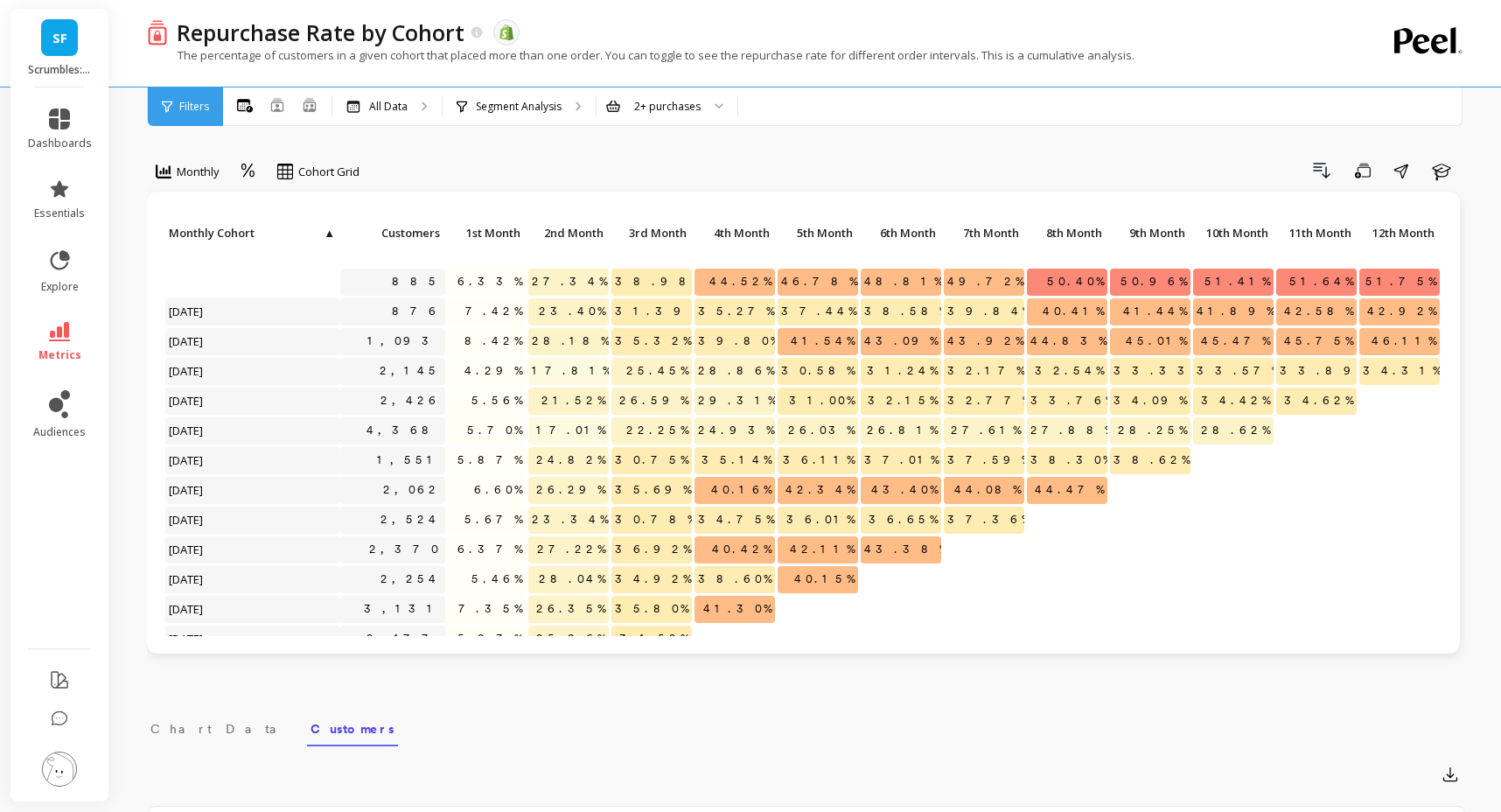
scroll to position [1104, 0]
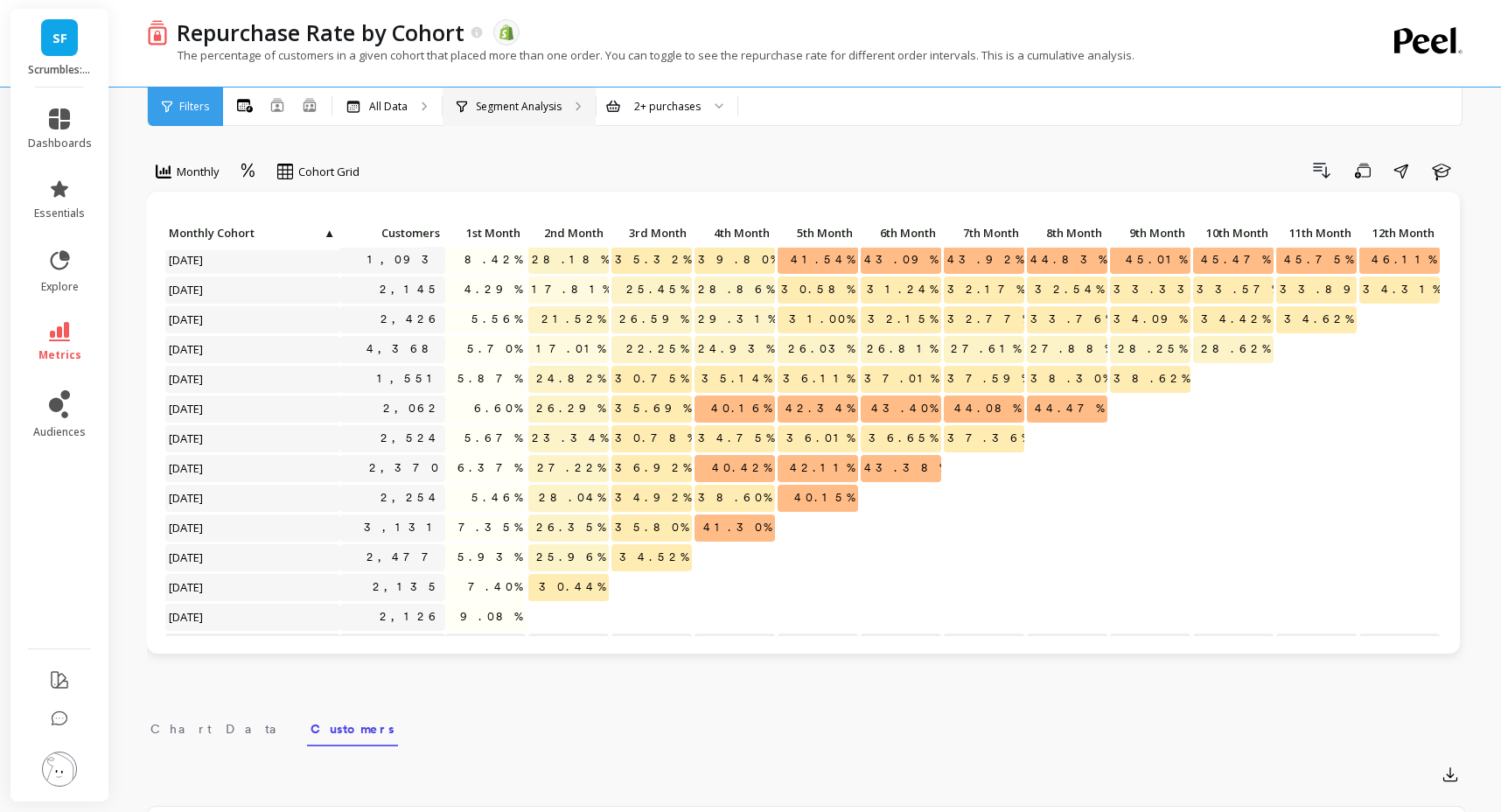
click at [541, 115] on div "Segment Analysis" at bounding box center [520, 106] width 153 height 38
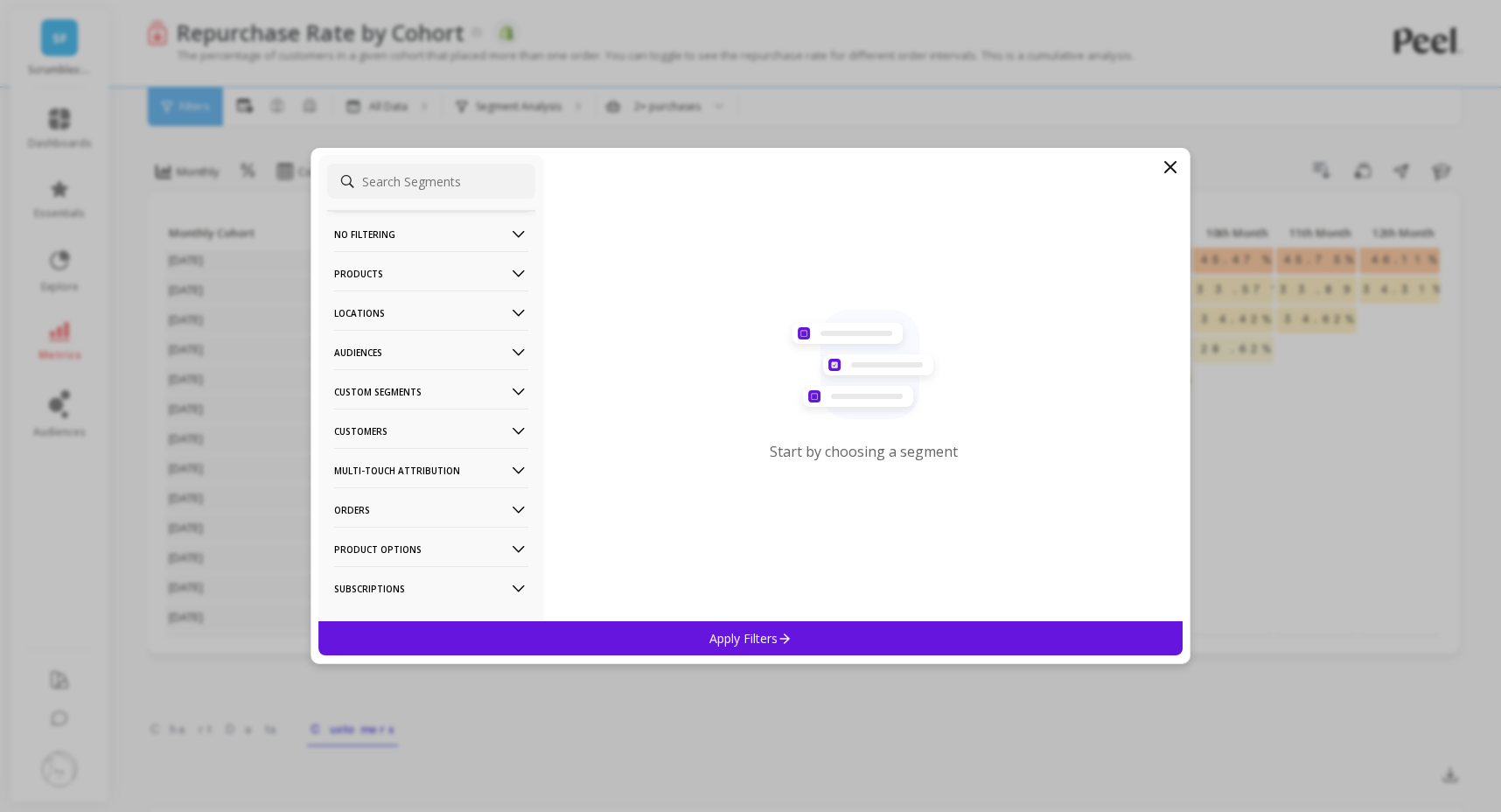
click at [423, 346] on p "Audiences" at bounding box center [431, 352] width 195 height 44
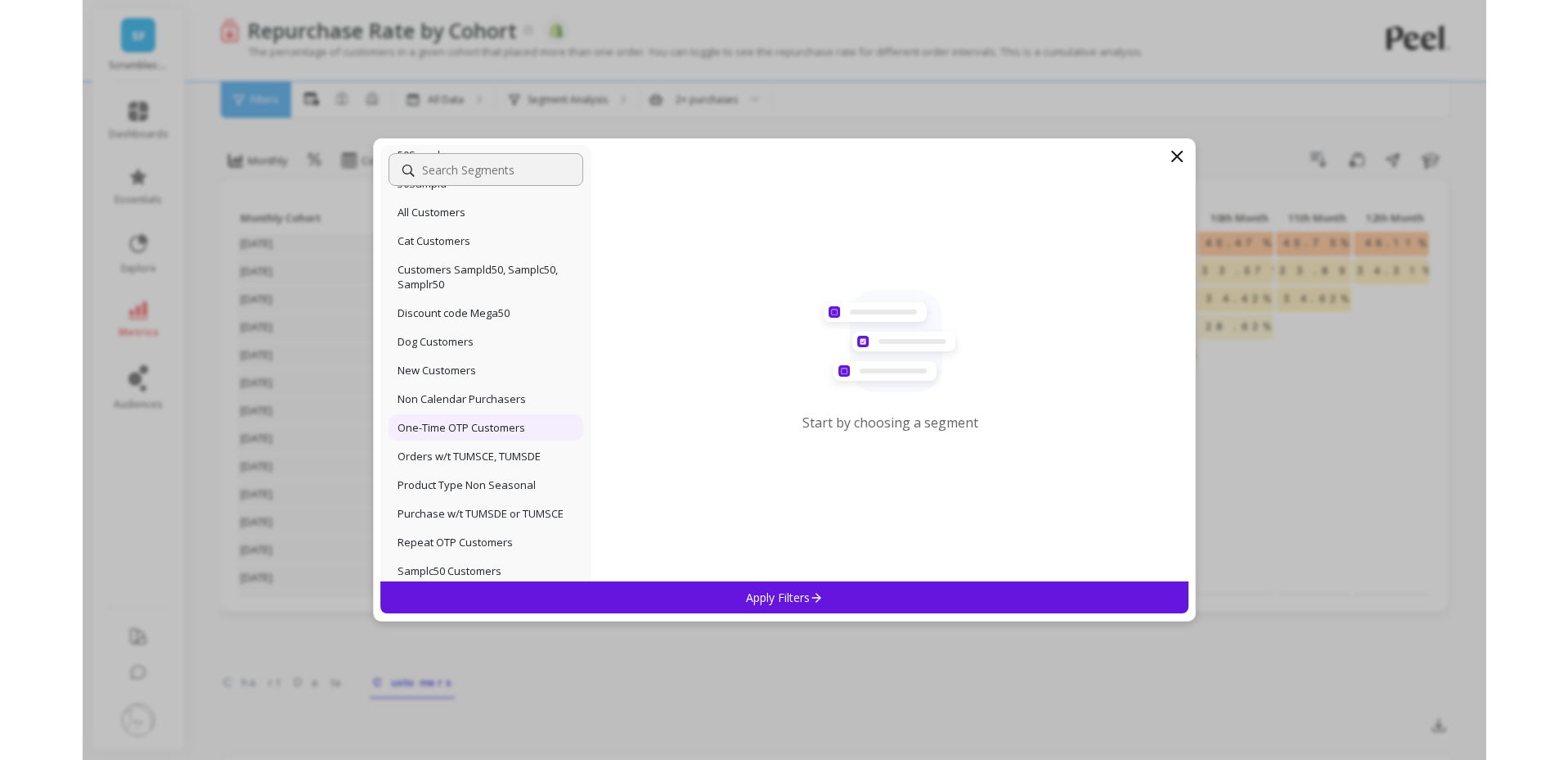
scroll to position [267, 0]
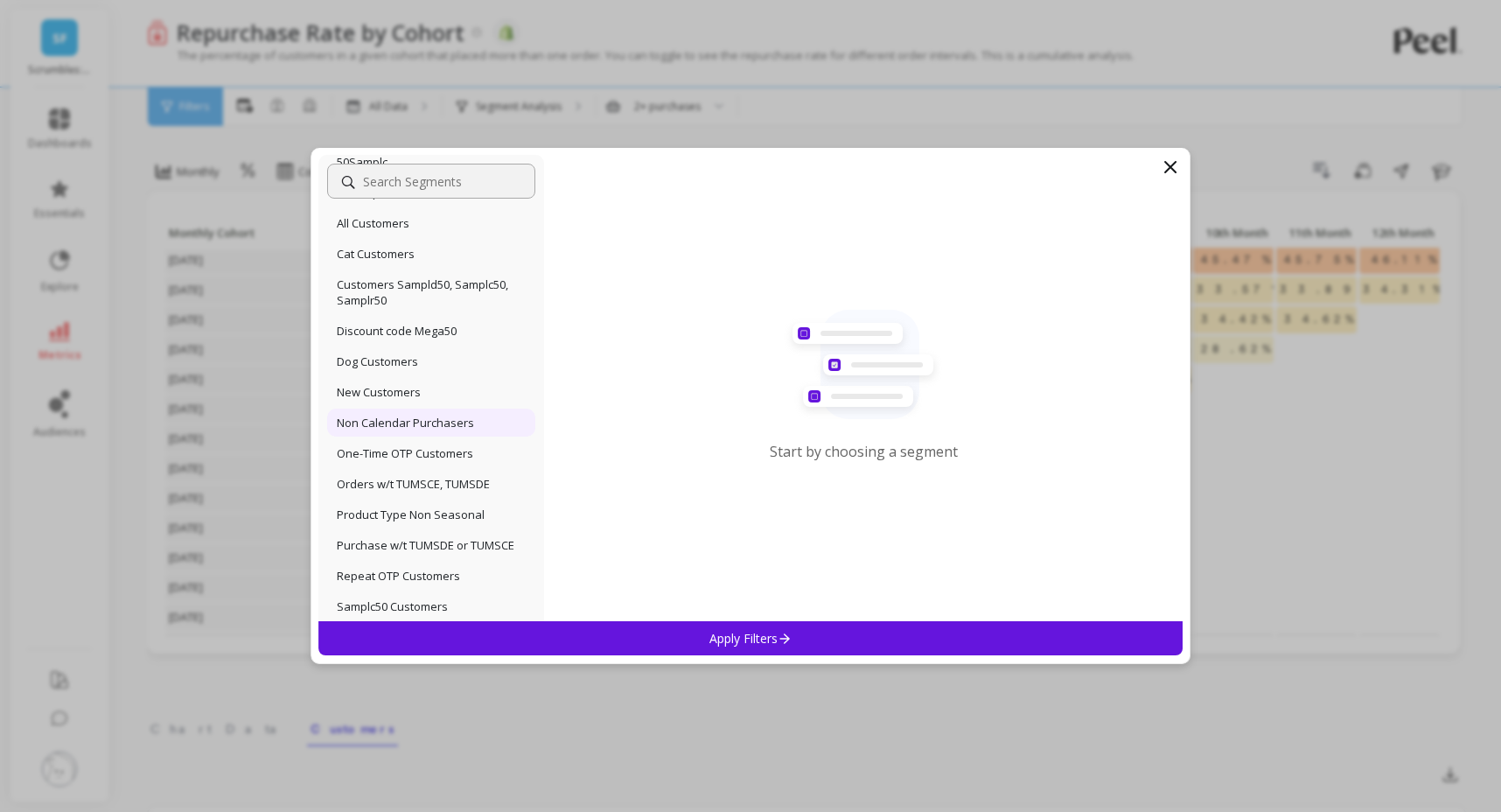
click at [434, 428] on p "Non Calendar Purchasers" at bounding box center [406, 422] width 138 height 16
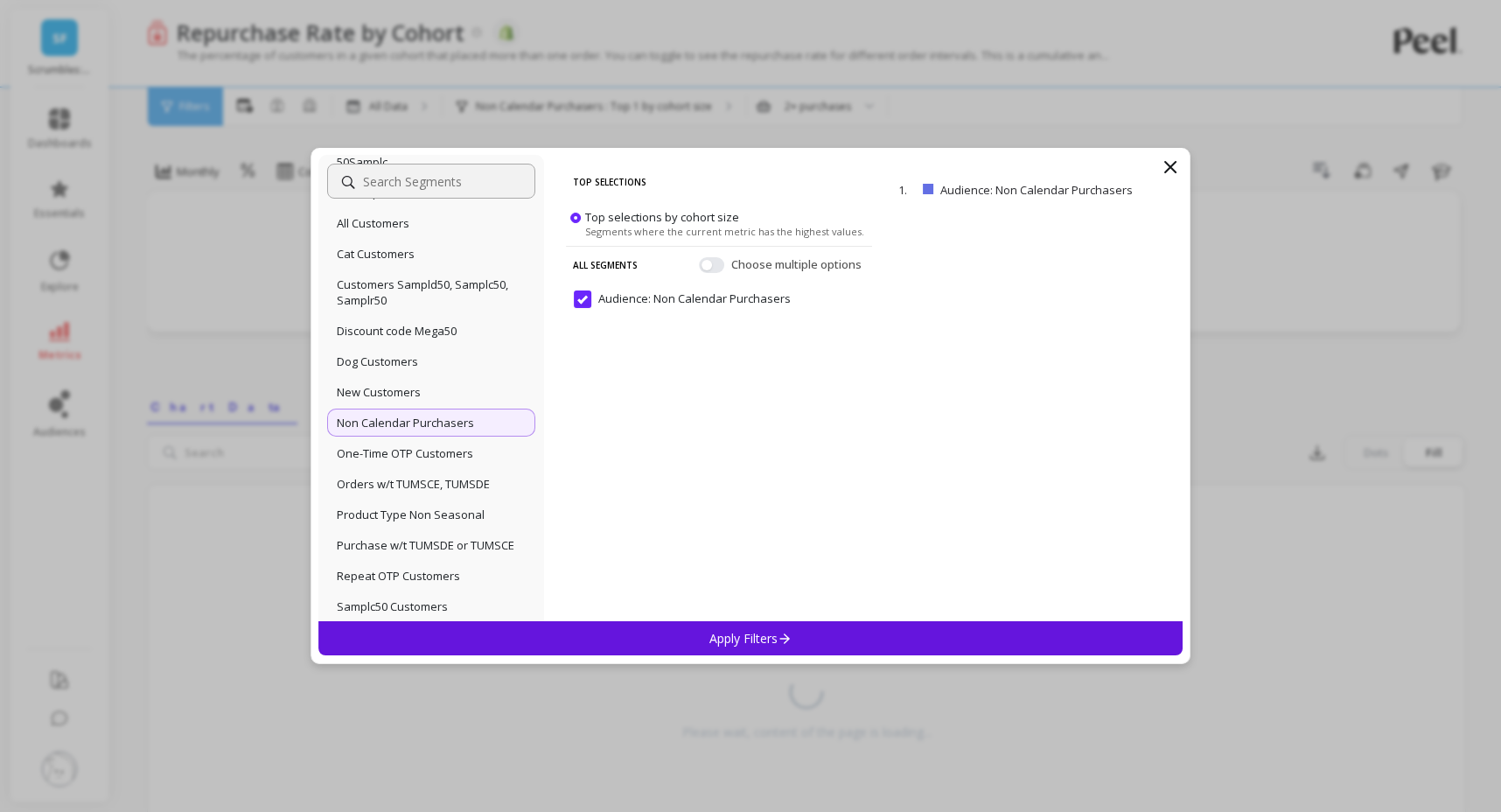
click at [773, 631] on p "Apply Filters" at bounding box center [750, 637] width 83 height 17
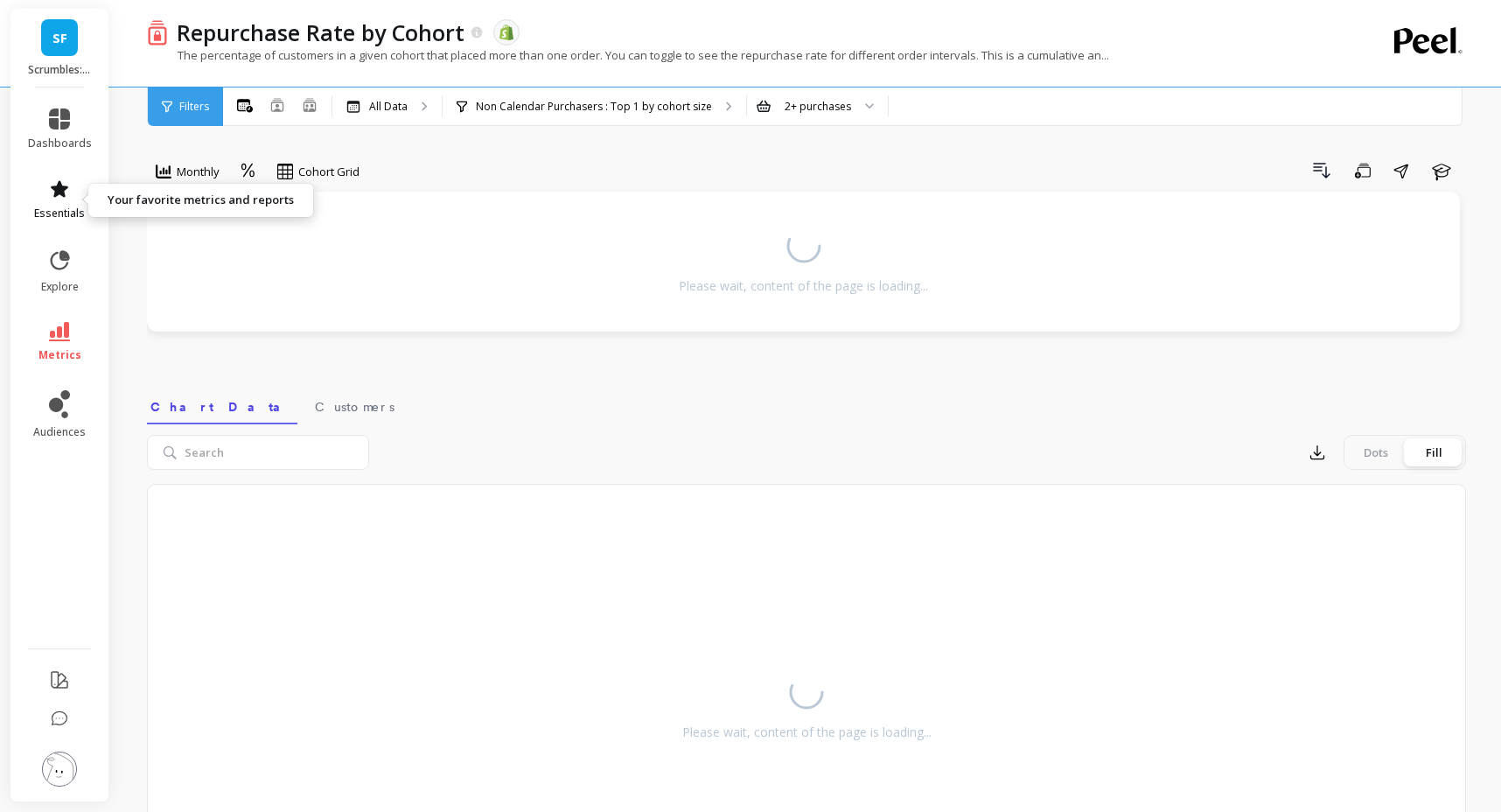
click at [63, 206] on span "essentials" at bounding box center [60, 213] width 51 height 14
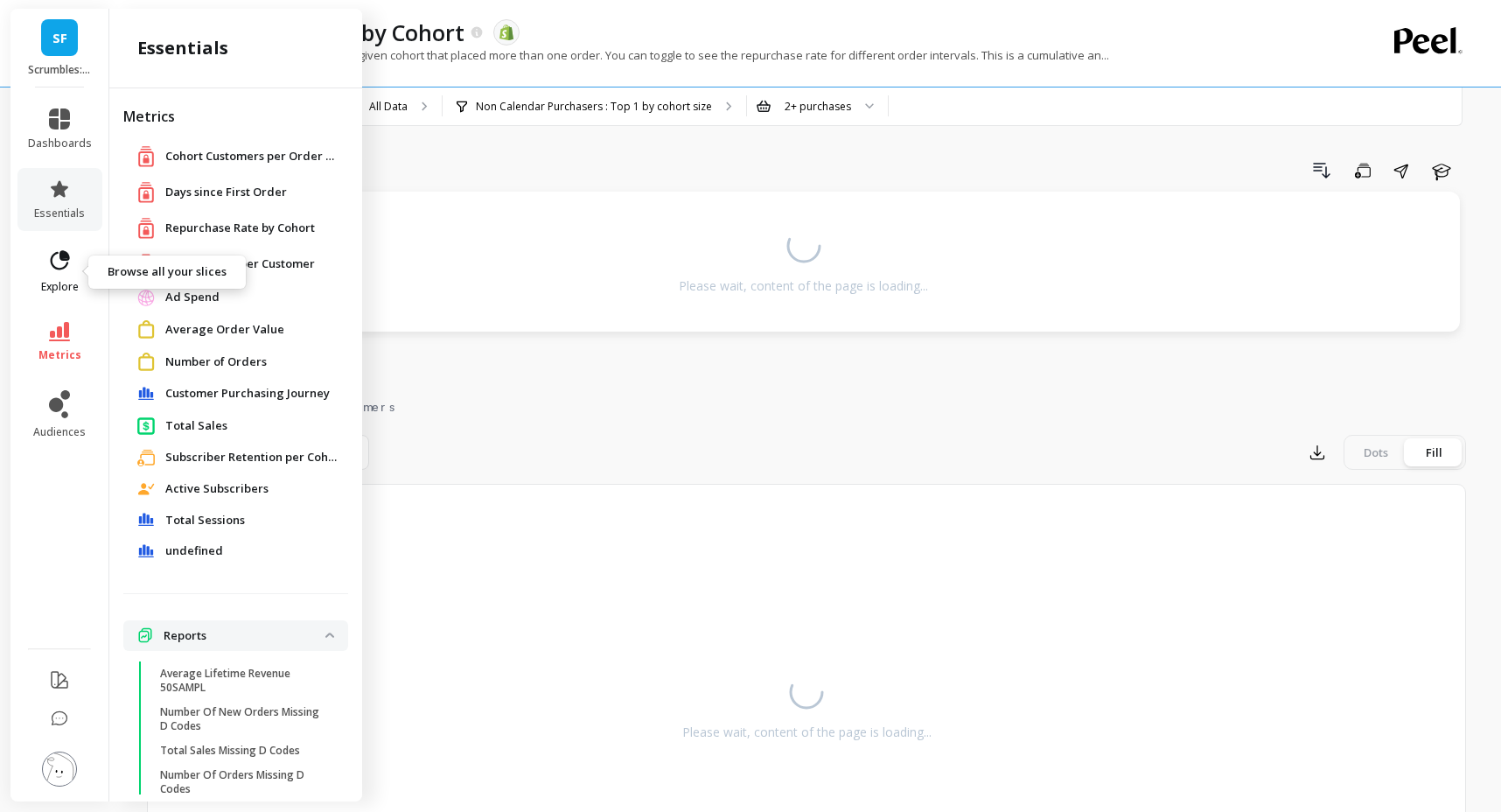
click at [63, 277] on link "explore" at bounding box center [60, 271] width 64 height 45
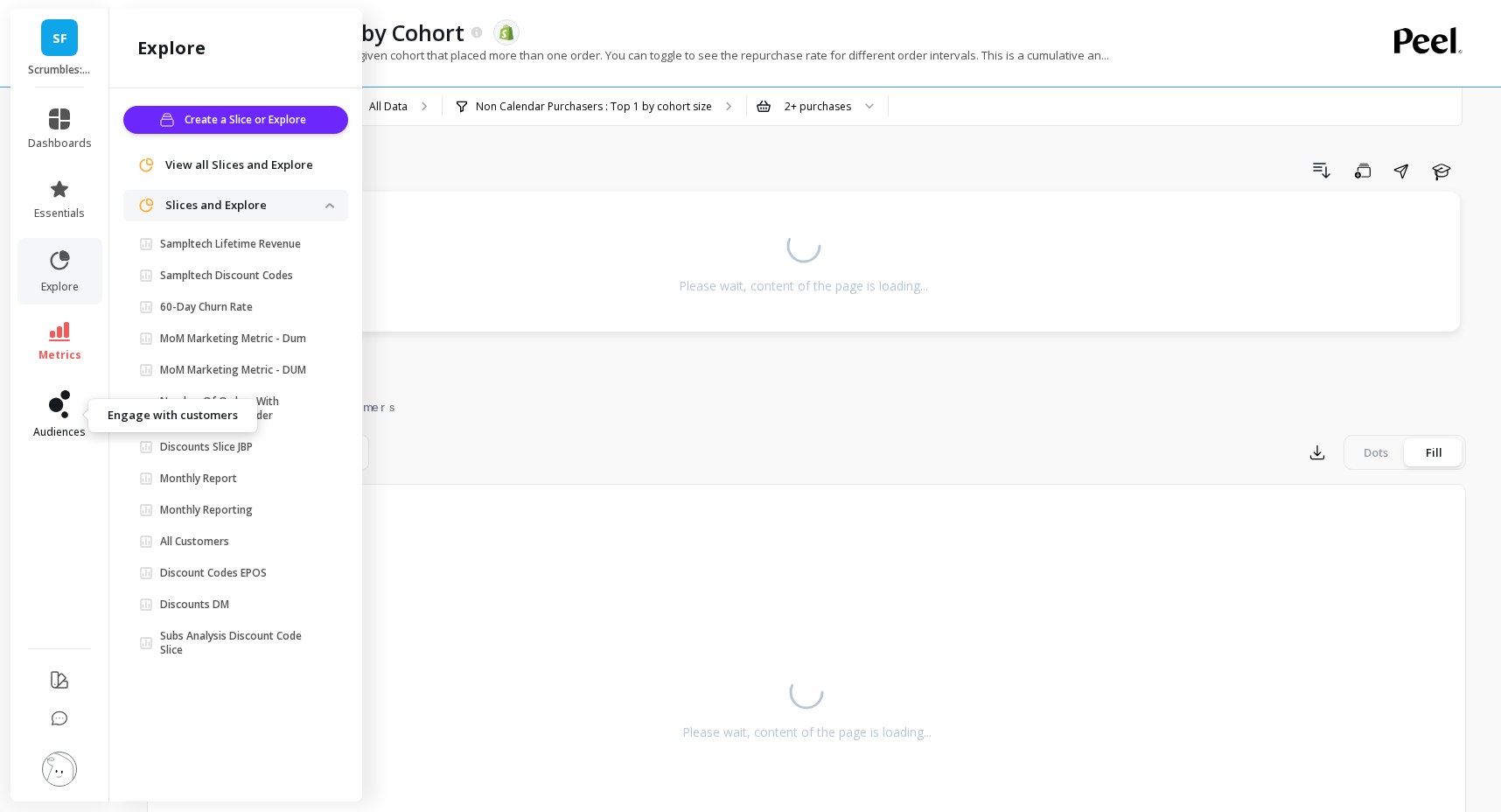
click at [60, 418] on link "audiences" at bounding box center [60, 414] width 64 height 49
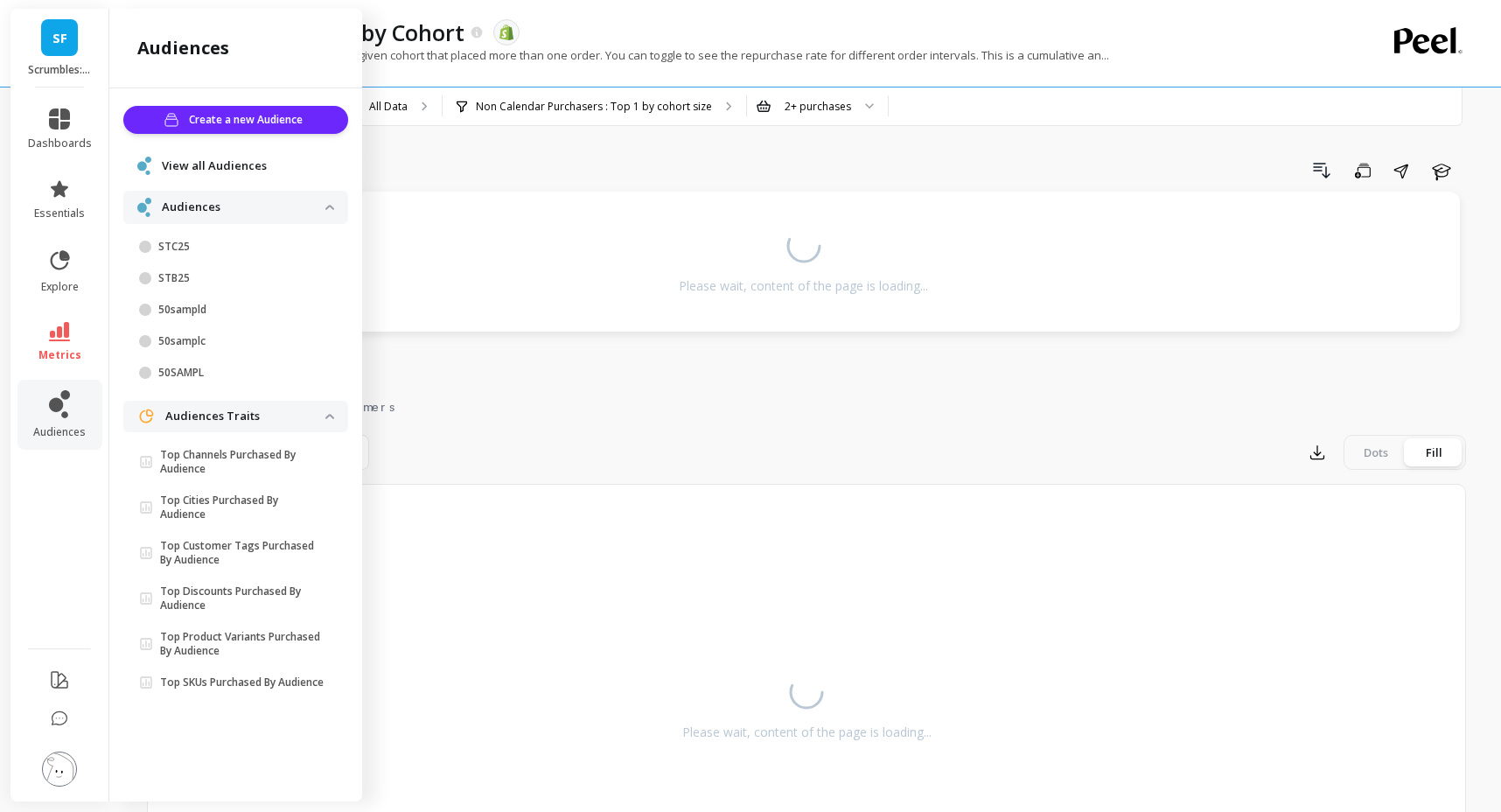
click at [238, 164] on span "View all Audiences" at bounding box center [214, 166] width 105 height 18
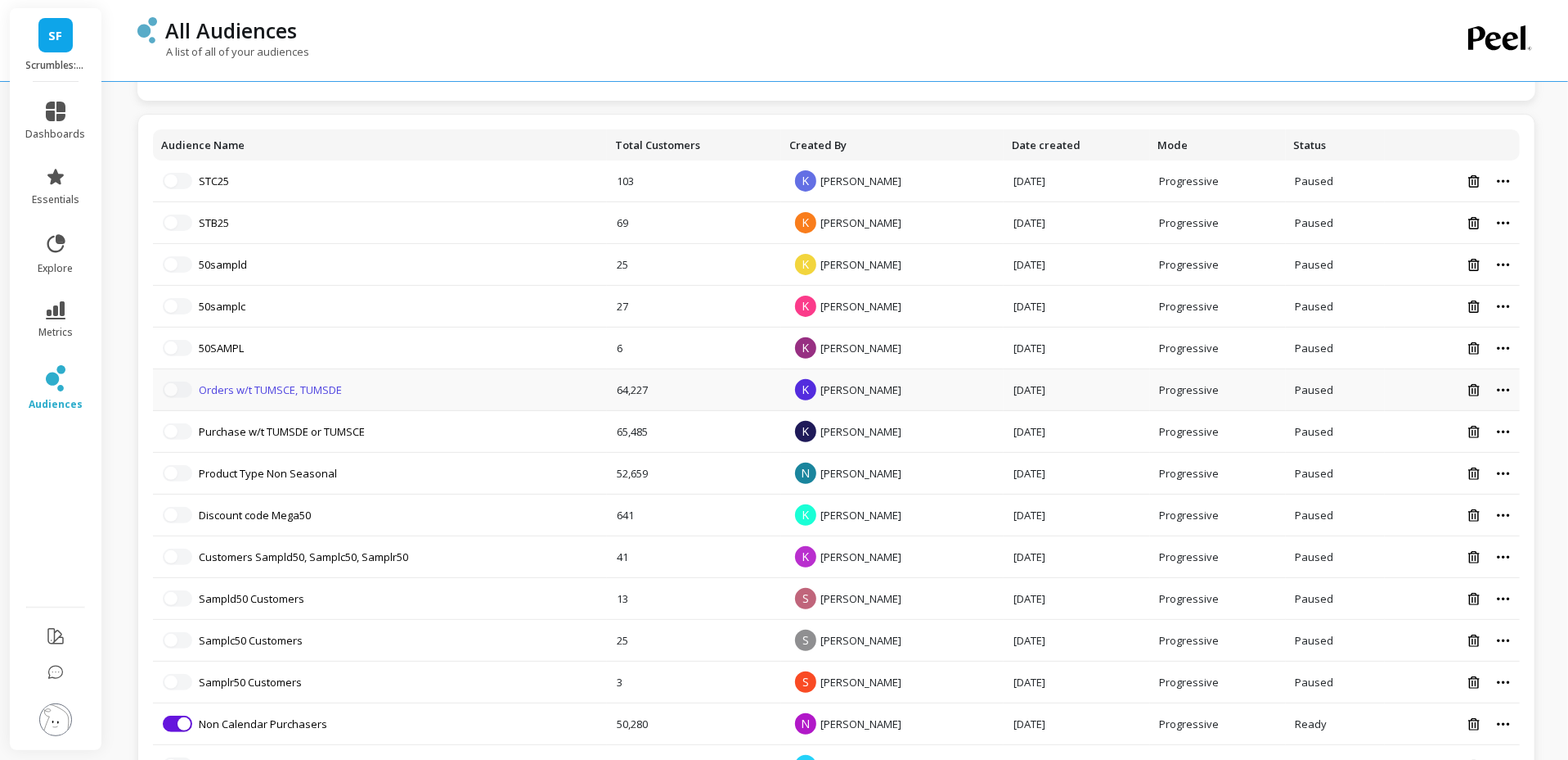
scroll to position [256, 0]
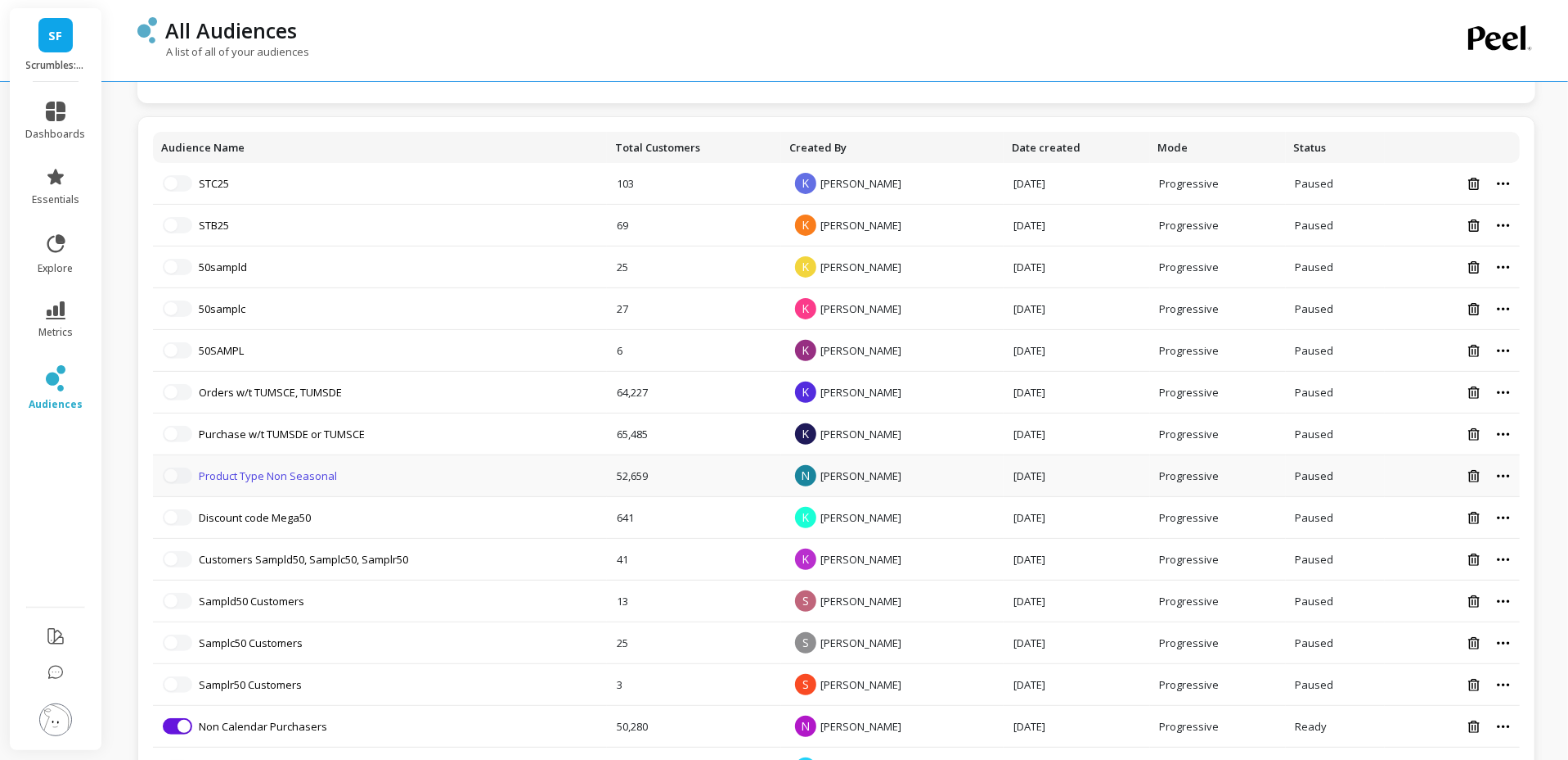
click at [252, 471] on link "Product Type Non Seasonal" at bounding box center [267, 475] width 139 height 15
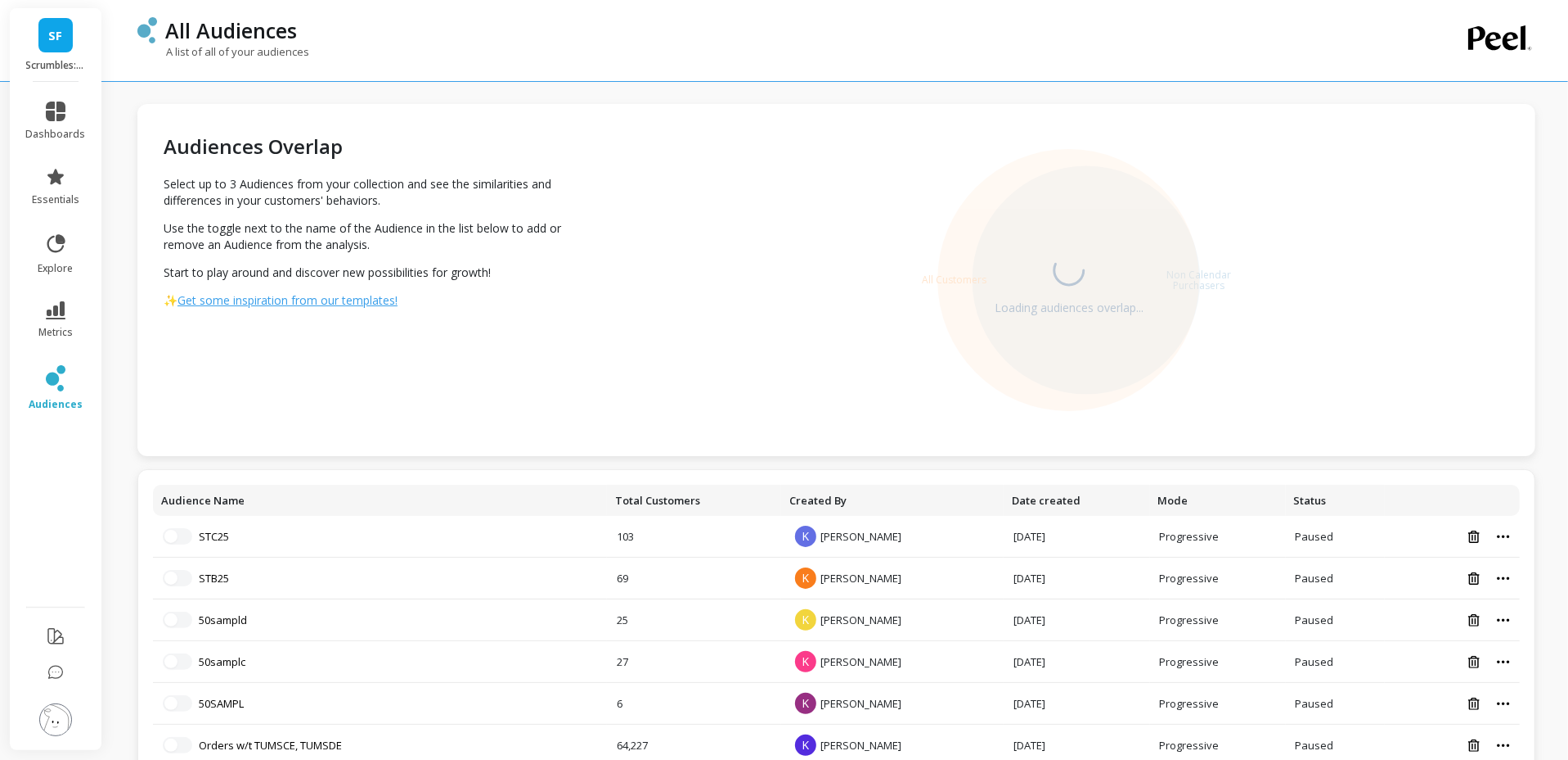
scroll to position [301, 0]
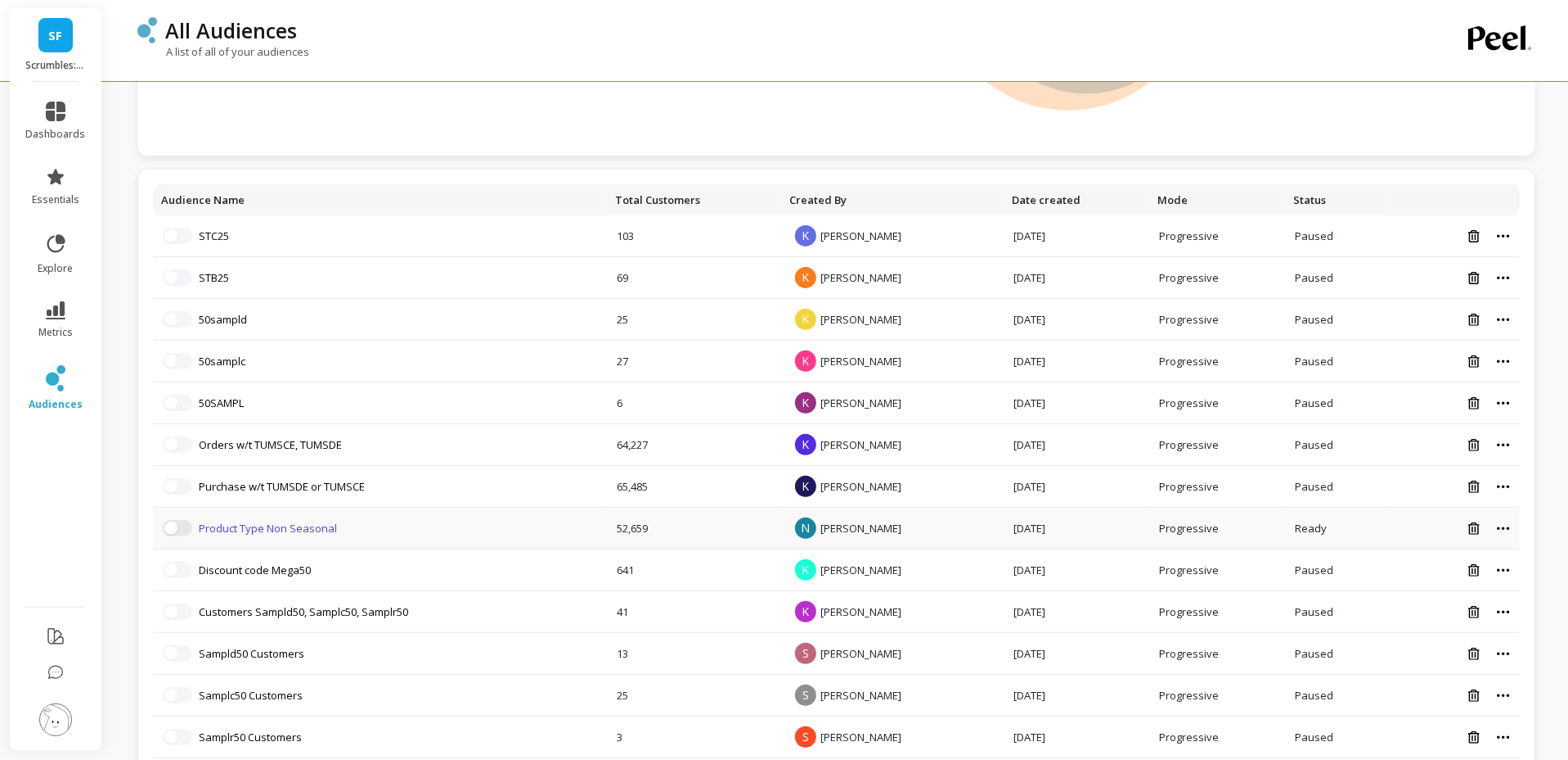
click at [237, 524] on link "Product Type Non Seasonal" at bounding box center [267, 527] width 139 height 15
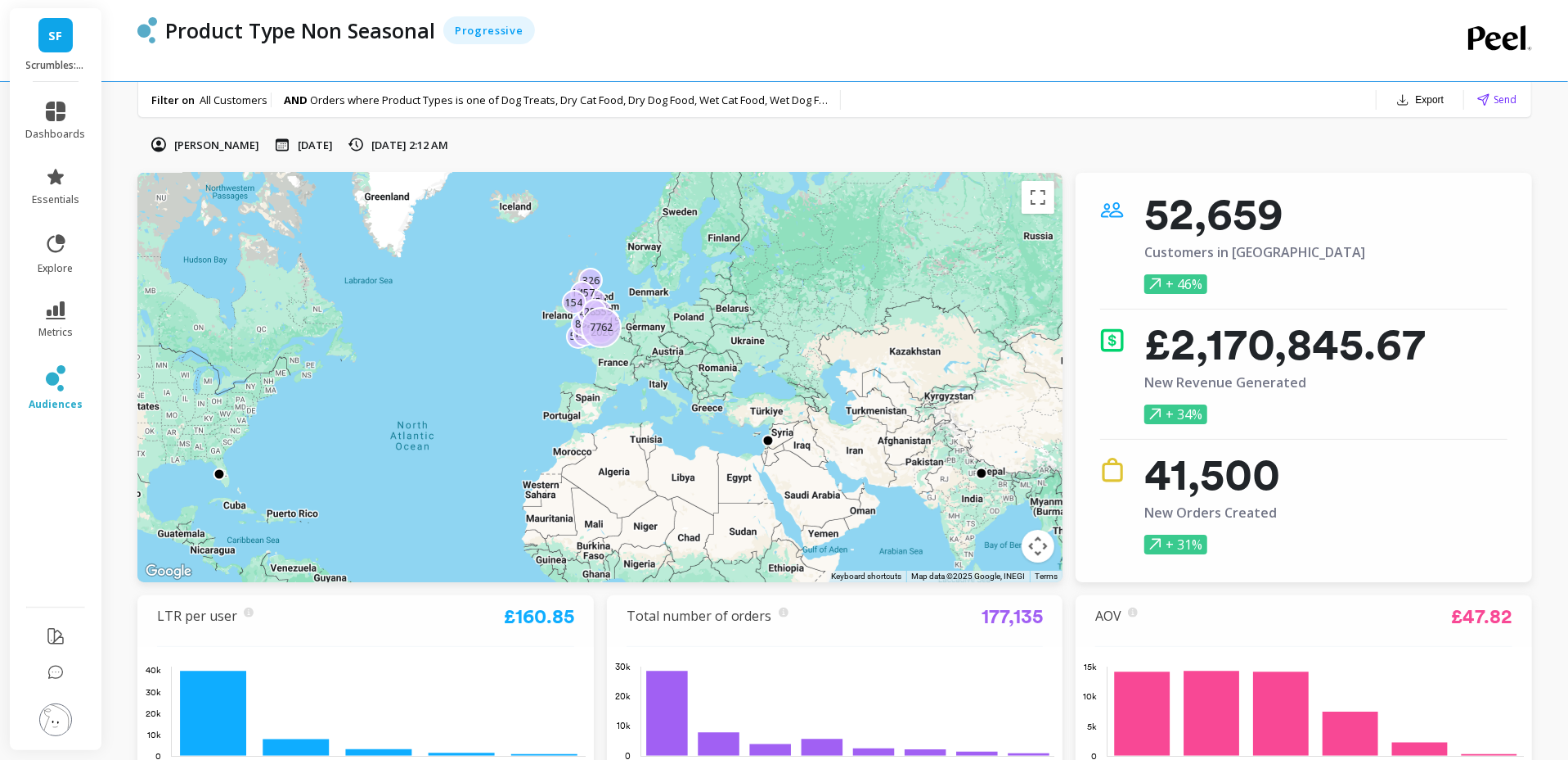
scroll to position [301, 0]
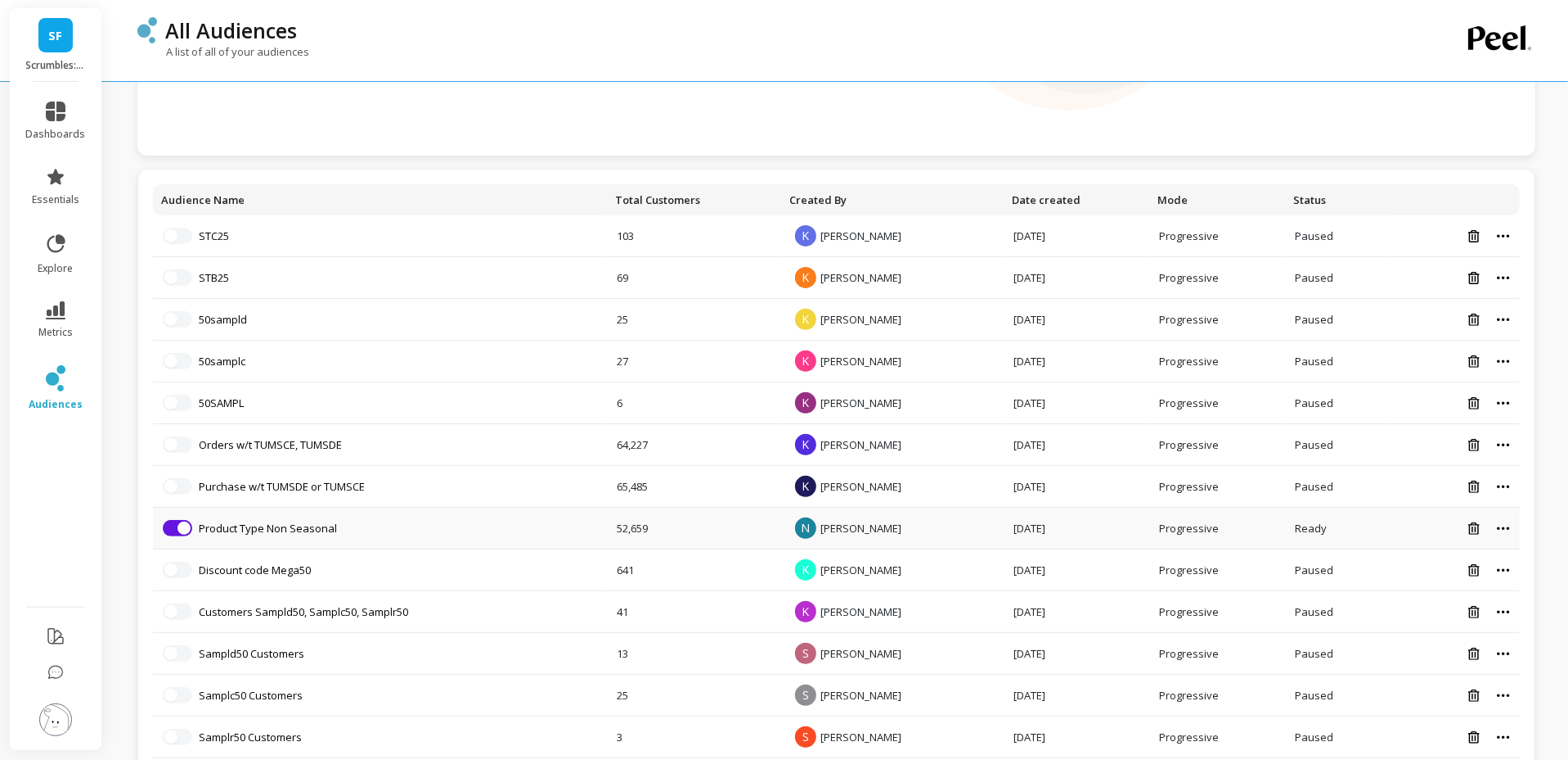
click at [1503, 527] on icon at bounding box center [1503, 527] width 12 height 3
click at [280, 530] on link "Product Type Non Seasonal" at bounding box center [267, 527] width 139 height 15
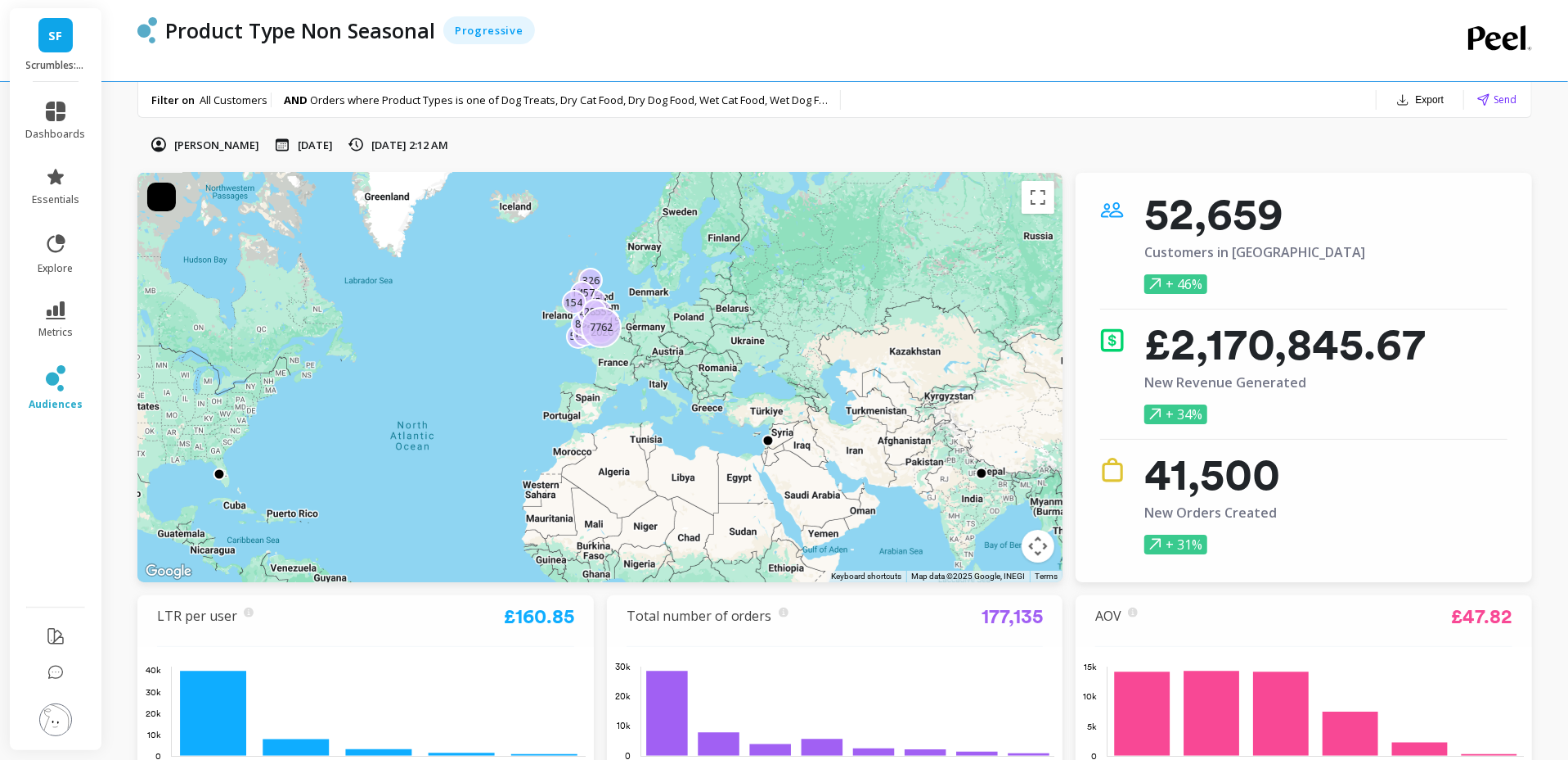
click at [379, 27] on p "Product Type Non Seasonal" at bounding box center [300, 30] width 270 height 28
click at [282, 29] on p "Product Type Non Seasonal" at bounding box center [300, 30] width 270 height 28
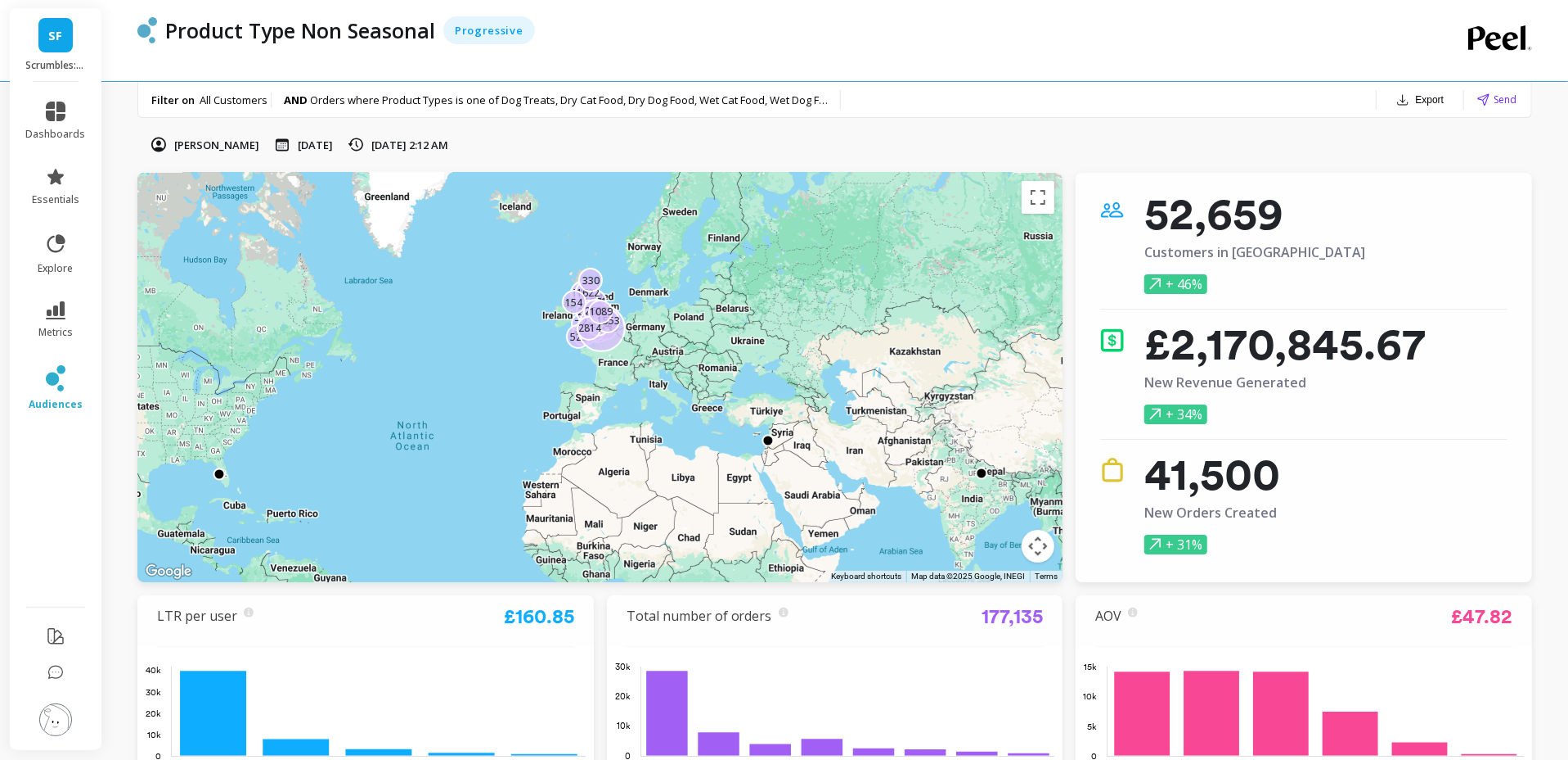
click at [442, 147] on p "Aug 24, 2025, 2:12 AM" at bounding box center [410, 145] width 77 height 15
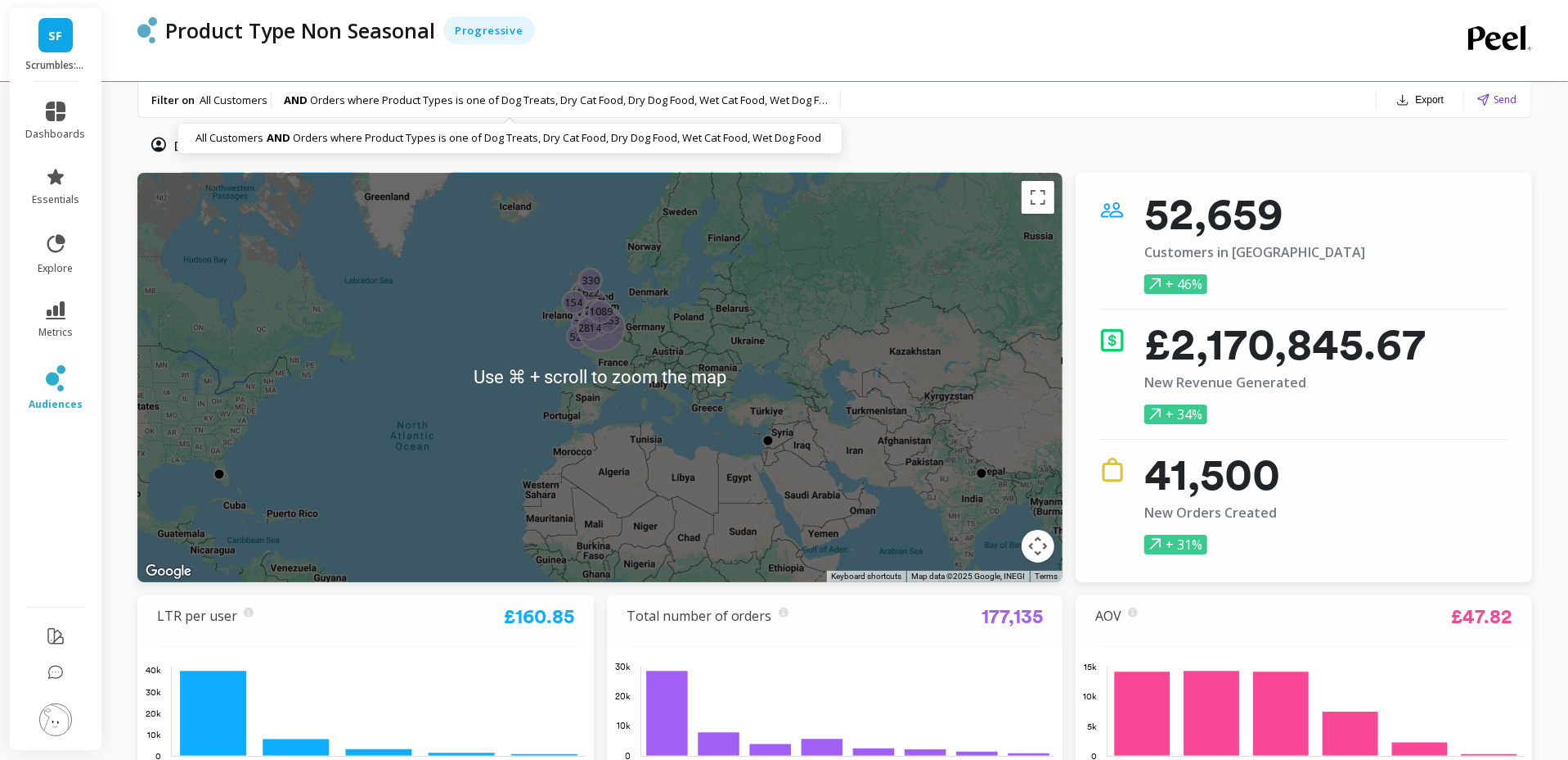
click at [210, 96] on span "All Customers" at bounding box center [233, 100] width 68 height 15
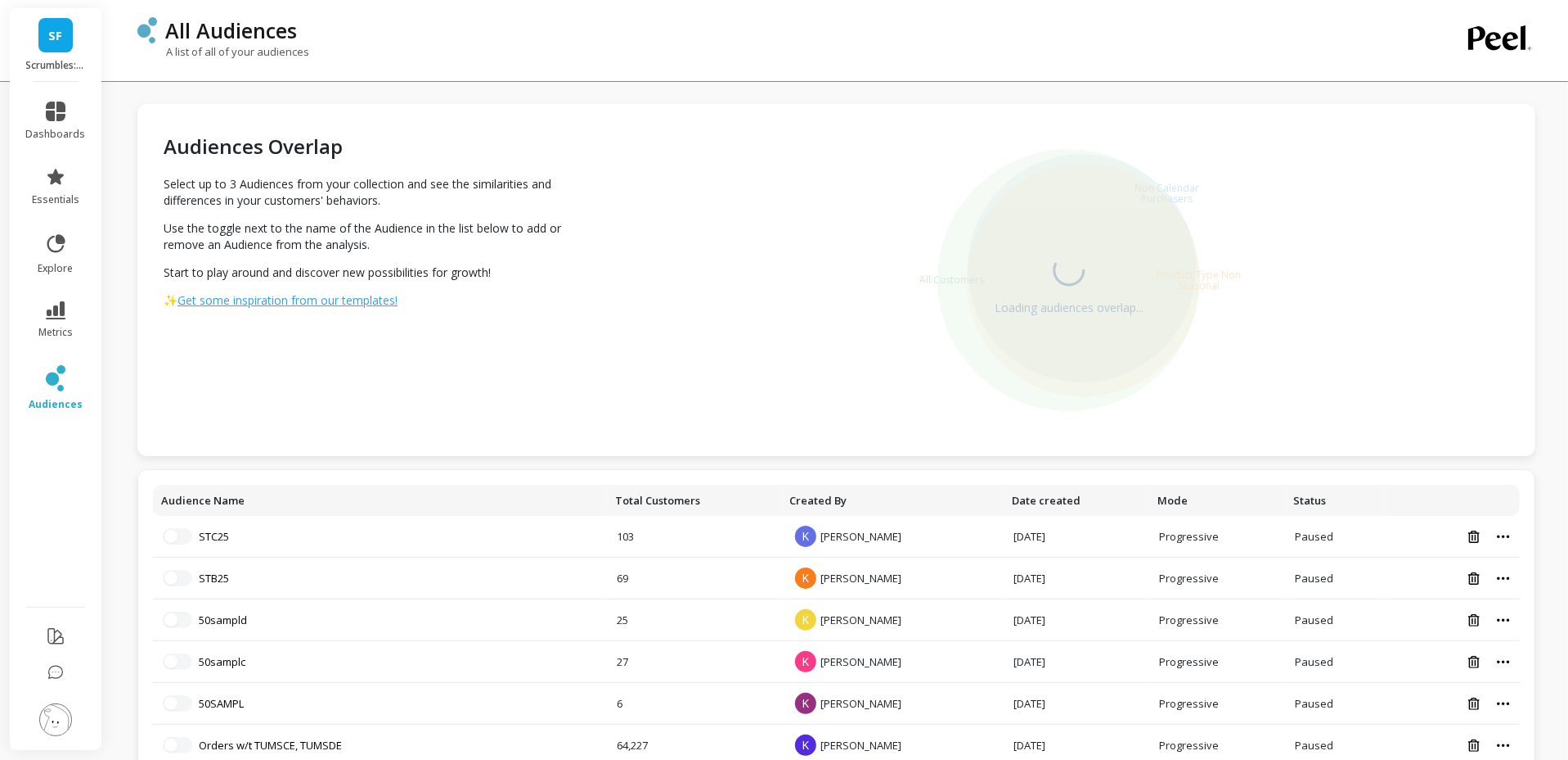
scroll to position [301, 0]
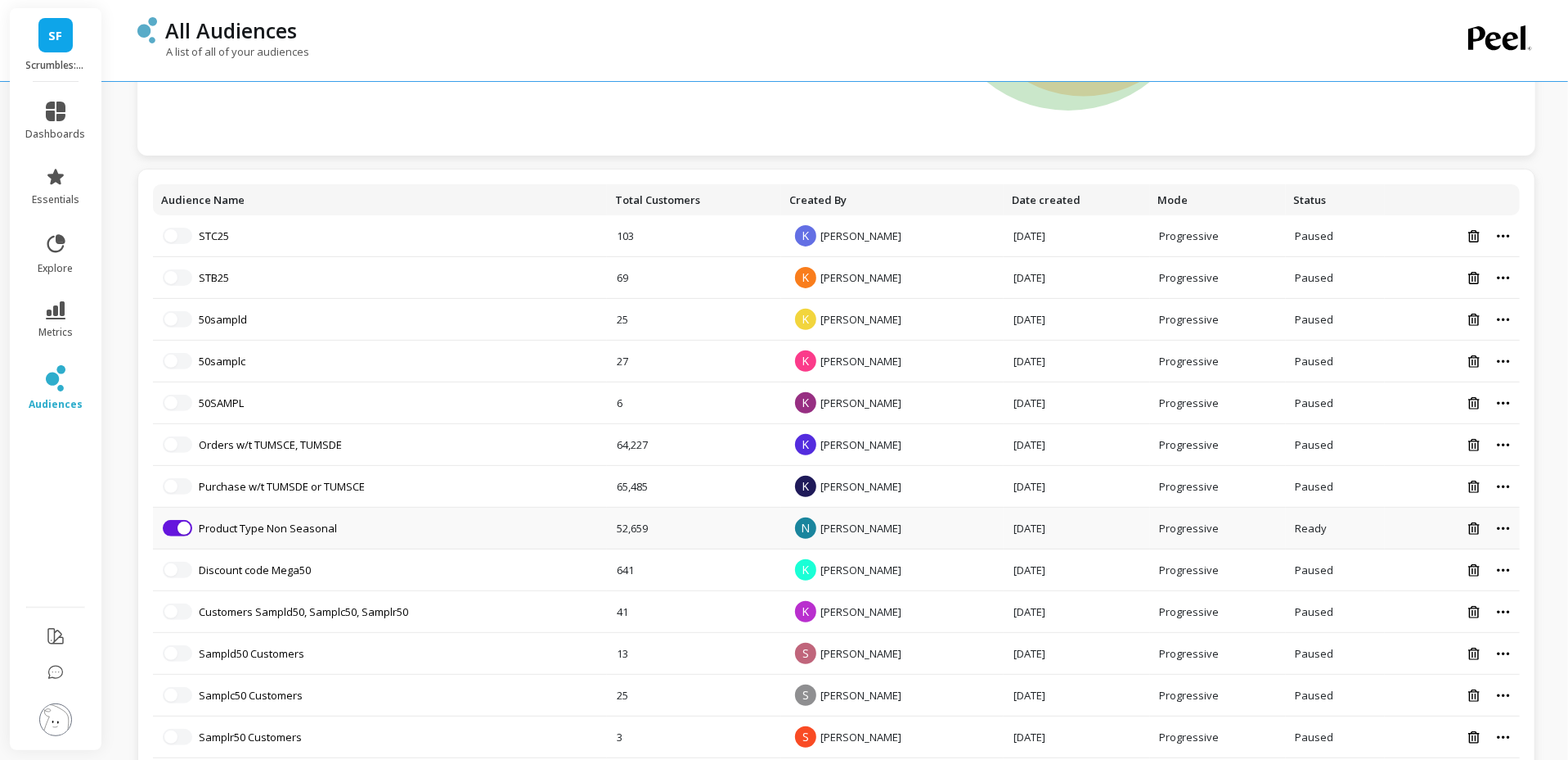
click at [1507, 527] on icon at bounding box center [1504, 528] width 13 height 4
drag, startPoint x: 705, startPoint y: 523, endPoint x: 638, endPoint y: 525, distance: 67.0
click at [700, 522] on td "52,659" at bounding box center [694, 527] width 175 height 41
click at [329, 526] on link "Product Type Non Seasonal" at bounding box center [267, 527] width 139 height 15
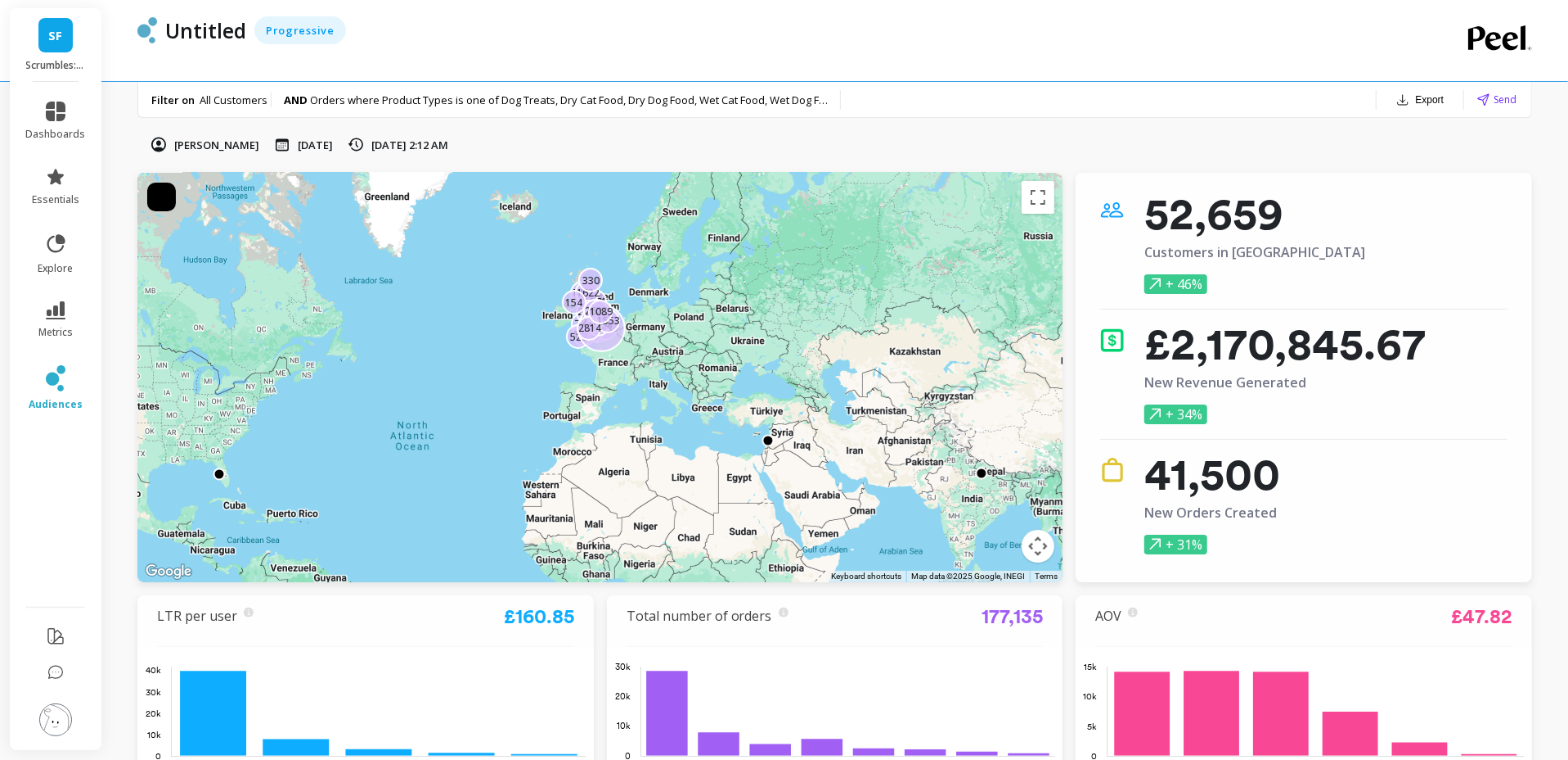
click at [192, 98] on p "Filter on" at bounding box center [173, 100] width 43 height 15
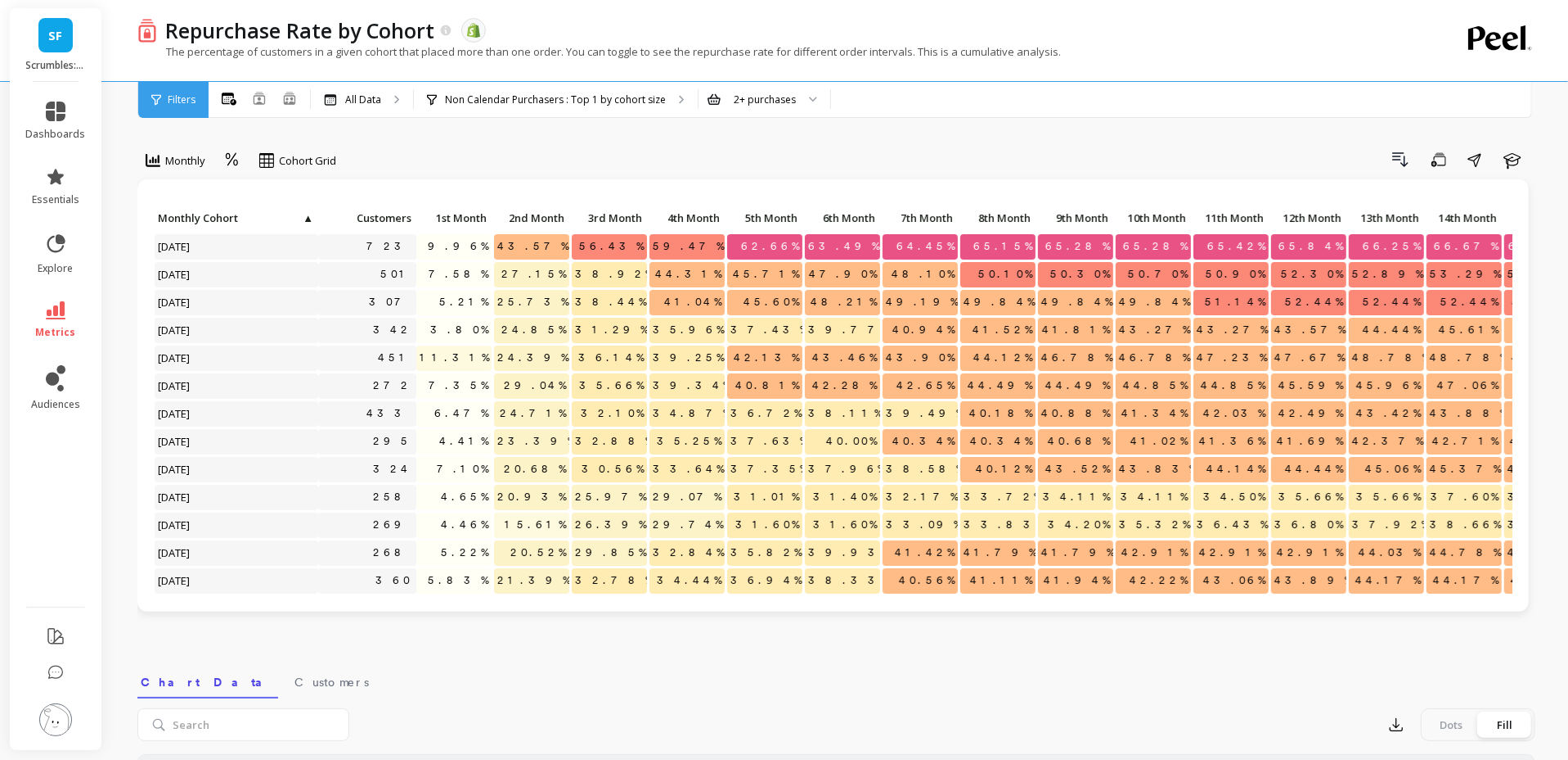
click at [935, 618] on div "Click to create an audience 723 9.96% 43.57% 56.43% 59.47% 62.66% 63.49% 64.45%…" at bounding box center [833, 407] width 1392 height 457
drag, startPoint x: 1546, startPoint y: 479, endPoint x: 1563, endPoint y: 478, distance: 17.0
click at [1550, 479] on div "Repurchase Rate by Cohort The data you are viewing comes from: Shopify The perc…" at bounding box center [840, 668] width 1457 height 1336
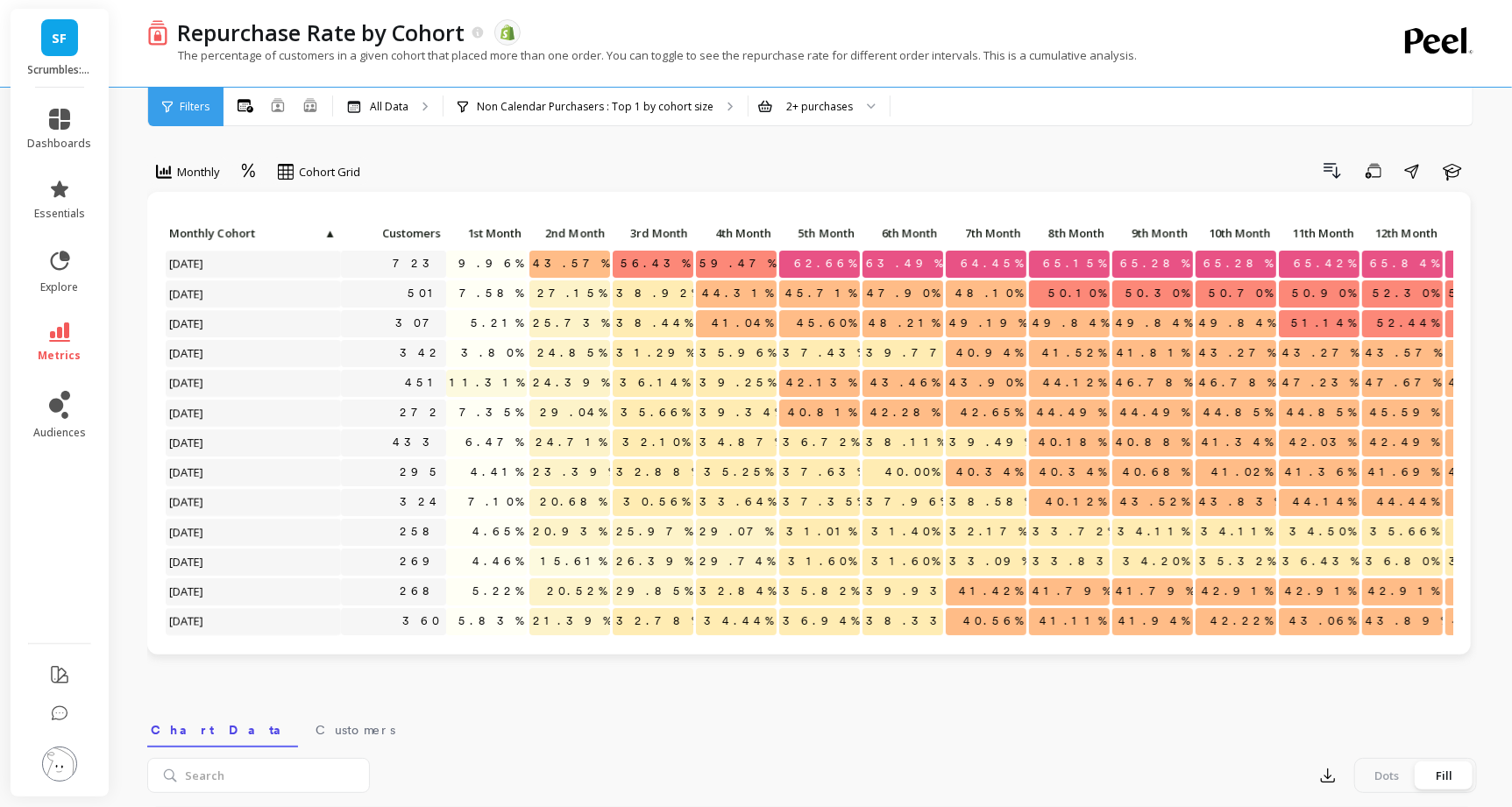
drag, startPoint x: 867, startPoint y: 666, endPoint x: 882, endPoint y: 656, distance: 18.0
click at [870, 662] on div "Click to create an audience 723 9.96% 43.57% 56.43% 59.47% 62.66% 63.49% 64.45%…" at bounding box center [809, 436] width 1324 height 489
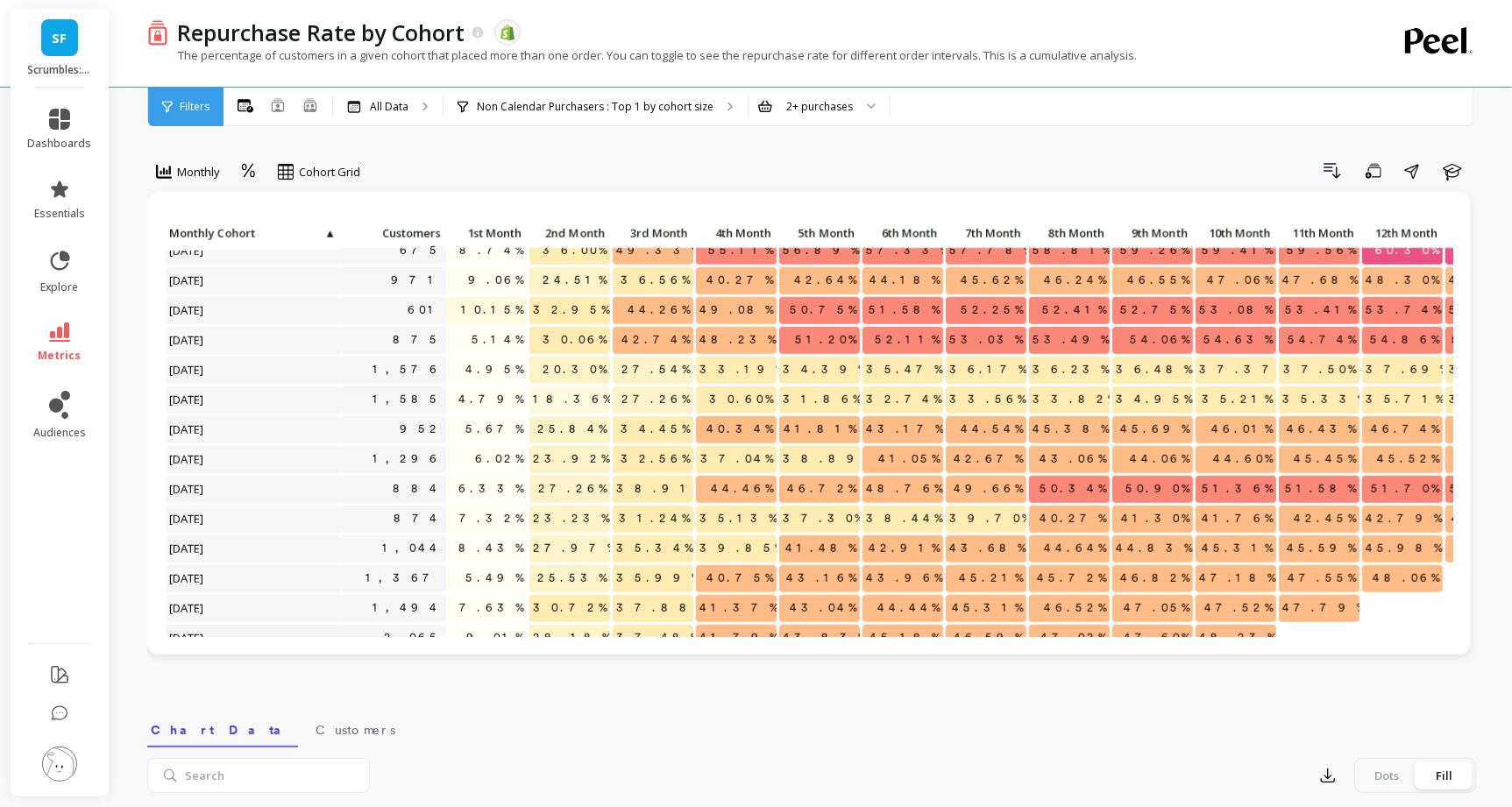
scroll to position [838, 0]
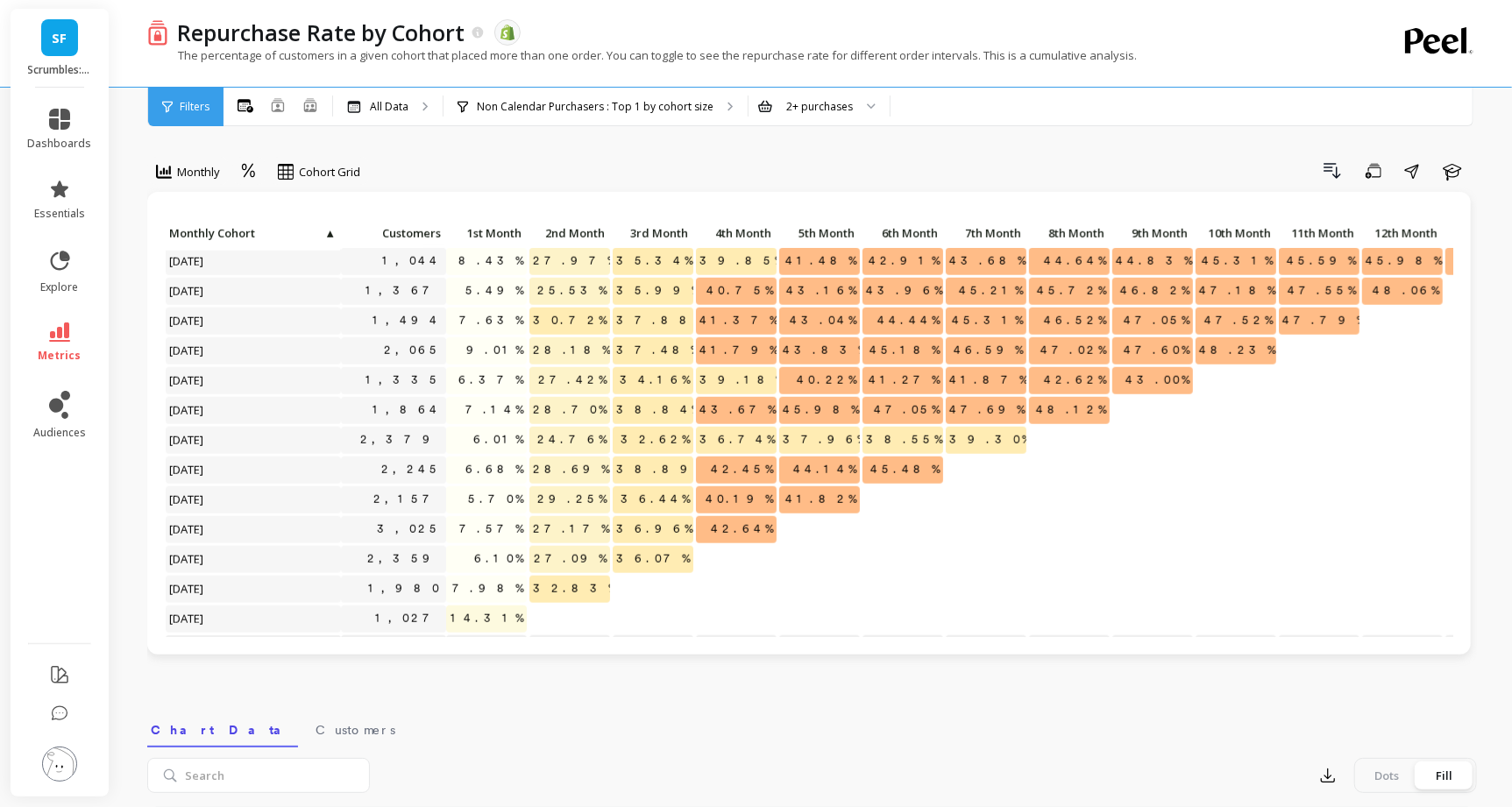
scroll to position [1133, 0]
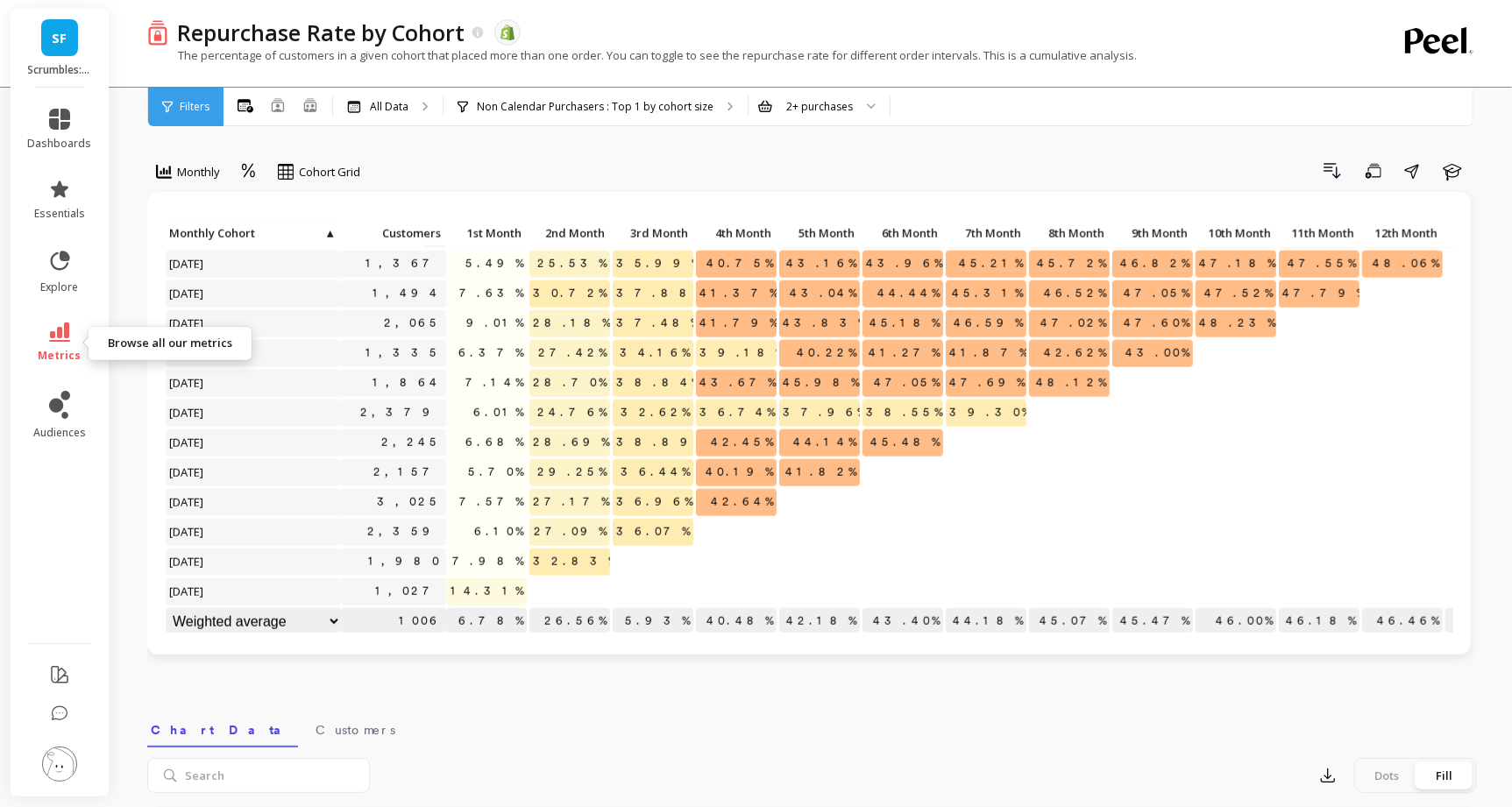
click at [64, 349] on span "metrics" at bounding box center [60, 356] width 43 height 14
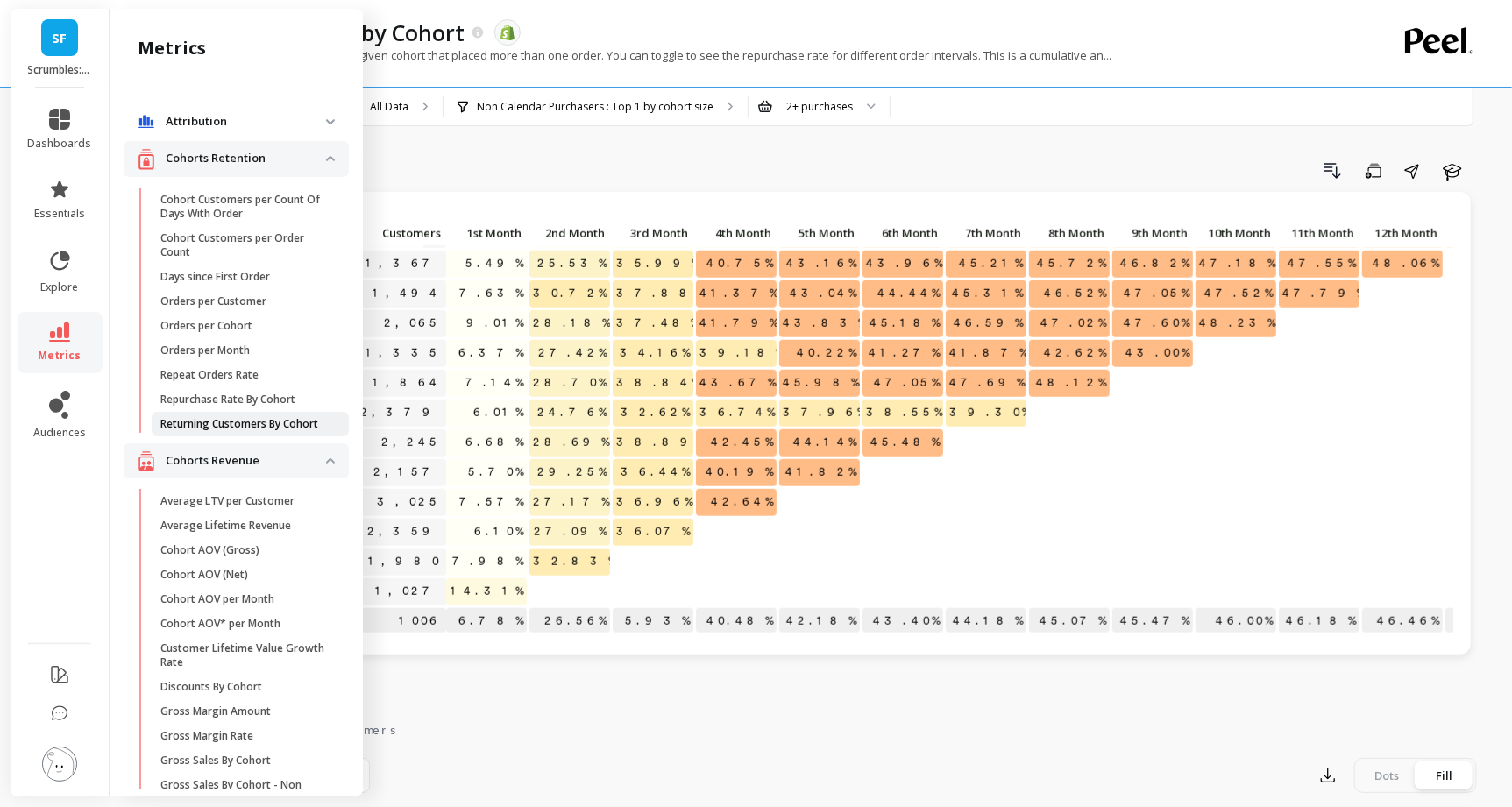
scroll to position [86, 0]
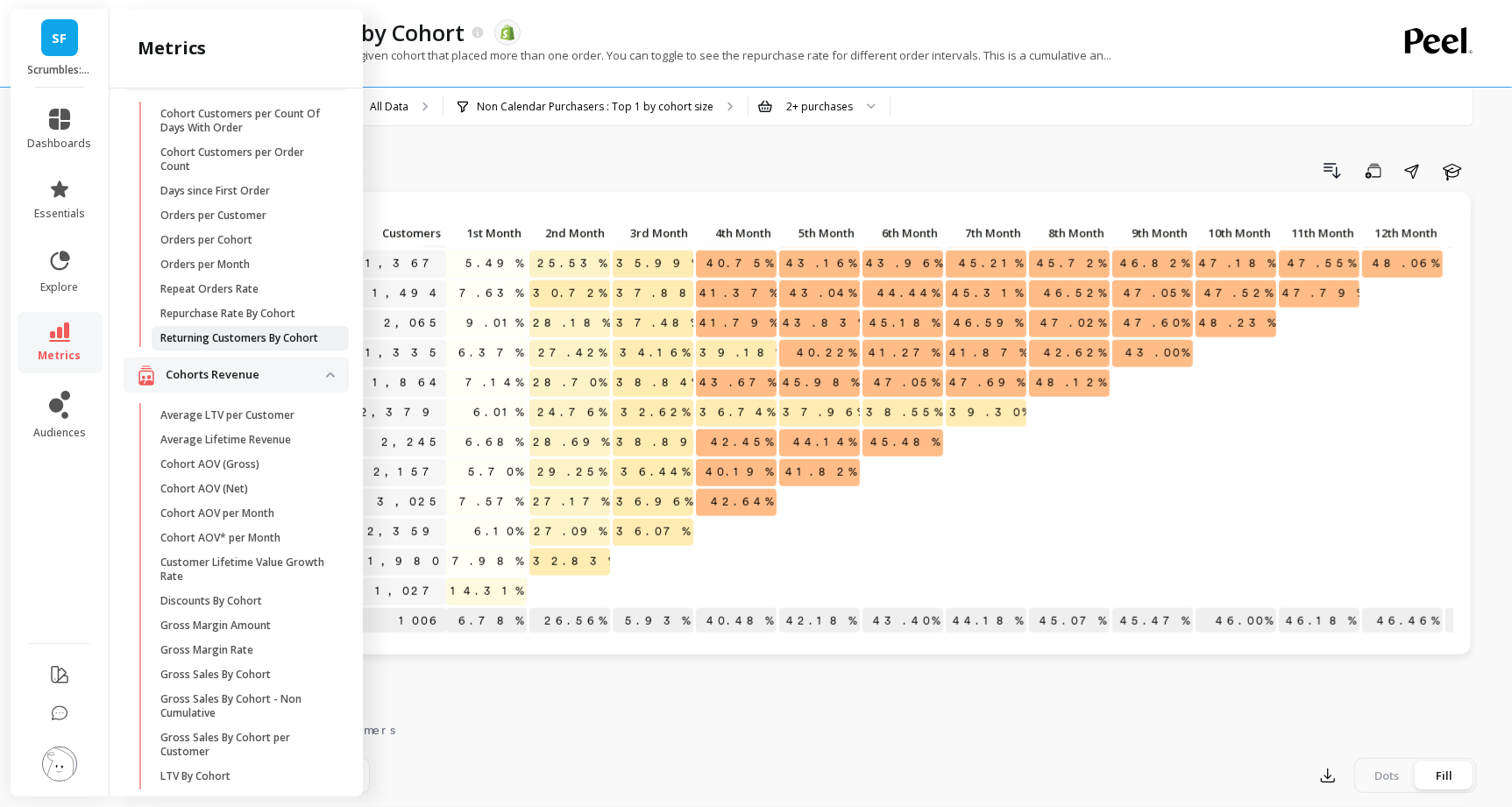
click at [281, 340] on p "Returning Customers By Cohort" at bounding box center [239, 339] width 158 height 14
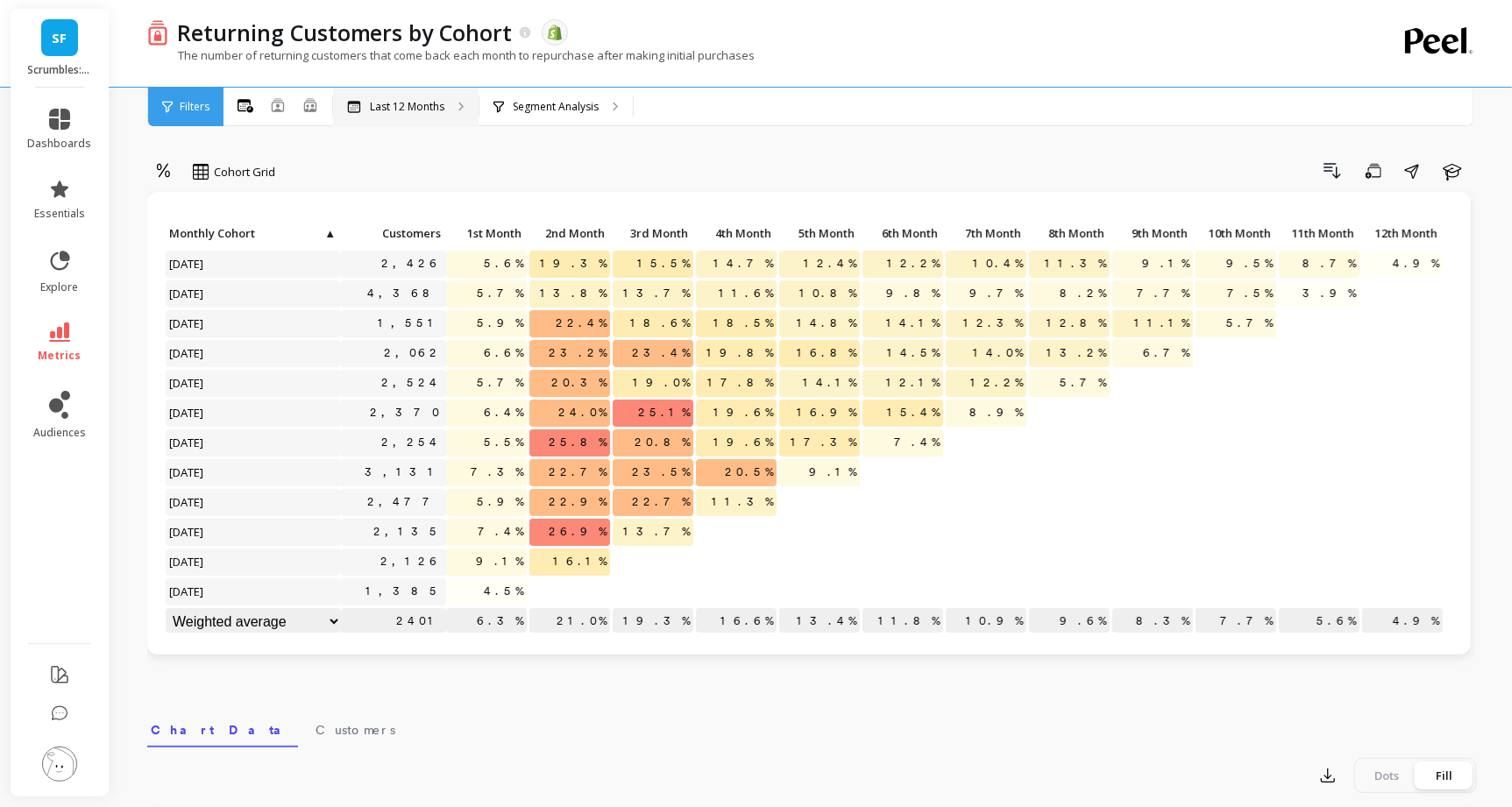
click at [440, 111] on p "Last 12 Months" at bounding box center [408, 107] width 75 height 14
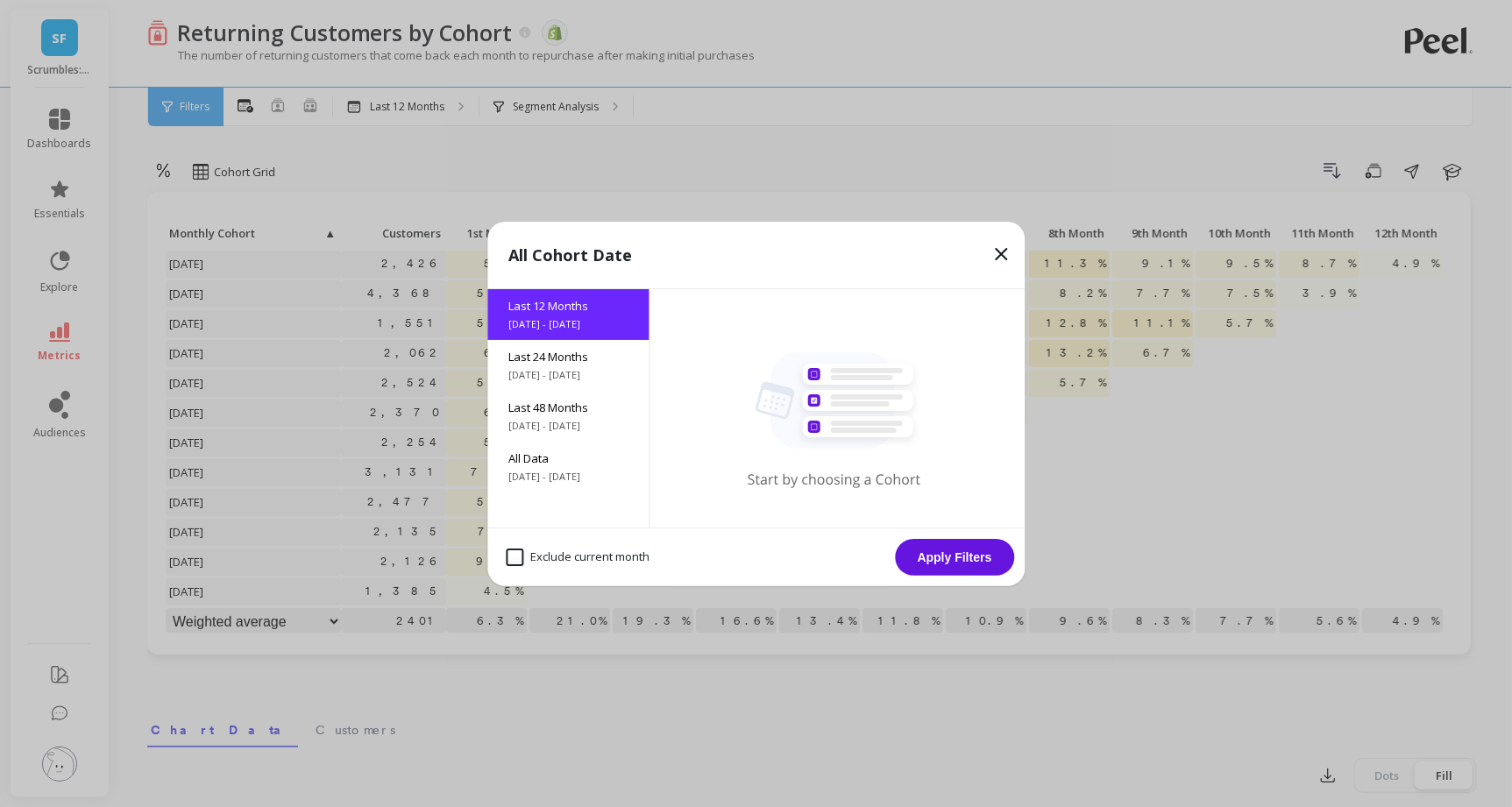
drag, startPoint x: 577, startPoint y: 463, endPoint x: 670, endPoint y: 478, distance: 94.2
click at [581, 462] on span "All Data" at bounding box center [568, 459] width 119 height 16
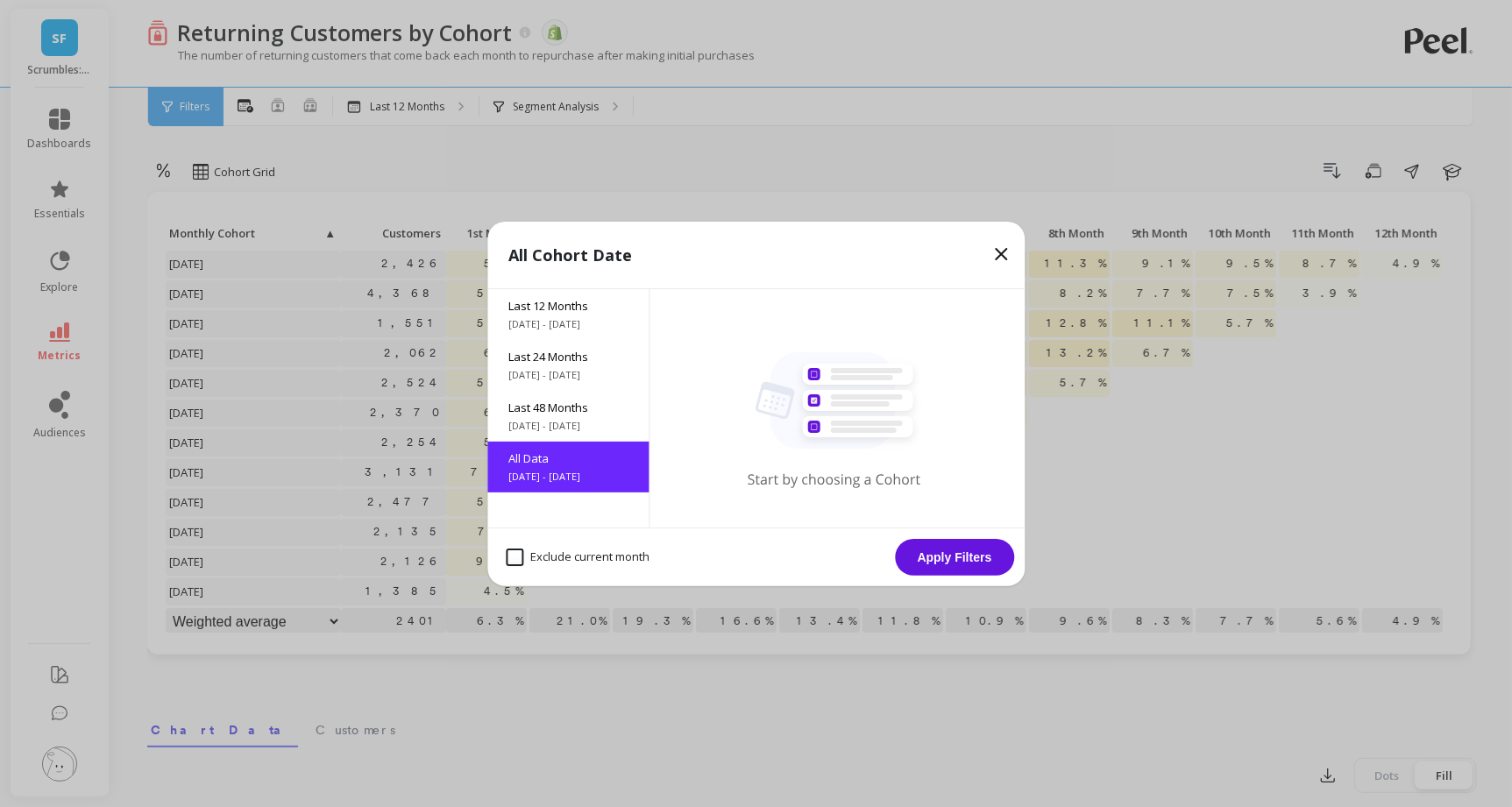
drag, startPoint x: 956, startPoint y: 550, endPoint x: 567, endPoint y: 405, distance: 415.1
click at [954, 549] on button "Apply Filters" at bounding box center [954, 557] width 119 height 36
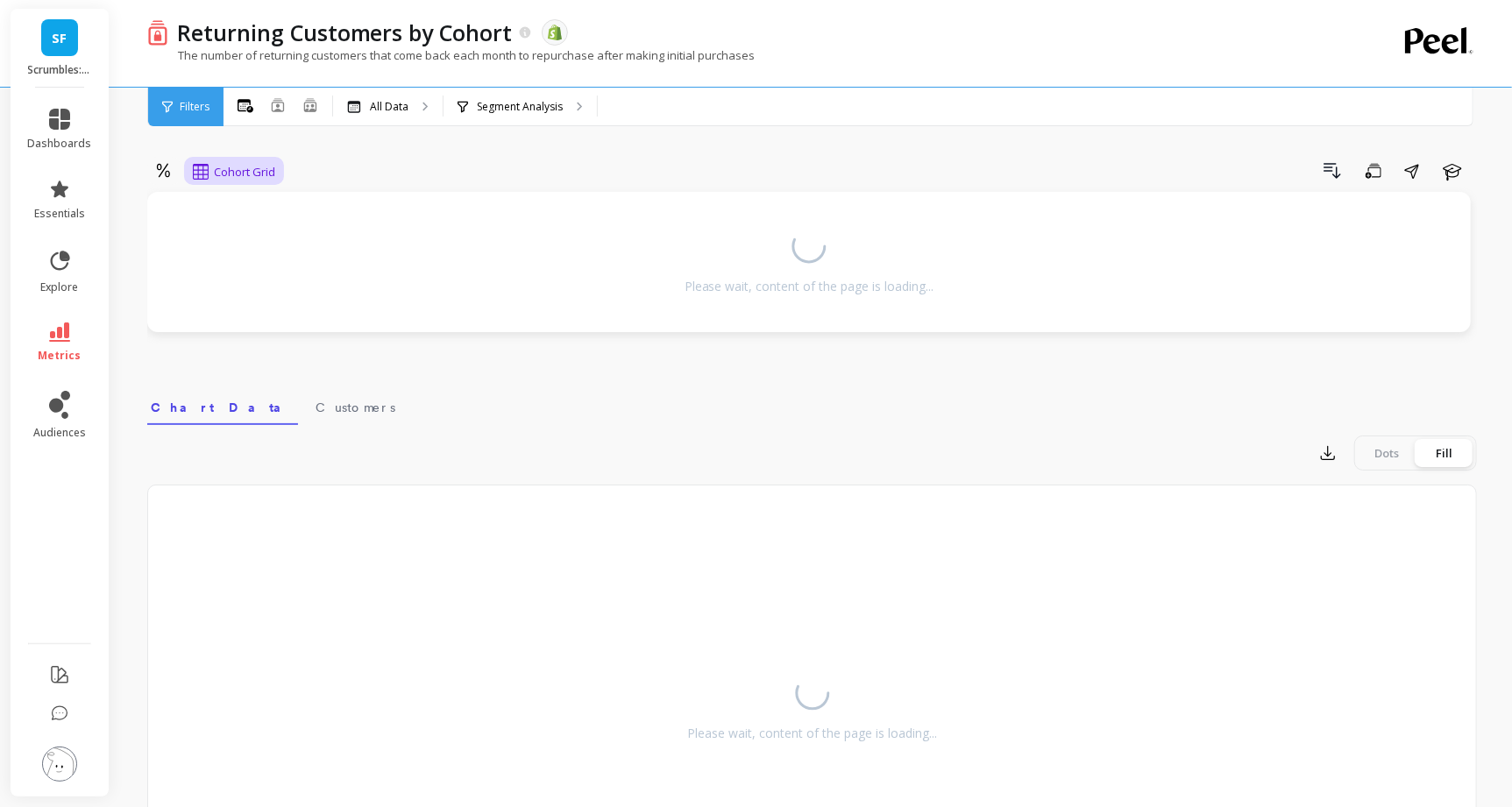
click at [246, 171] on span "Cohort Grid" at bounding box center [244, 172] width 61 height 17
click at [254, 246] on div "Cohort Line" at bounding box center [249, 244] width 100 height 17
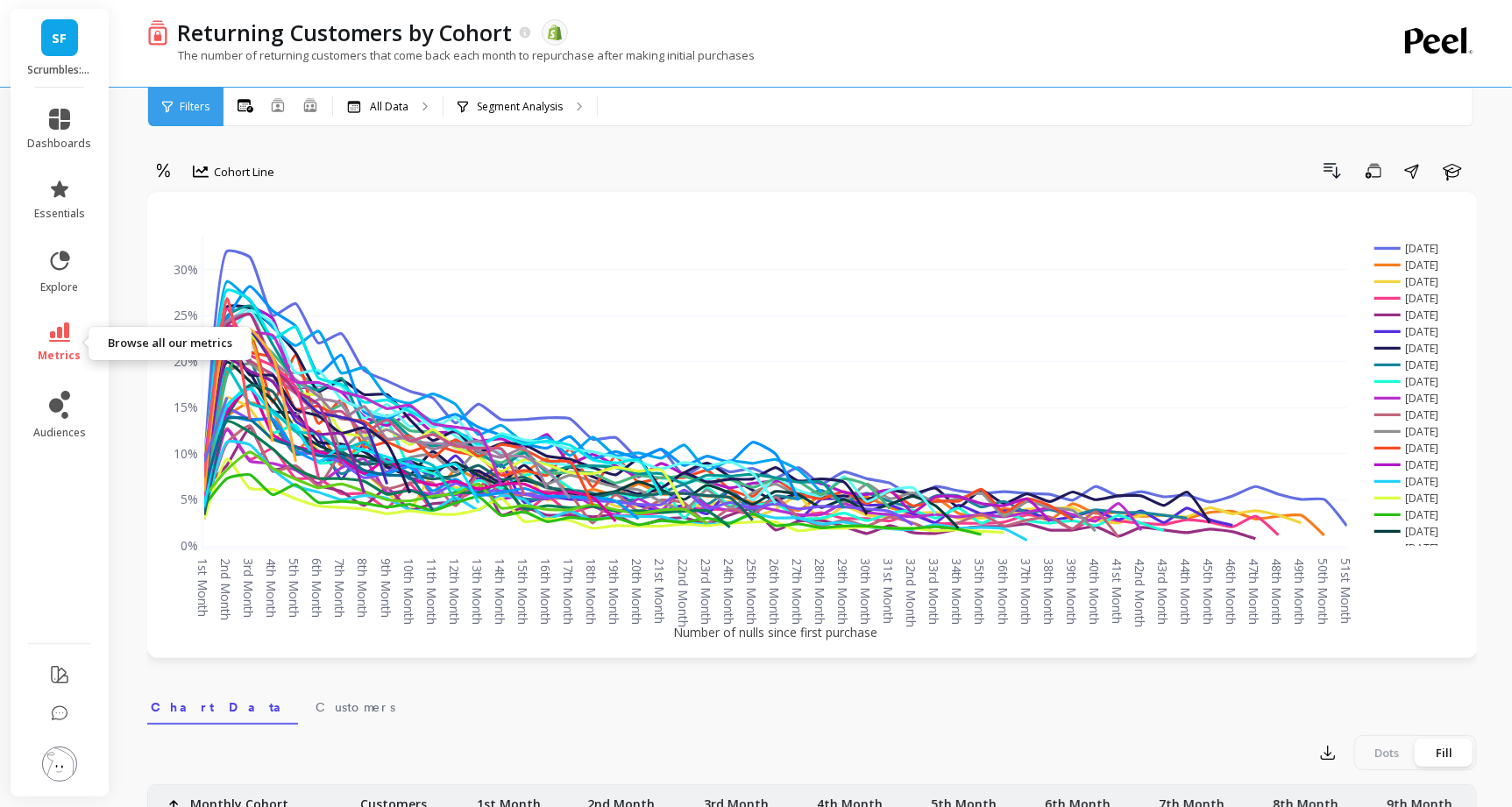
click at [47, 357] on span "metrics" at bounding box center [60, 356] width 43 height 14
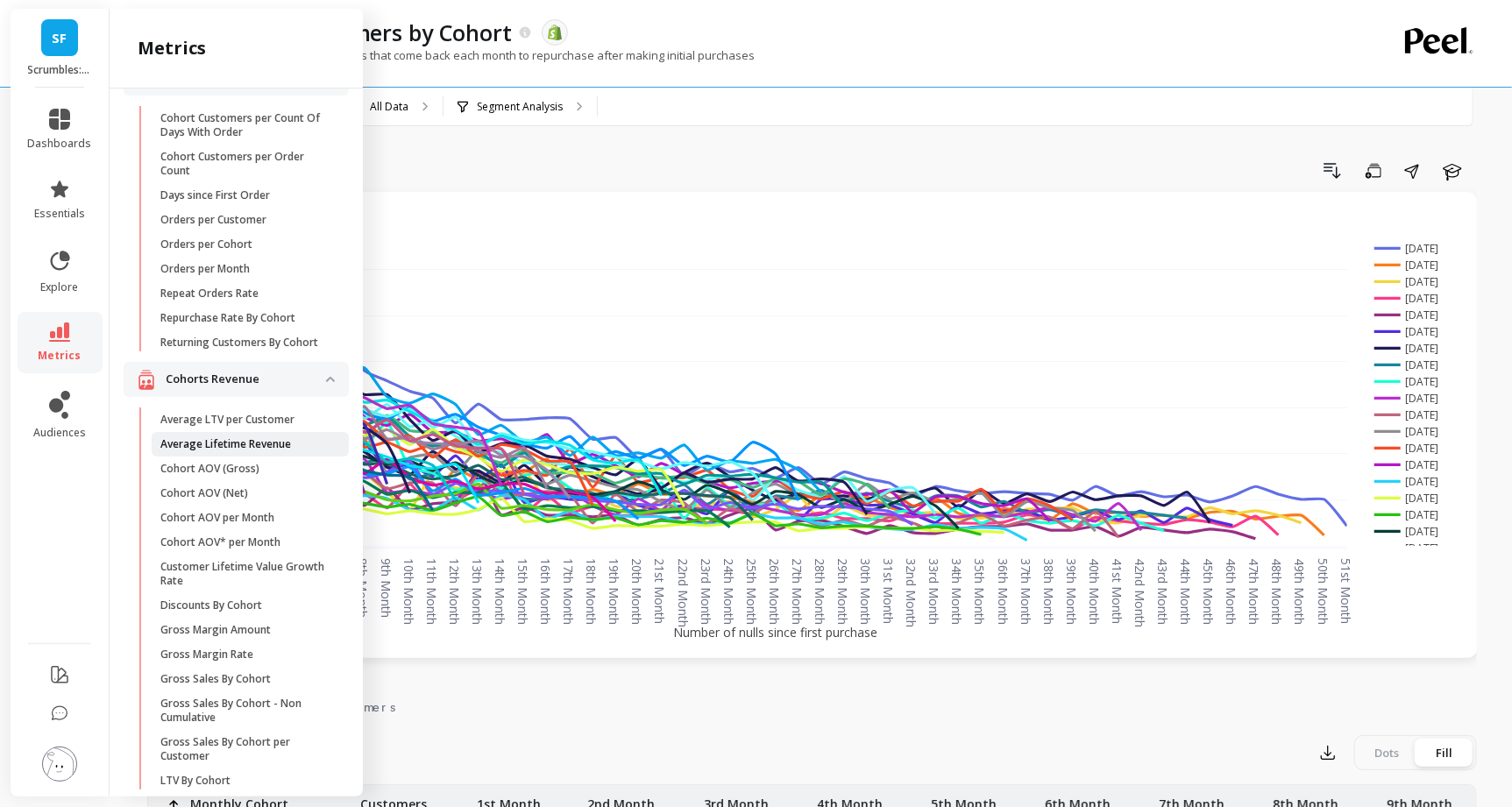
scroll to position [93, 0]
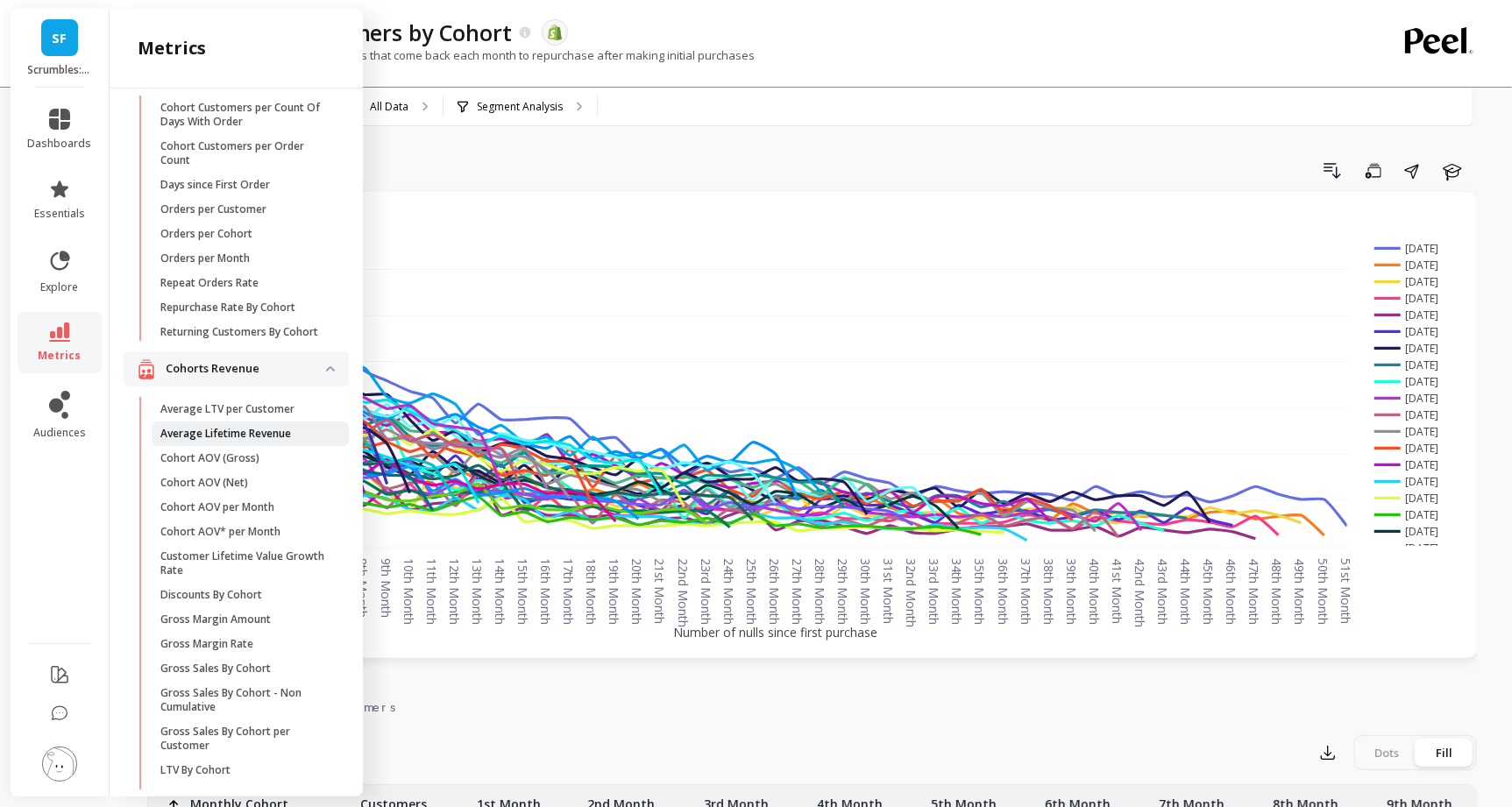
click at [237, 432] on p "Average Lifetime Revenue" at bounding box center [225, 434] width 131 height 14
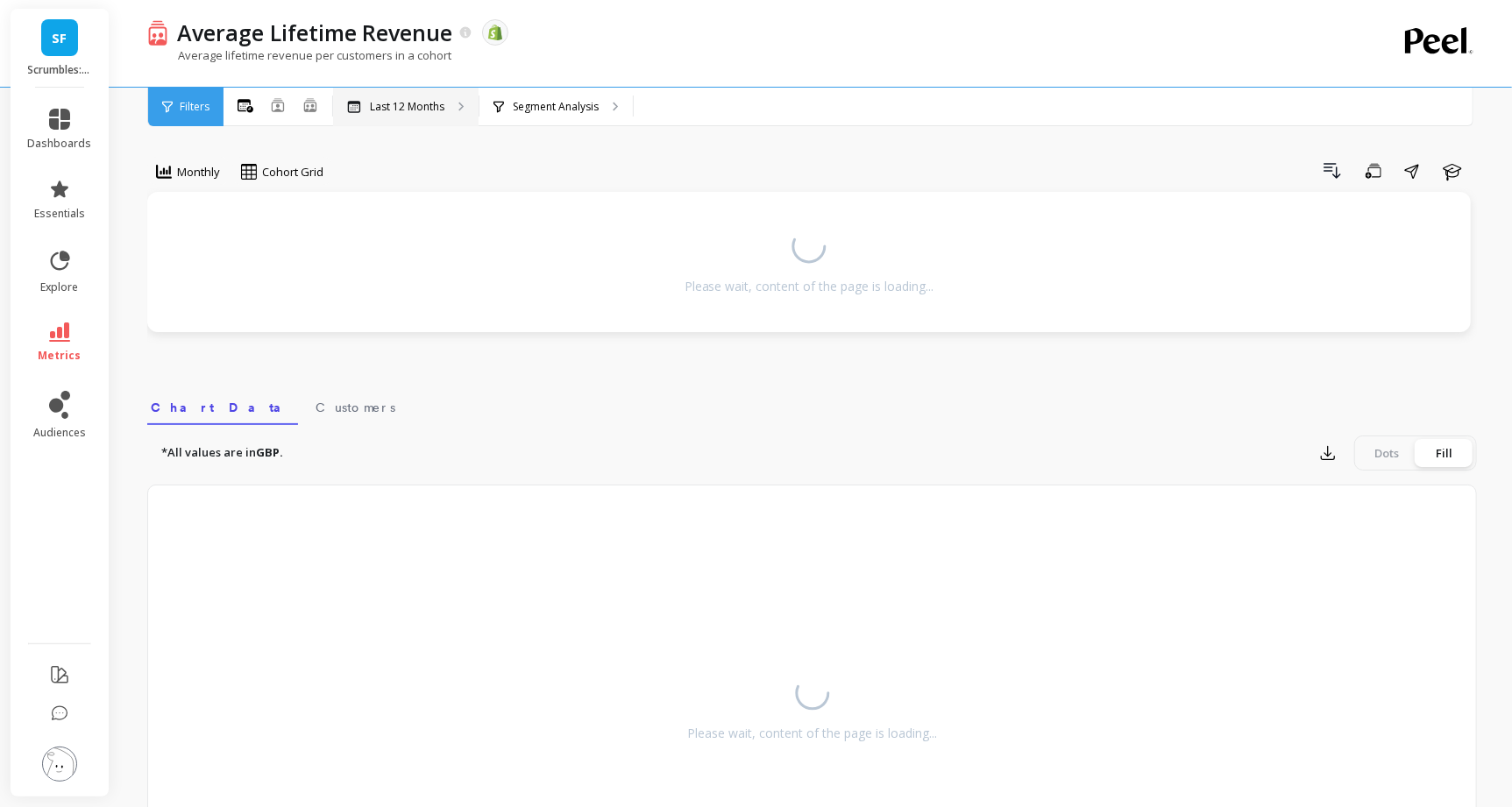
click at [429, 108] on p "Last 12 Months" at bounding box center [408, 107] width 75 height 14
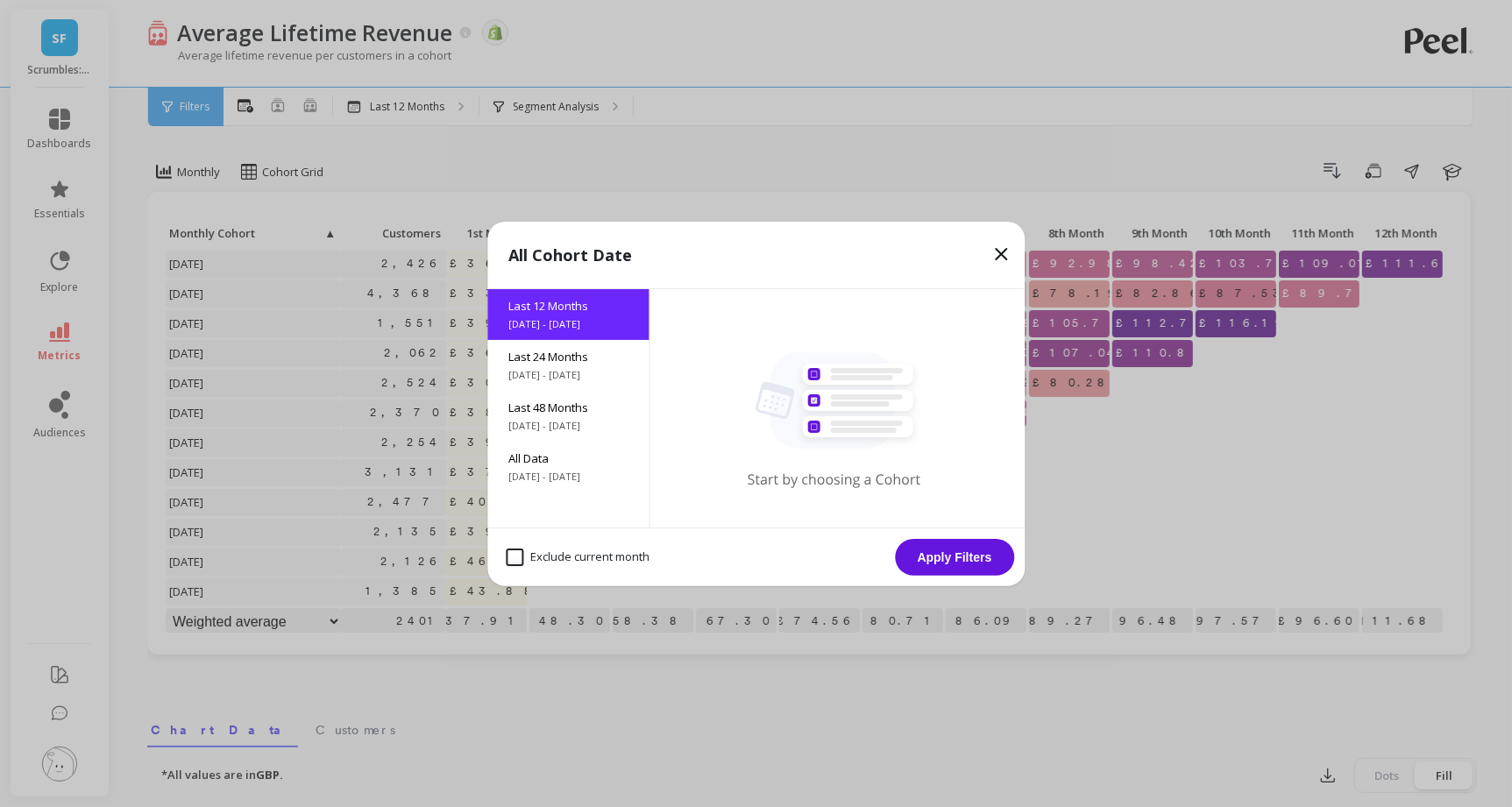
drag, startPoint x: 557, startPoint y: 476, endPoint x: 735, endPoint y: 510, distance: 181.2
click at [557, 476] on span "5/16/2017 - 9/16/2025" at bounding box center [568, 476] width 119 height 14
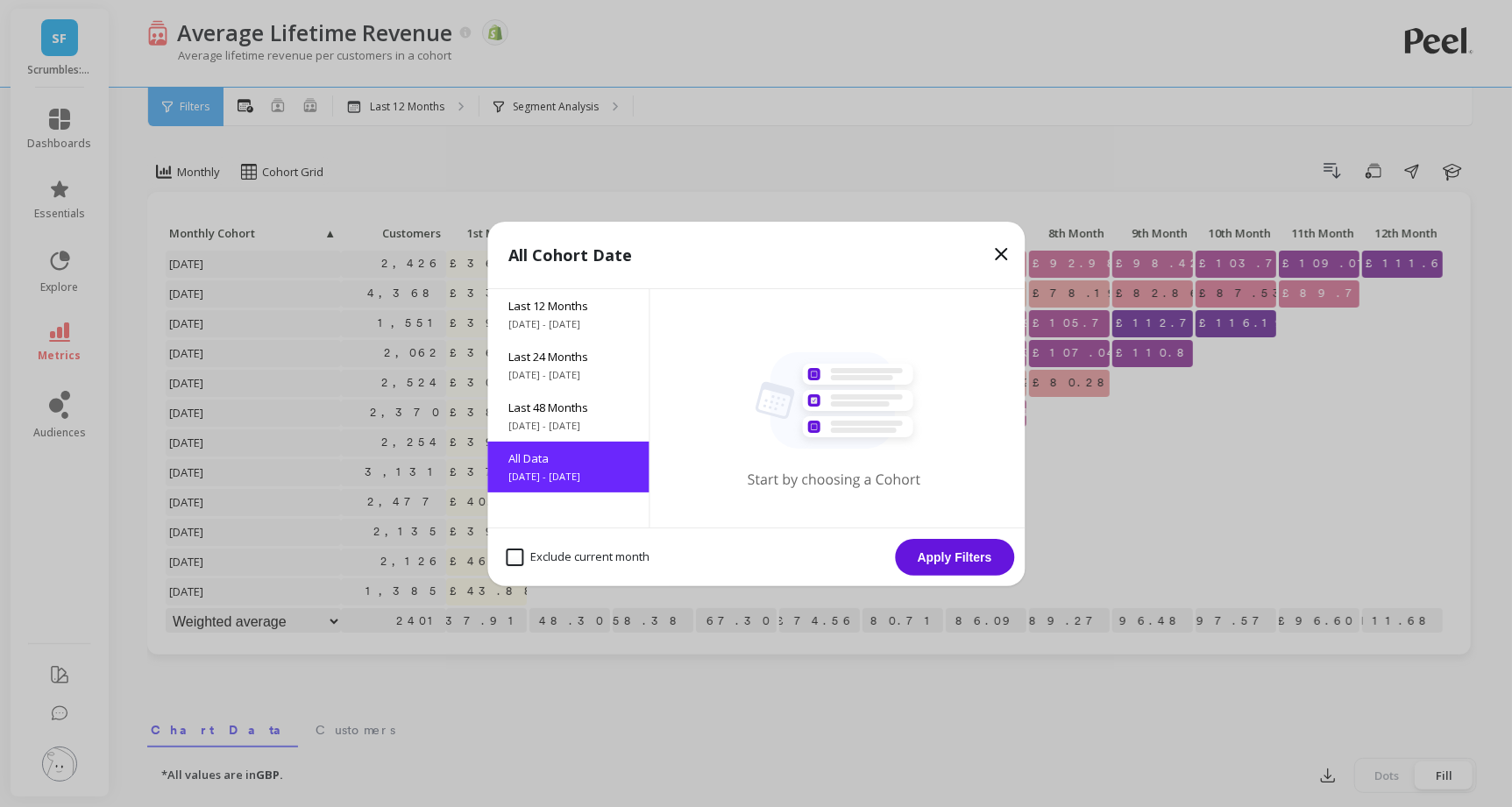
click at [927, 560] on button "Apply Filters" at bounding box center [954, 557] width 119 height 36
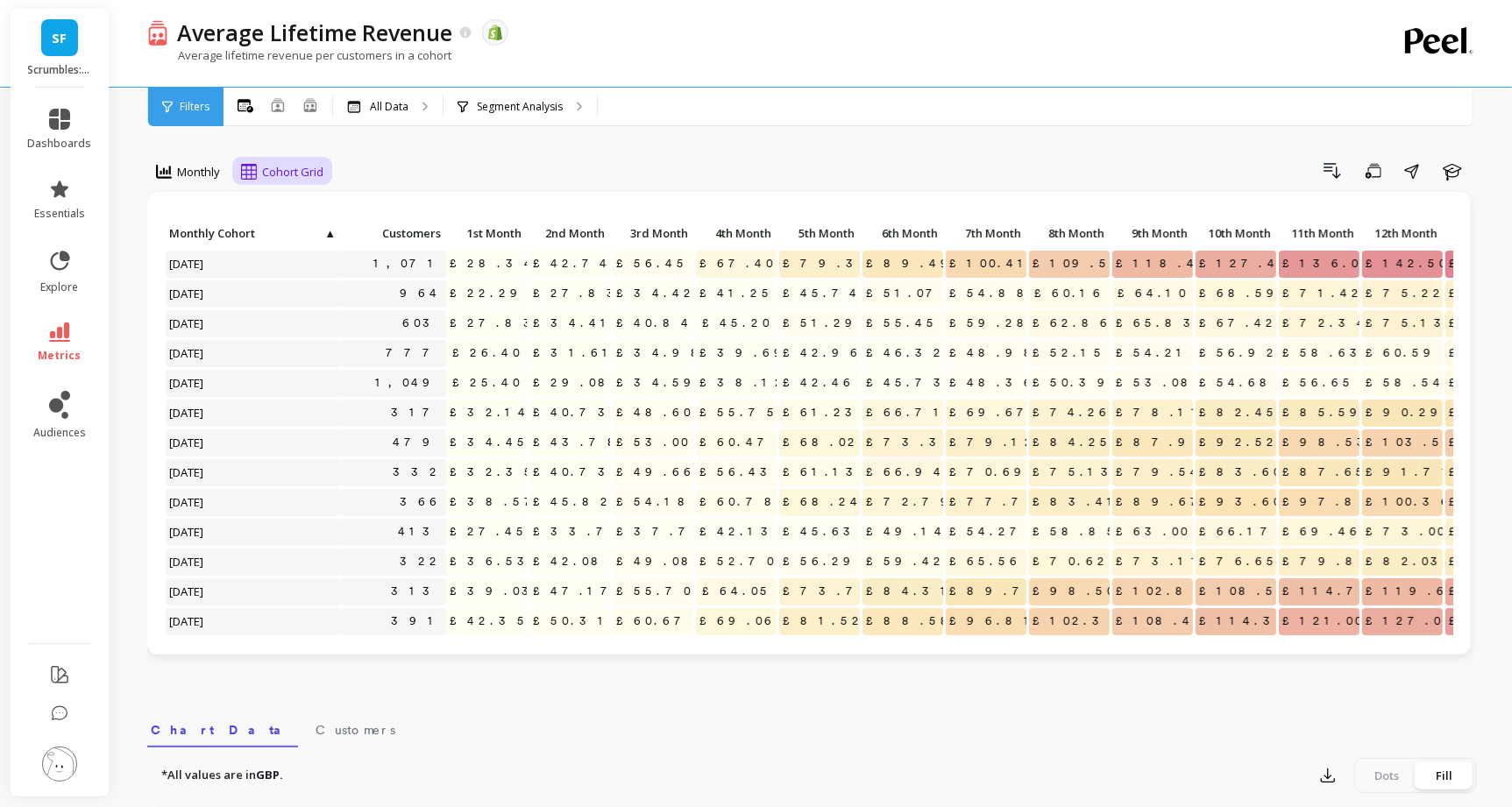
click at [281, 164] on span "Cohort Grid" at bounding box center [292, 172] width 61 height 17
click at [317, 244] on div "Cohort Line" at bounding box center [297, 244] width 100 height 17
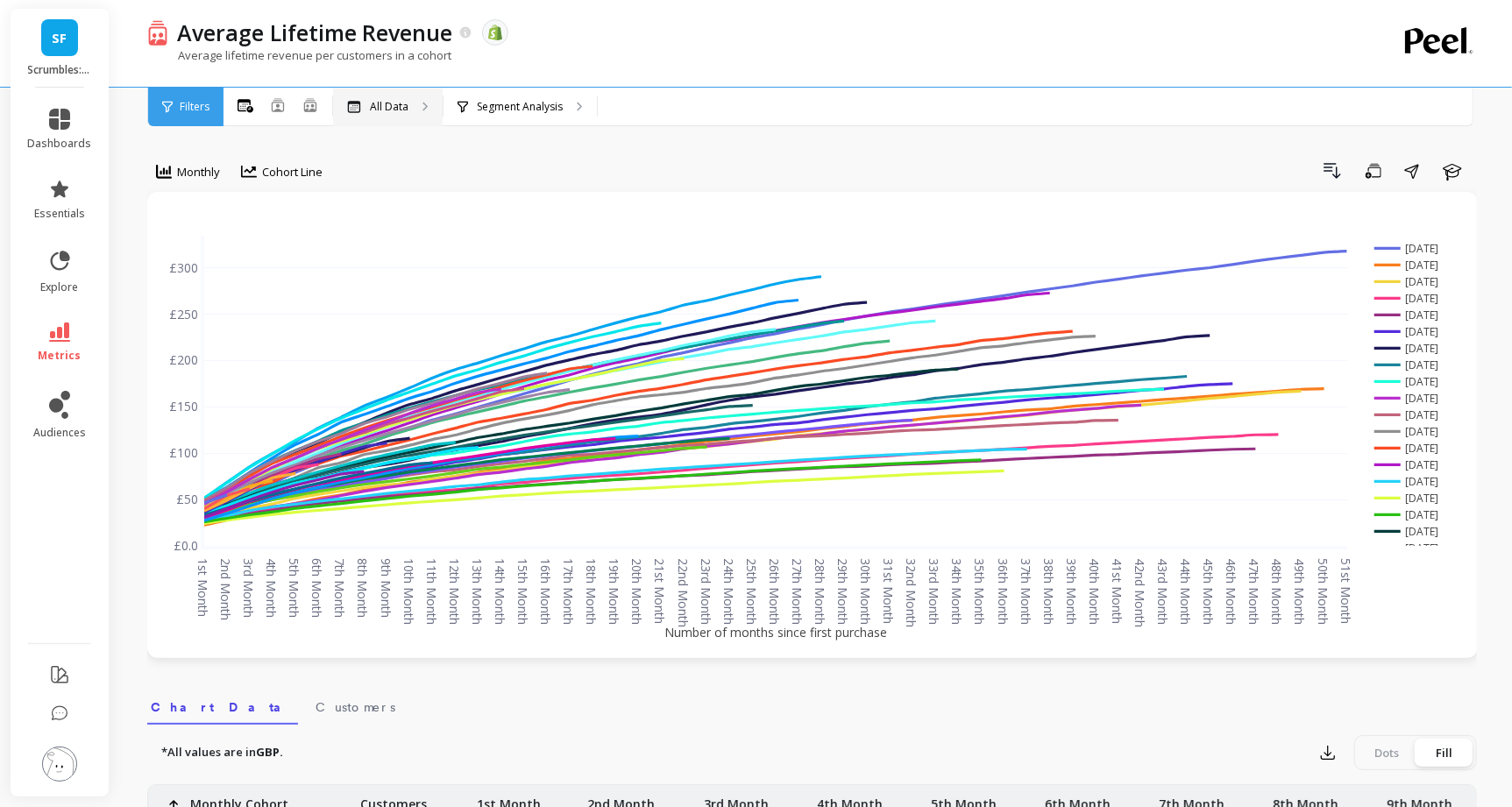
click at [394, 100] on p "All Data" at bounding box center [389, 107] width 38 height 14
click at [383, 103] on p "All Data" at bounding box center [389, 107] width 38 height 14
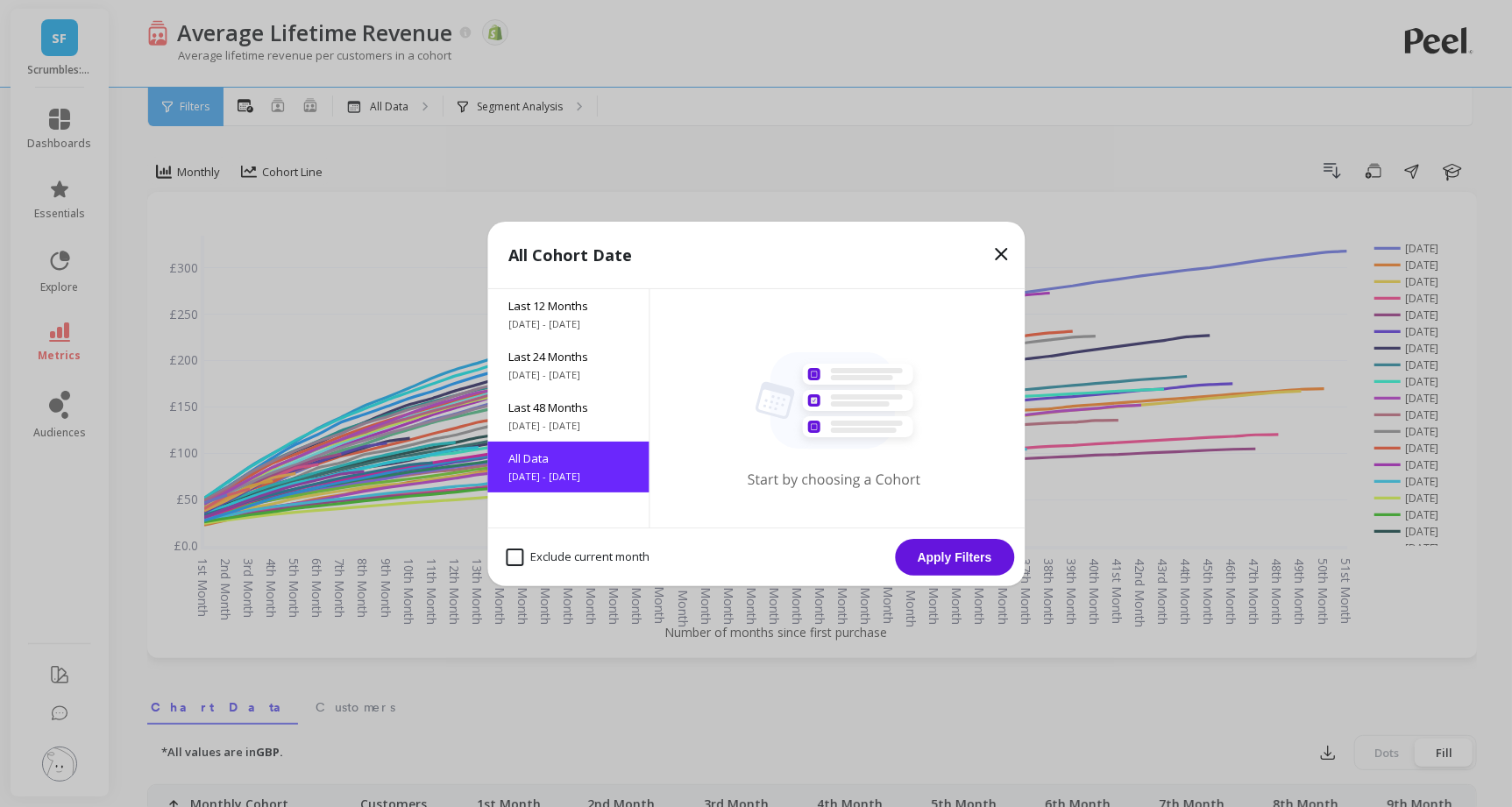
drag, startPoint x: 523, startPoint y: 557, endPoint x: 653, endPoint y: 555, distance: 130.0
click at [525, 557] on month "Exclude current month" at bounding box center [578, 558] width 144 height 18
checkbox month "true"
click at [940, 545] on button "Apply Filters" at bounding box center [954, 557] width 119 height 36
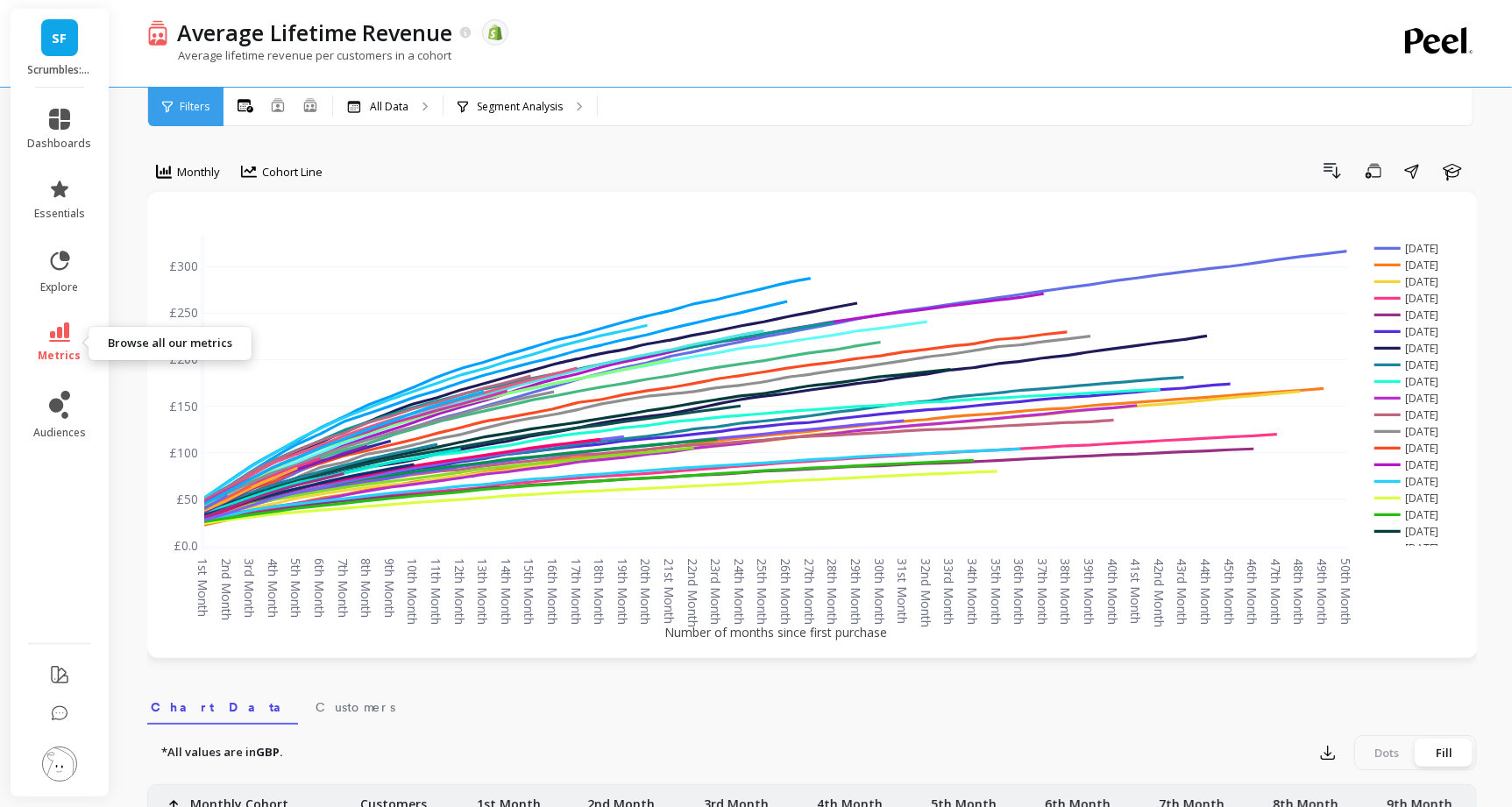
click at [68, 335] on icon at bounding box center [59, 333] width 21 height 20
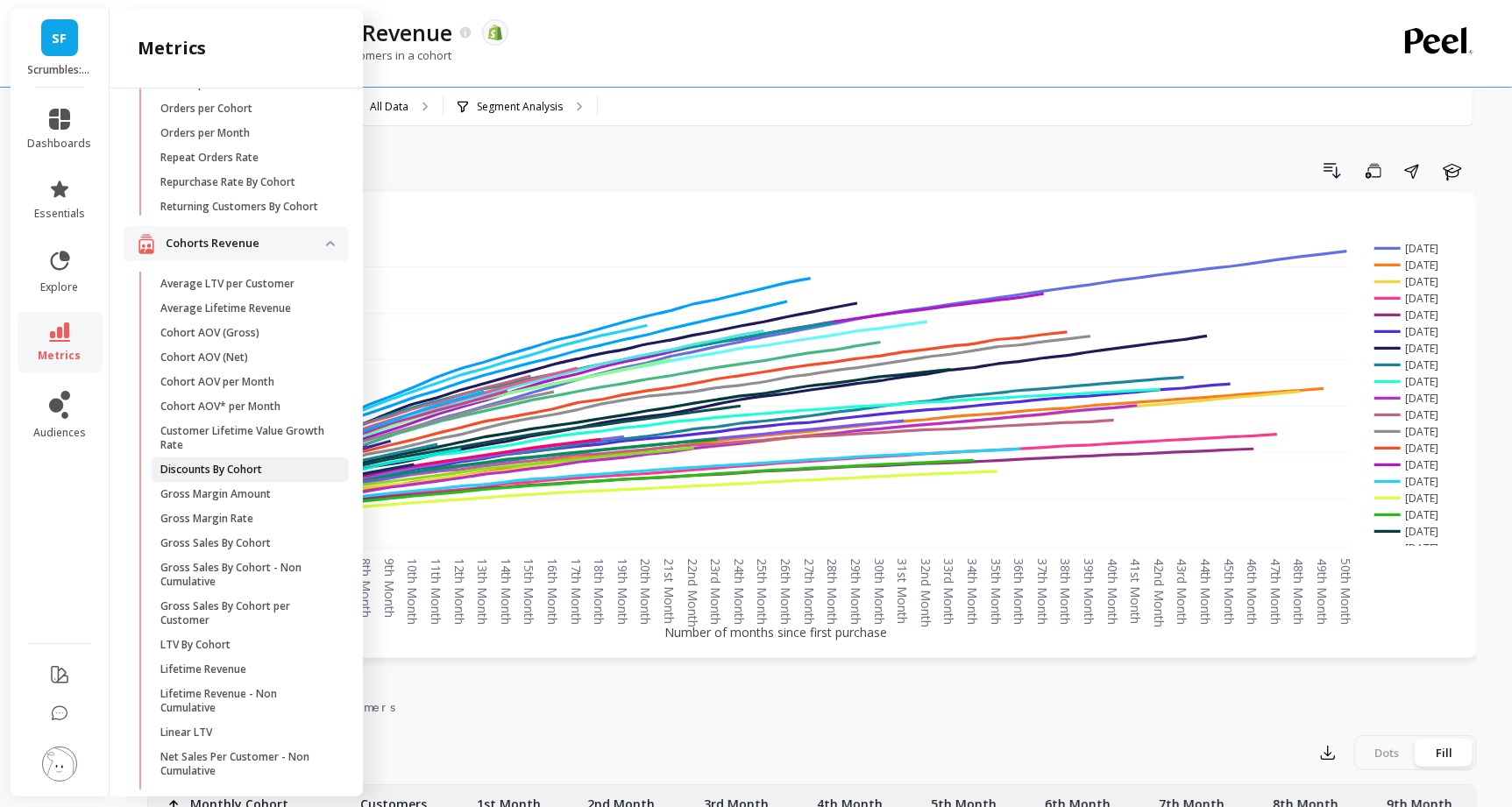
scroll to position [216, 0]
click at [241, 671] on p "Lifetime Revenue" at bounding box center [203, 671] width 86 height 14
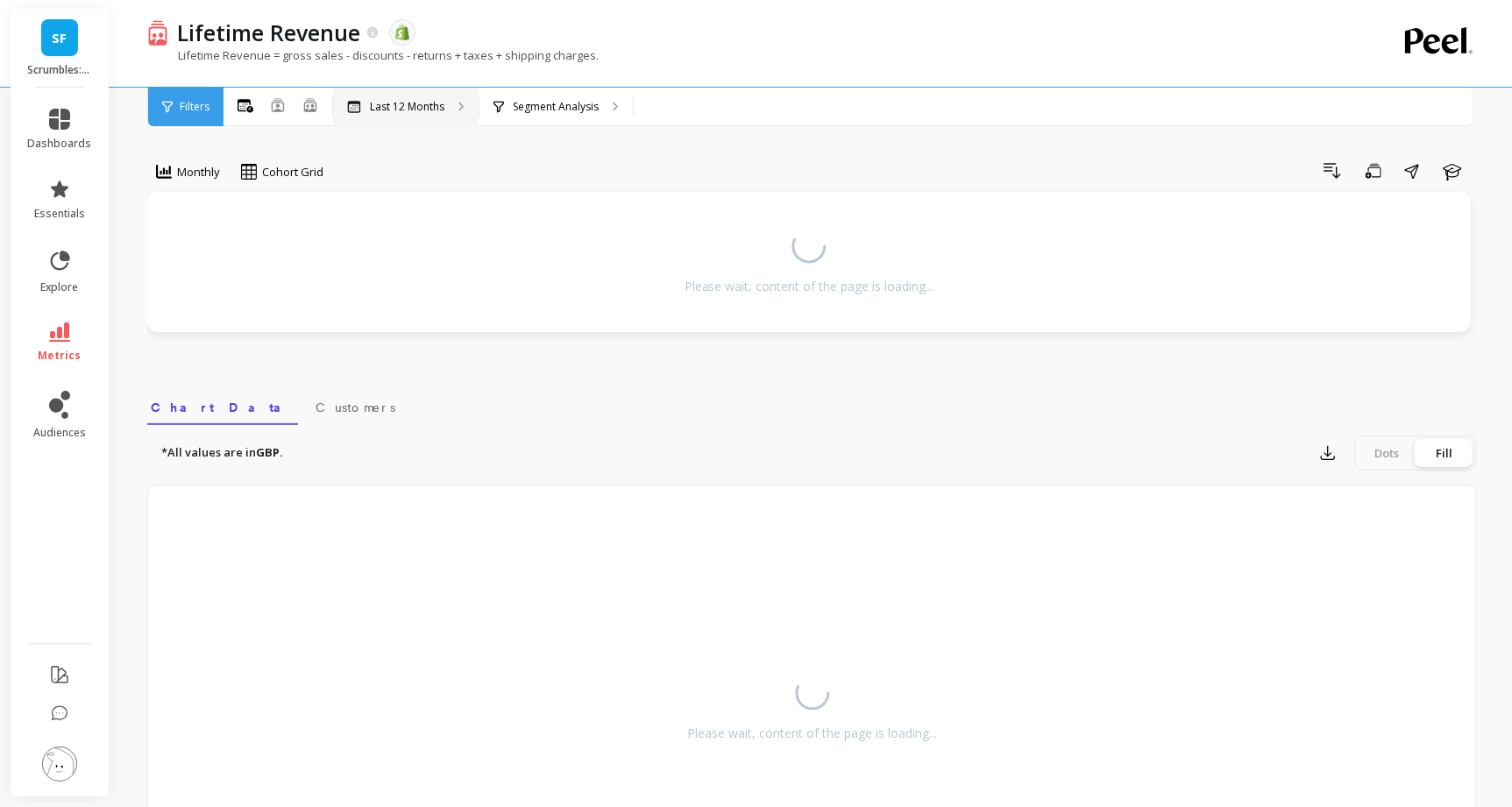
click at [408, 103] on p "Last 12 Months" at bounding box center [408, 107] width 75 height 14
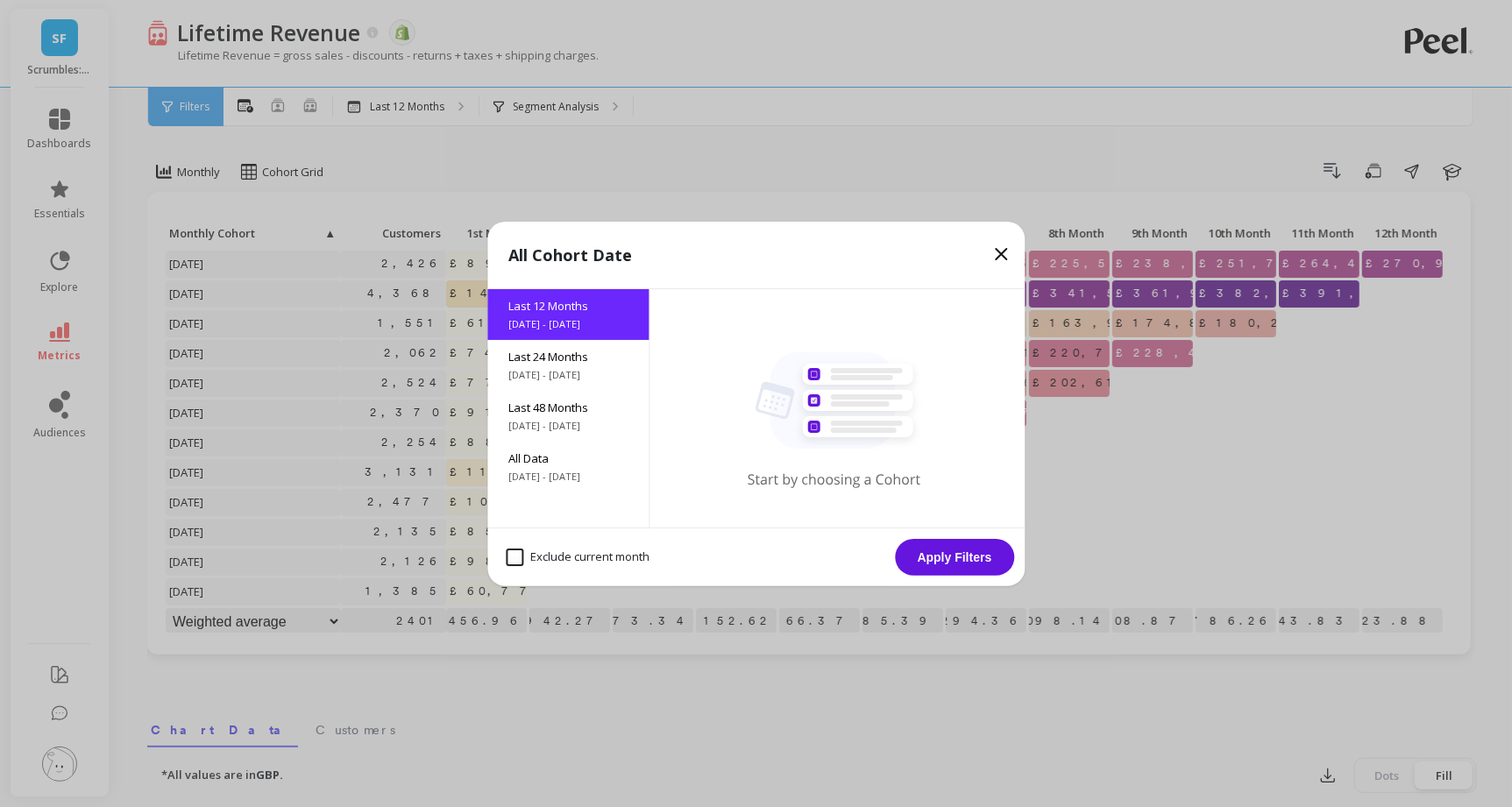
drag, startPoint x: 534, startPoint y: 466, endPoint x: 536, endPoint y: 524, distance: 58.0
click at [534, 466] on div "All Data 5/16/2017 - 9/16/2025" at bounding box center [568, 467] width 161 height 51
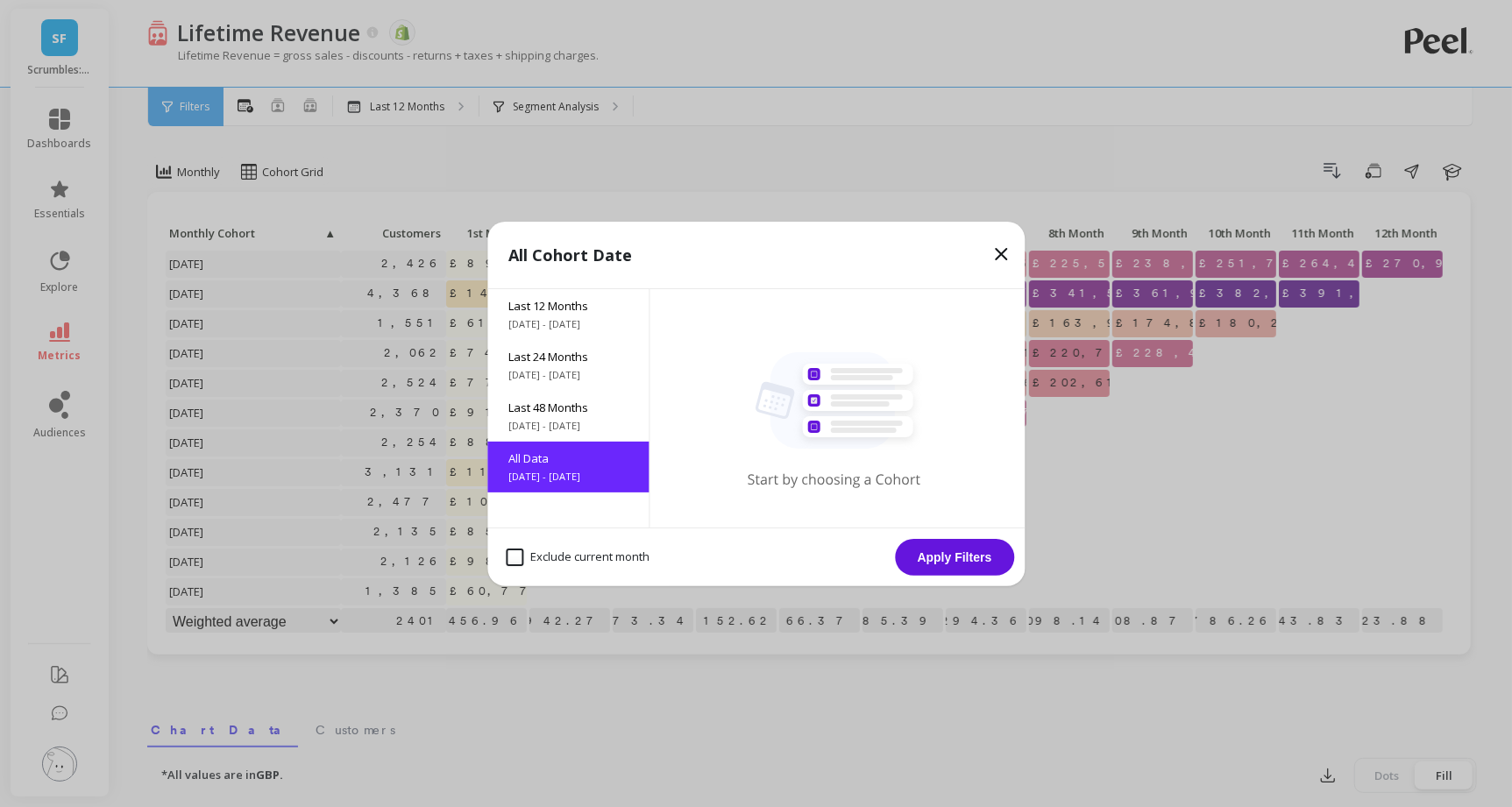
click at [534, 557] on month "Exclude current month" at bounding box center [578, 558] width 144 height 18
checkbox month "true"
click at [972, 557] on button "Apply Filters" at bounding box center [954, 557] width 119 height 36
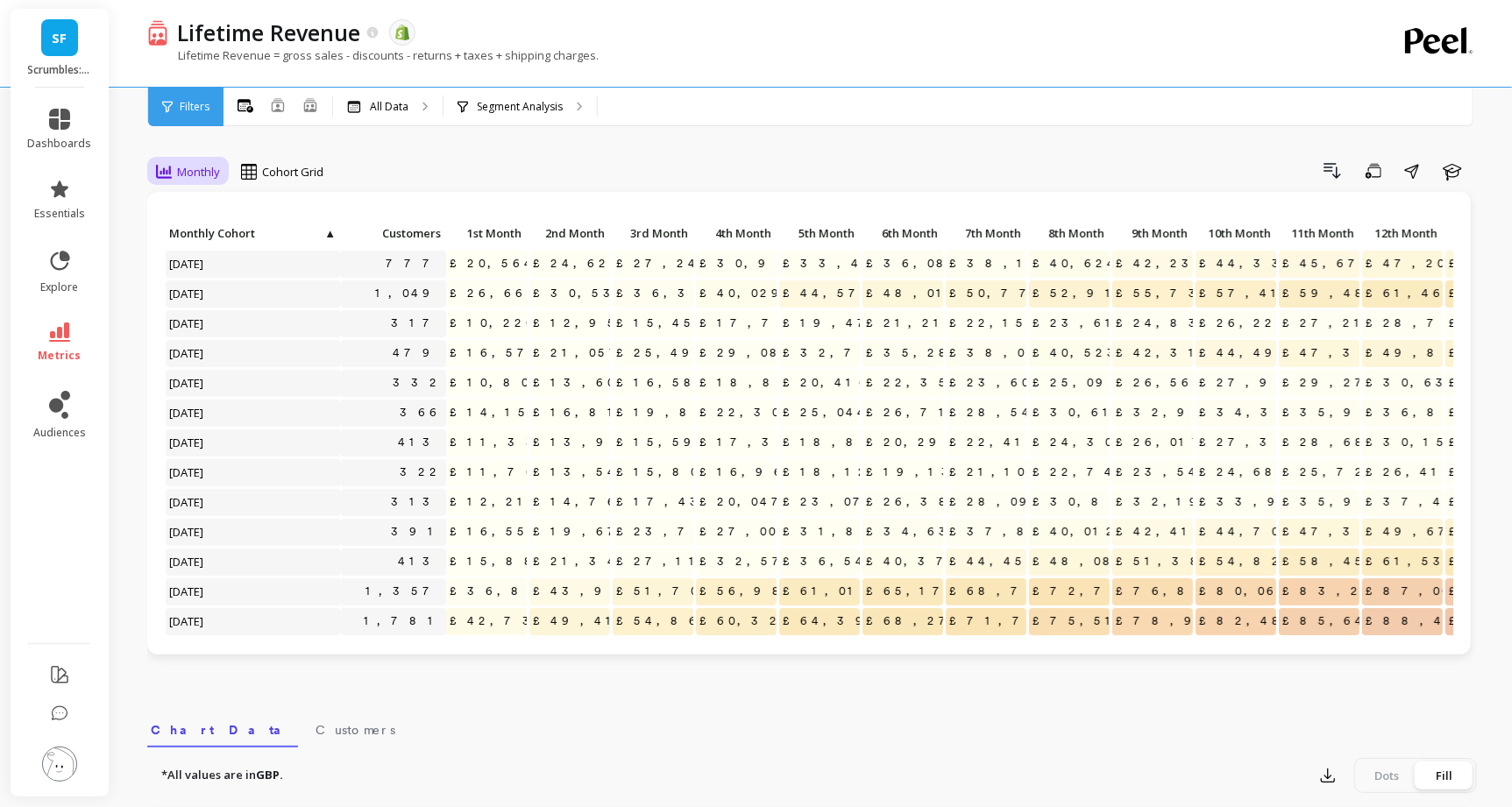
click at [188, 180] on div "Monthly" at bounding box center [188, 171] width 64 height 21
click at [278, 180] on div "Cohort Grid" at bounding box center [283, 171] width 83 height 21
click at [300, 245] on div "Cohort Line" at bounding box center [297, 244] width 100 height 17
